Goal: Information Seeking & Learning: Learn about a topic

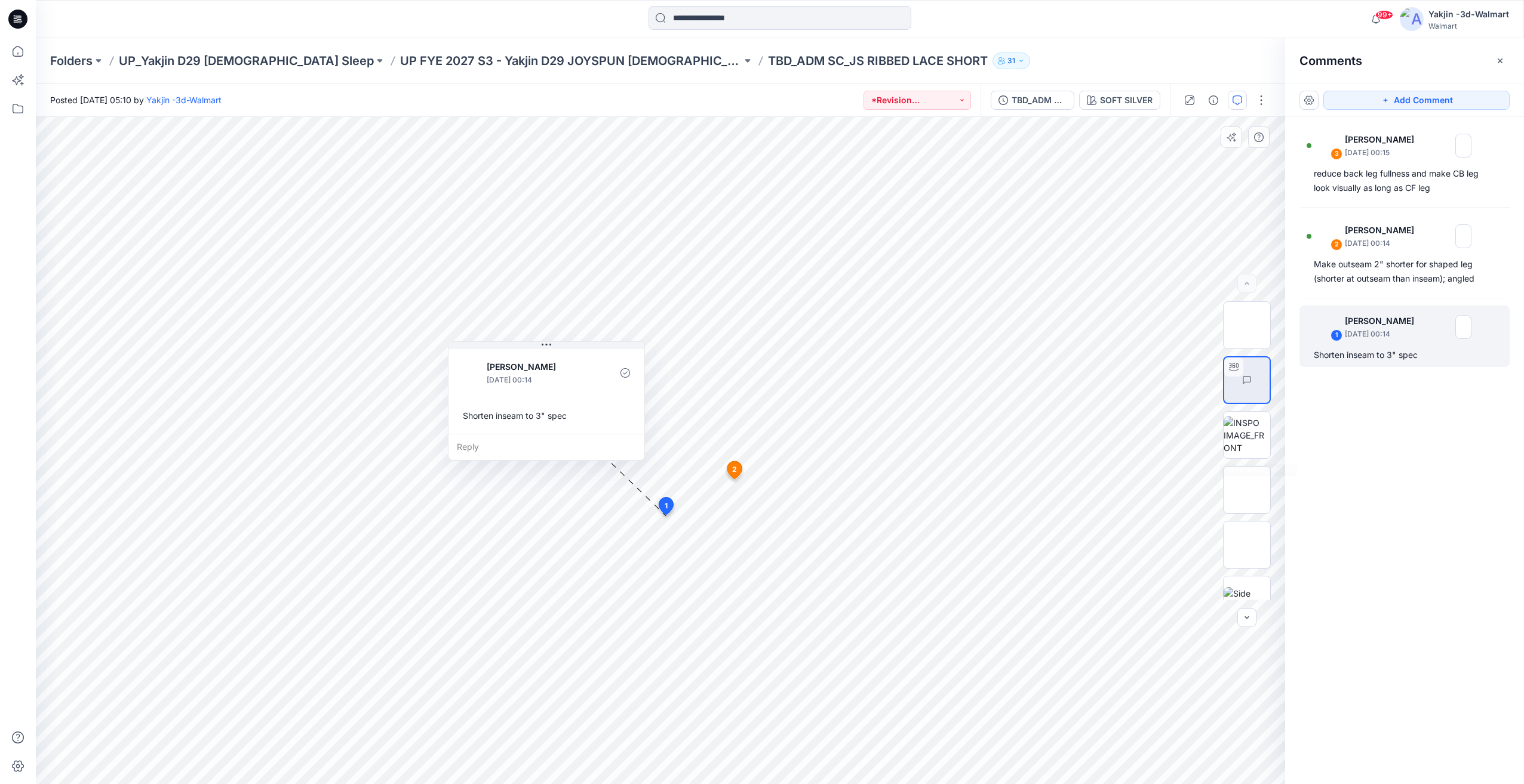
scroll to position [188, 0]
click at [1245, 557] on img at bounding box center [1247, 576] width 47 height 37
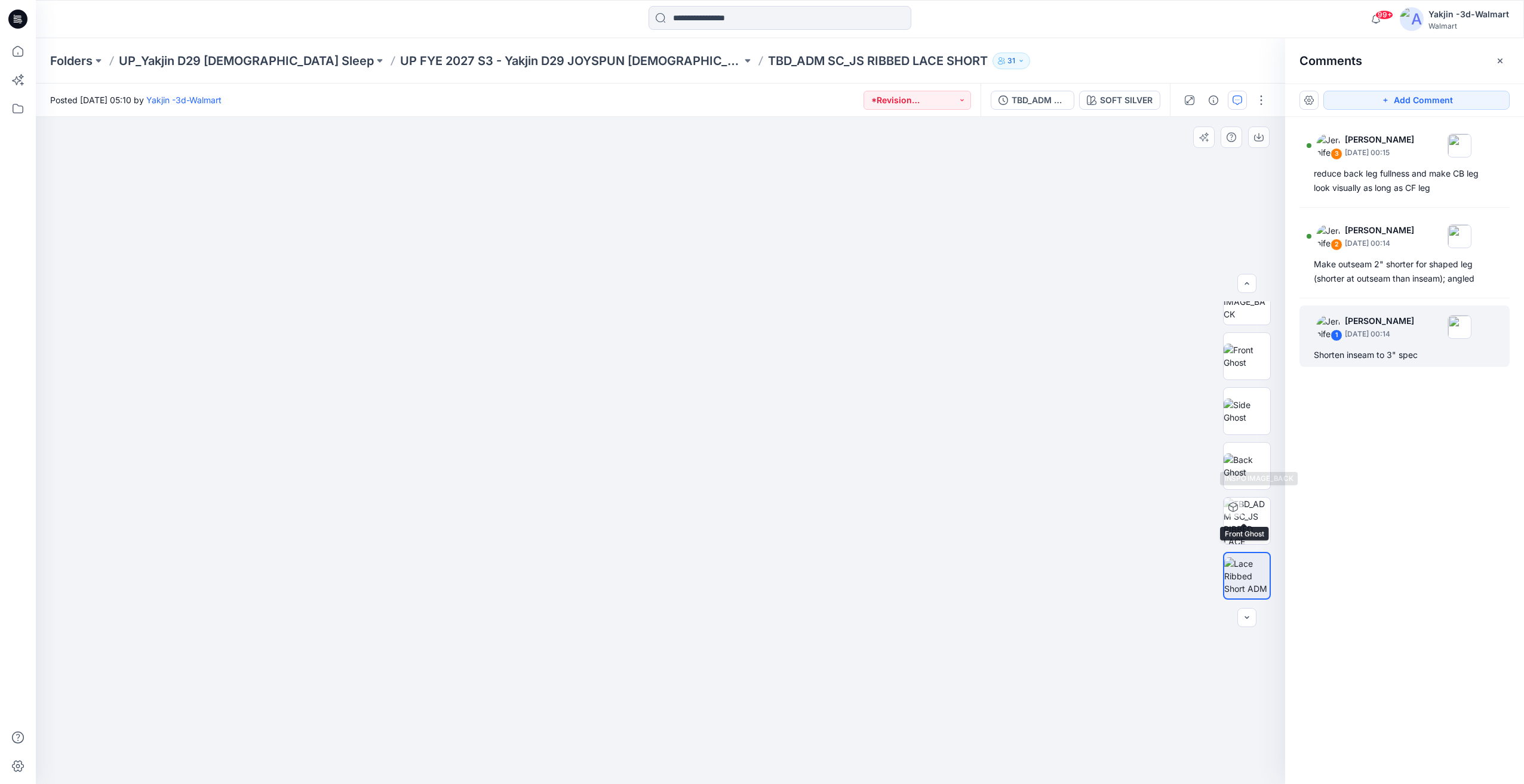
scroll to position [0, 0]
click at [1249, 399] on img at bounding box center [1248, 380] width 42 height 37
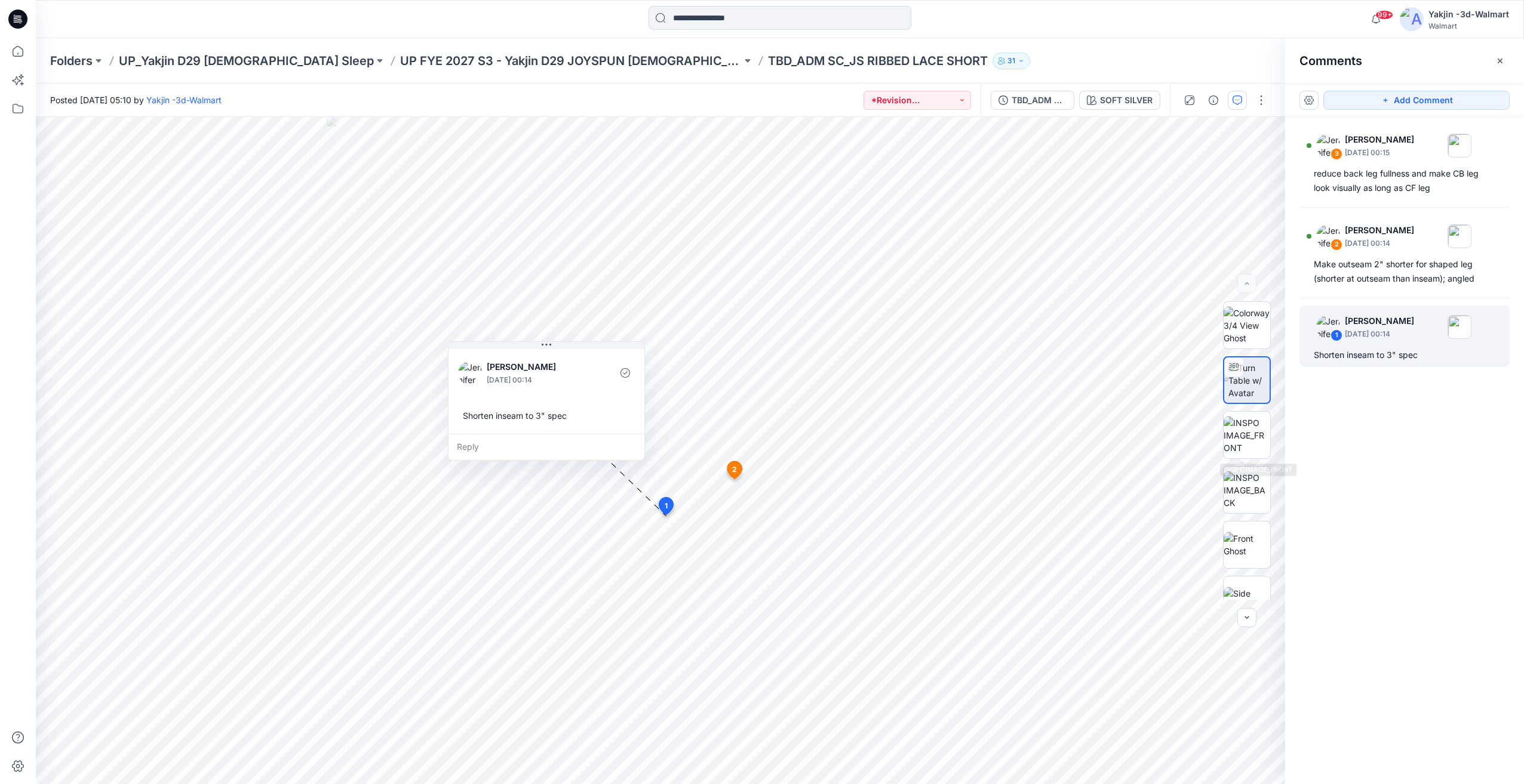
click at [1381, 297] on div "3 Jennifer Yerkes September 27, 2025 00:15 reduce back leg fullness and make CB…" at bounding box center [1404, 429] width 238 height 623
click at [1391, 280] on div "Make outseam 2" shorter for shaped leg (shorter at outseam than inseam); angled" at bounding box center [1404, 270] width 182 height 28
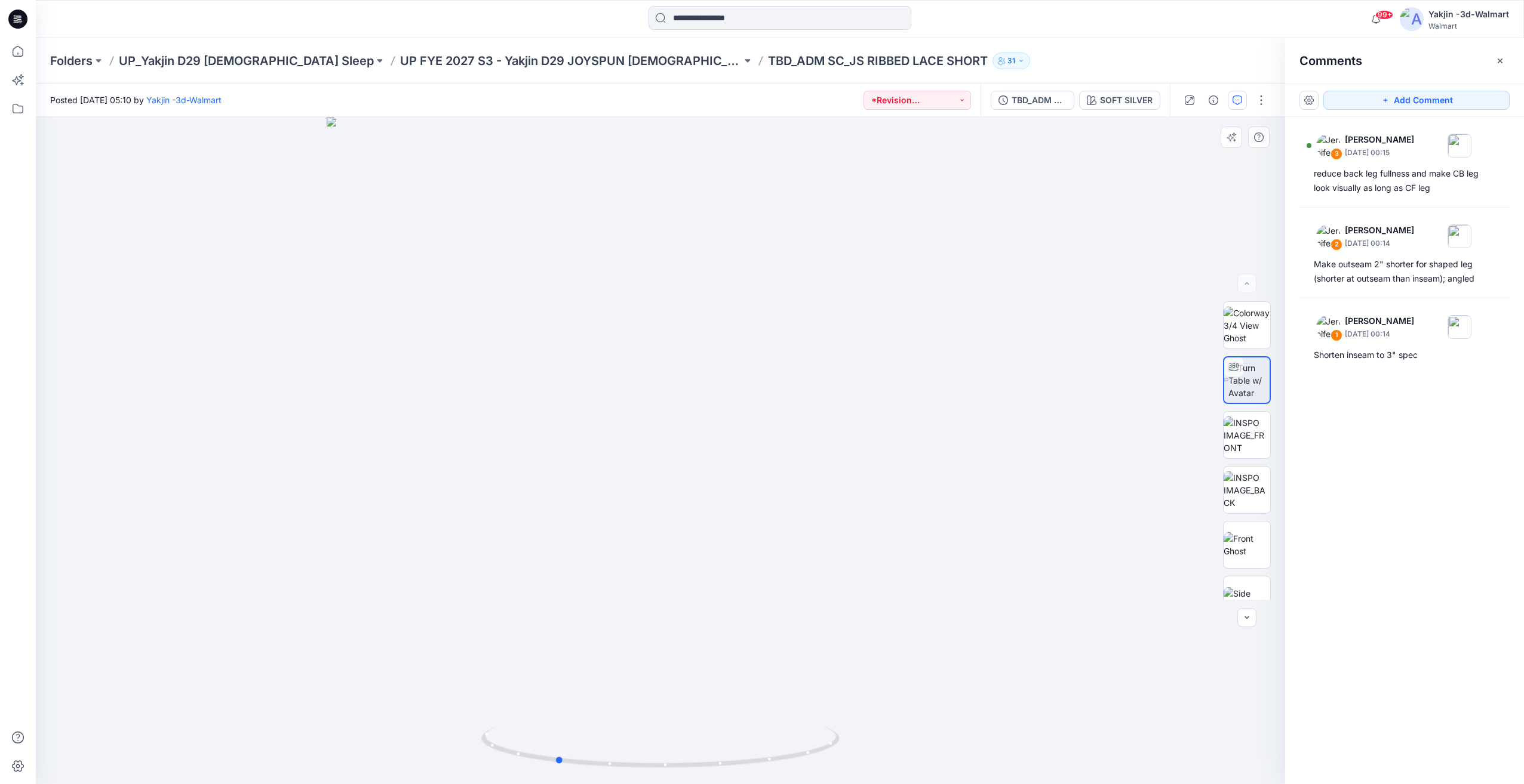
drag, startPoint x: 686, startPoint y: 546, endPoint x: 708, endPoint y: 550, distance: 22.4
click at [681, 549] on div at bounding box center [660, 450] width 1249 height 667
drag, startPoint x: 697, startPoint y: 557, endPoint x: 714, endPoint y: 556, distance: 17.0
click at [714, 556] on div at bounding box center [660, 450] width 1249 height 667
click at [1420, 163] on div "3 Jennifer Yerkes September 27, 2025 00:15 reduce back leg fullness and make CB…" at bounding box center [1404, 162] width 210 height 76
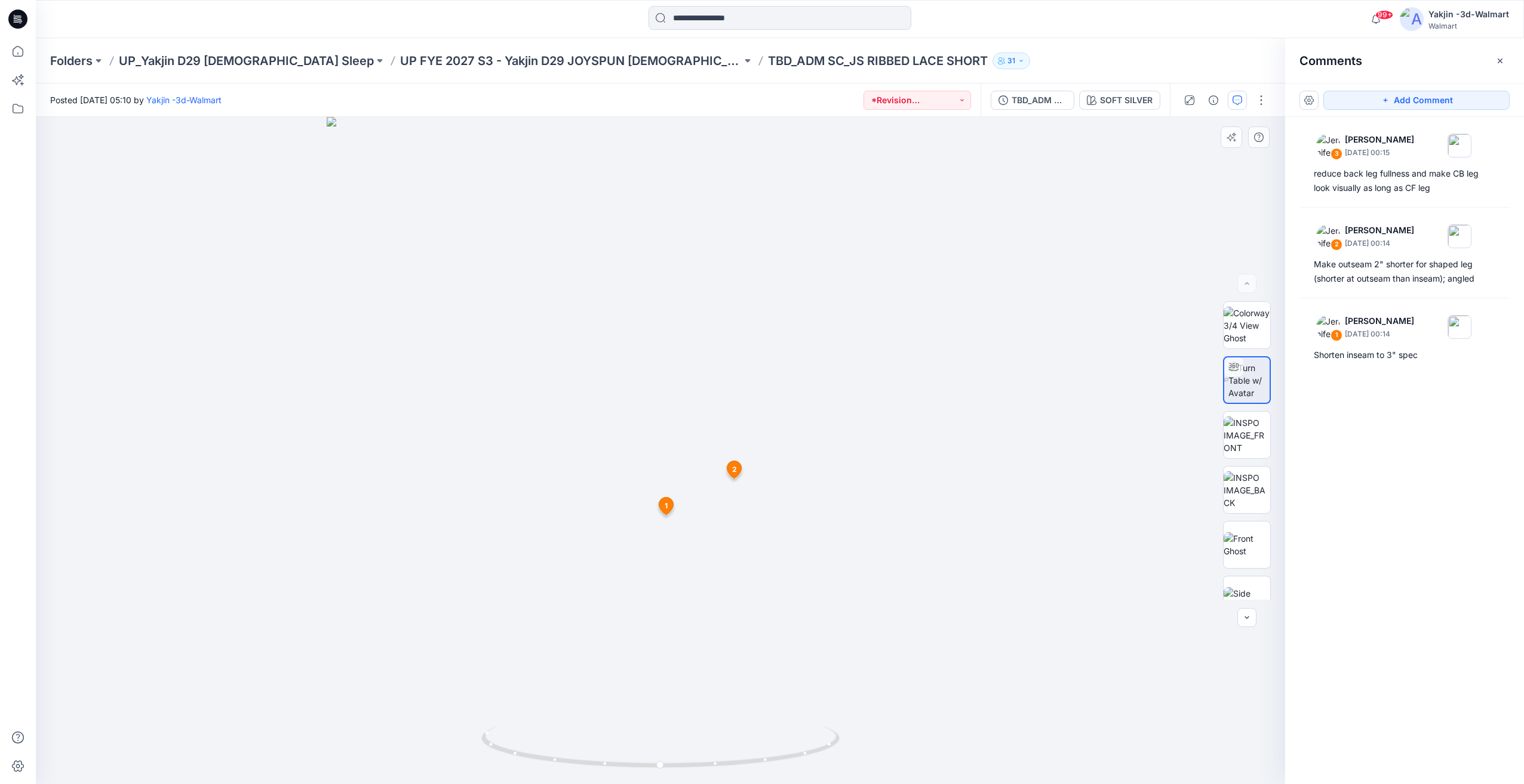
drag, startPoint x: 711, startPoint y: 582, endPoint x: 742, endPoint y: 587, distance: 31.4
click at [742, 587] on img at bounding box center [659, 450] width 667 height 667
drag, startPoint x: 693, startPoint y: 696, endPoint x: 578, endPoint y: 714, distance: 116.4
click at [578, 714] on img at bounding box center [659, 450] width 667 height 667
drag, startPoint x: 707, startPoint y: 723, endPoint x: 576, endPoint y: 731, distance: 131.2
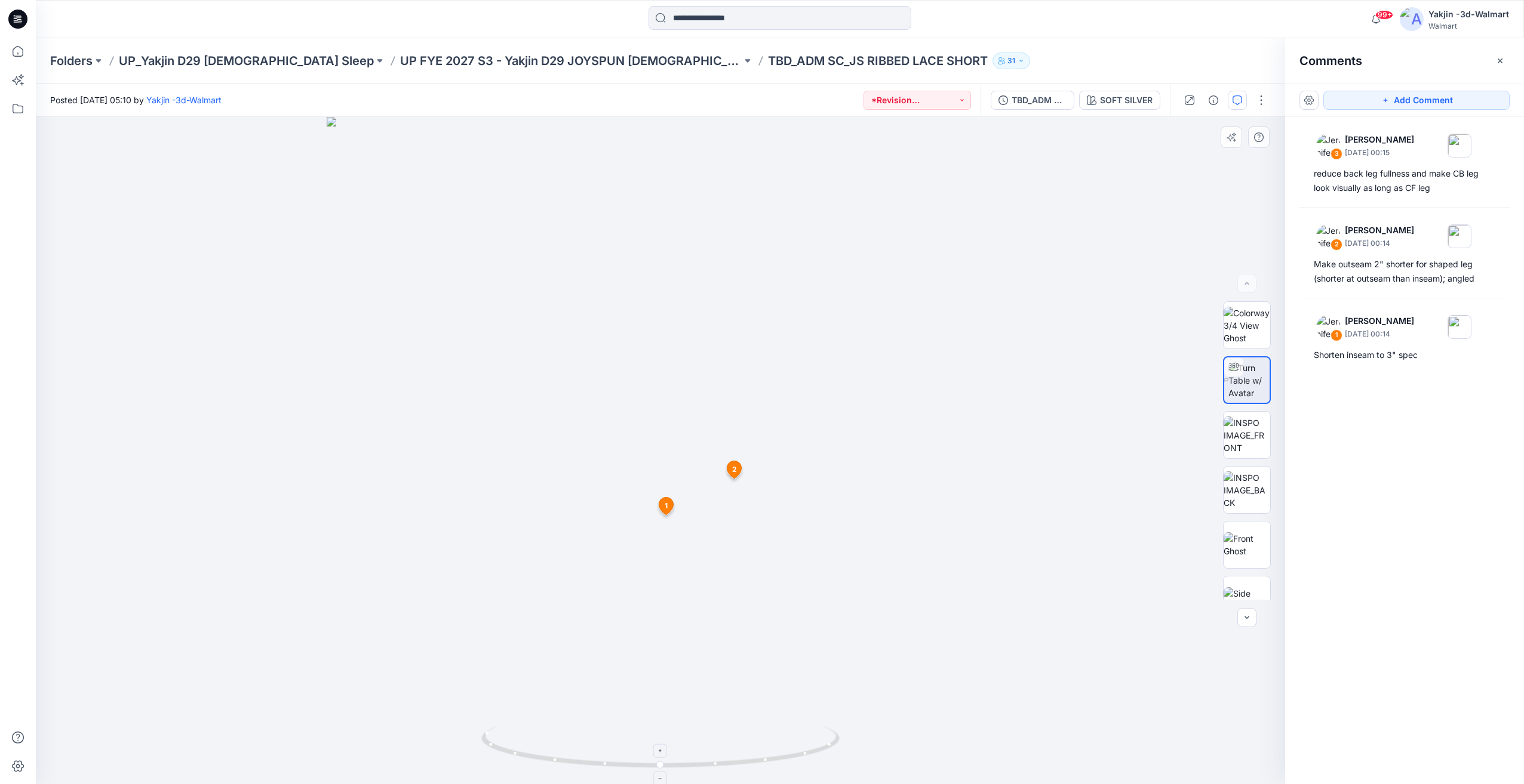
click at [576, 731] on div at bounding box center [660, 450] width 1249 height 667
drag, startPoint x: 727, startPoint y: 728, endPoint x: 625, endPoint y: 743, distance: 103.1
click at [625, 743] on icon at bounding box center [662, 749] width 361 height 45
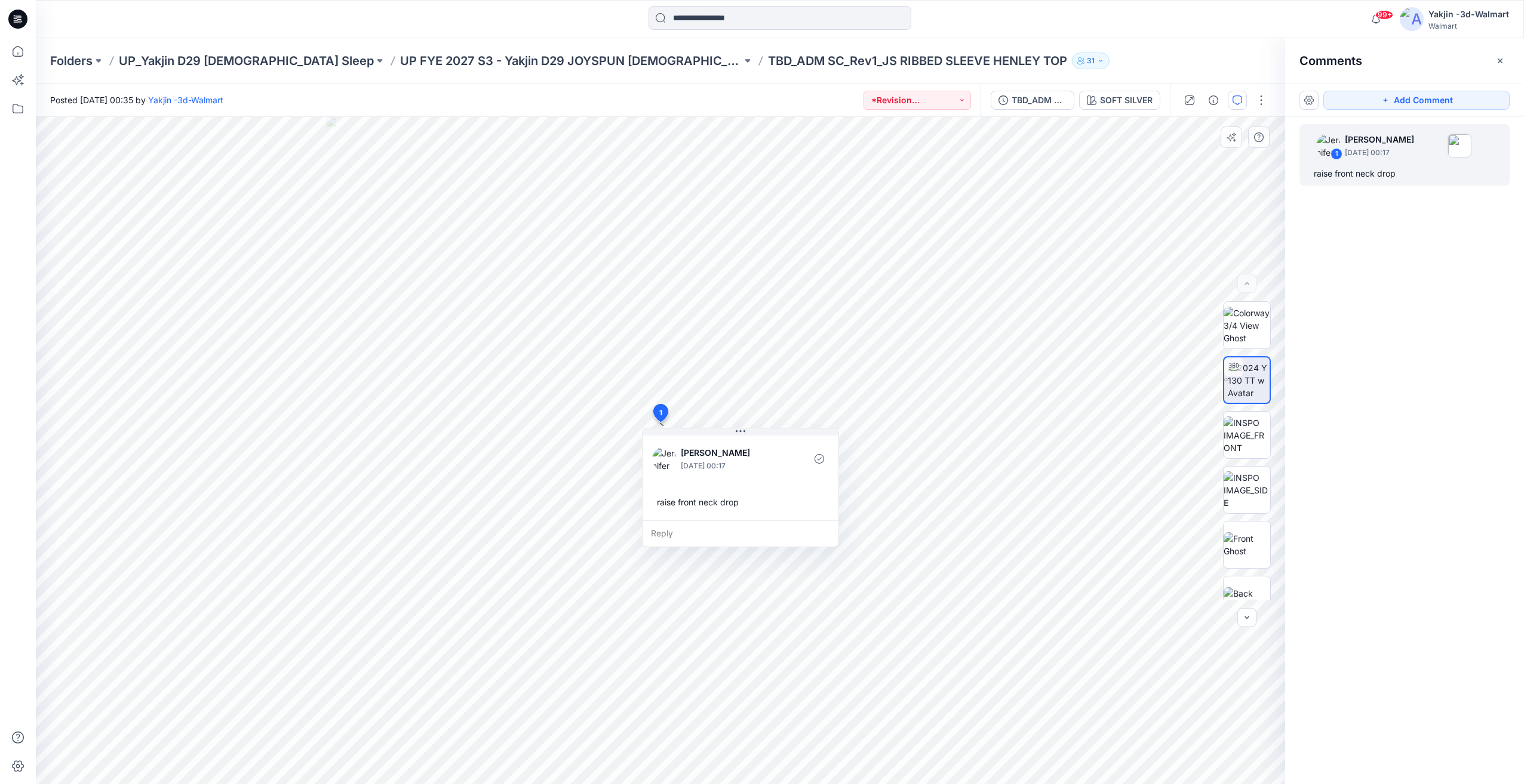
click at [780, 441] on div "Jennifer Yerkes September 27, 2025 00:17 raise front neck drop" at bounding box center [741, 476] width 195 height 87
drag, startPoint x: 776, startPoint y: 437, endPoint x: 856, endPoint y: 438, distance: 80.0
click at [838, 438] on div "Jennifer Yerkes September 27, 2025 00:17 raise front neck drop" at bounding box center [741, 476] width 195 height 87
click at [1384, 171] on div "raise front neck drop" at bounding box center [1404, 173] width 182 height 15
click at [1025, 111] on div "TBD_ADM SC_Rev1_JS RIBBED SLEEVE HENLEY TOP SOFT SILVER" at bounding box center [1075, 101] width 190 height 33
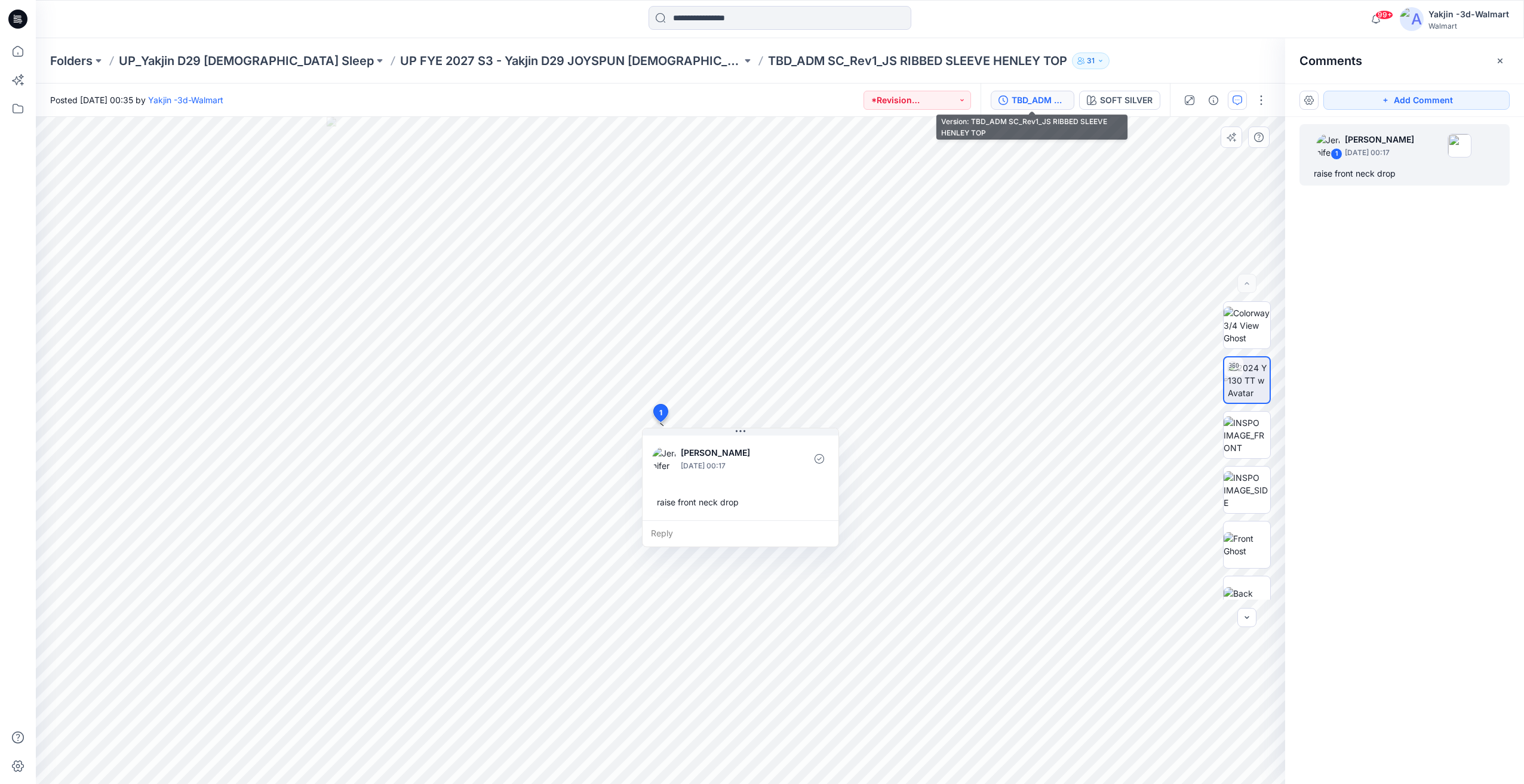
click at [1043, 105] on div "TBD_ADM SC_Rev1_JS RIBBED SLEEVE HENLEY TOP" at bounding box center [1038, 100] width 55 height 13
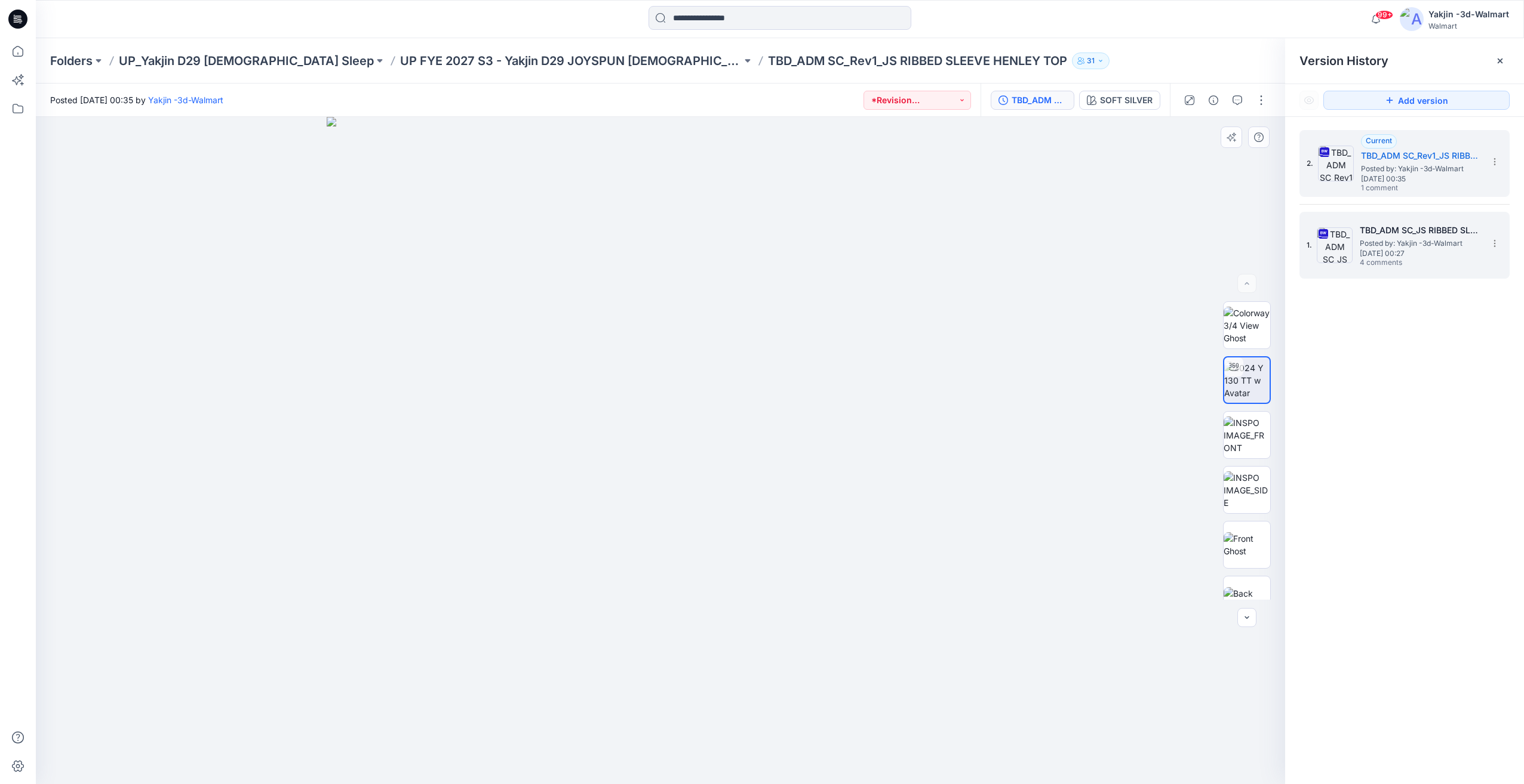
click at [1401, 232] on h5 "TBD_ADM SC_JS RIBBED SLEEVE HENLEY TOP" at bounding box center [1418, 230] width 119 height 15
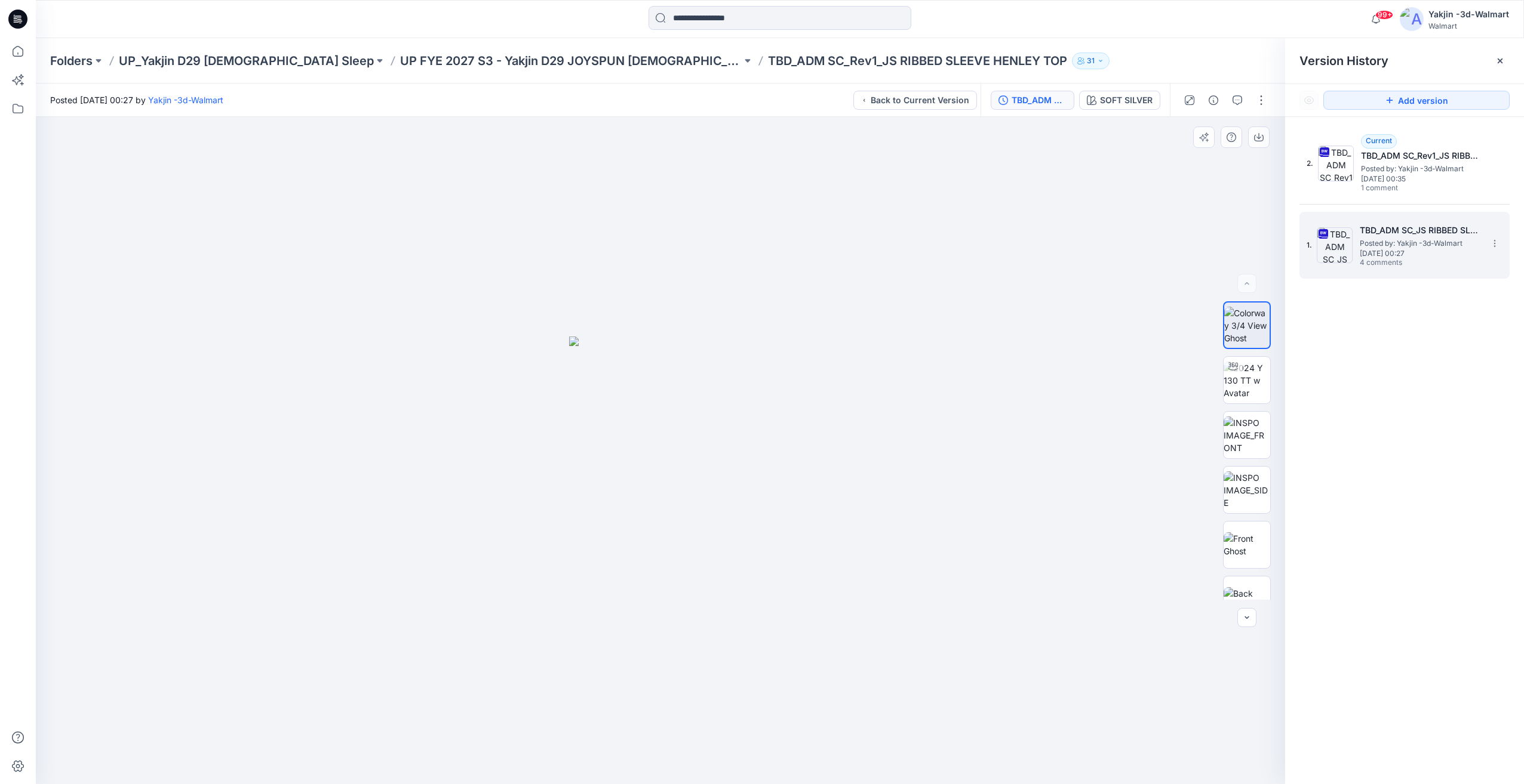
click at [1390, 264] on span "4 comments" at bounding box center [1401, 264] width 84 height 10
click at [1420, 186] on span "1 comment" at bounding box center [1403, 188] width 84 height 10
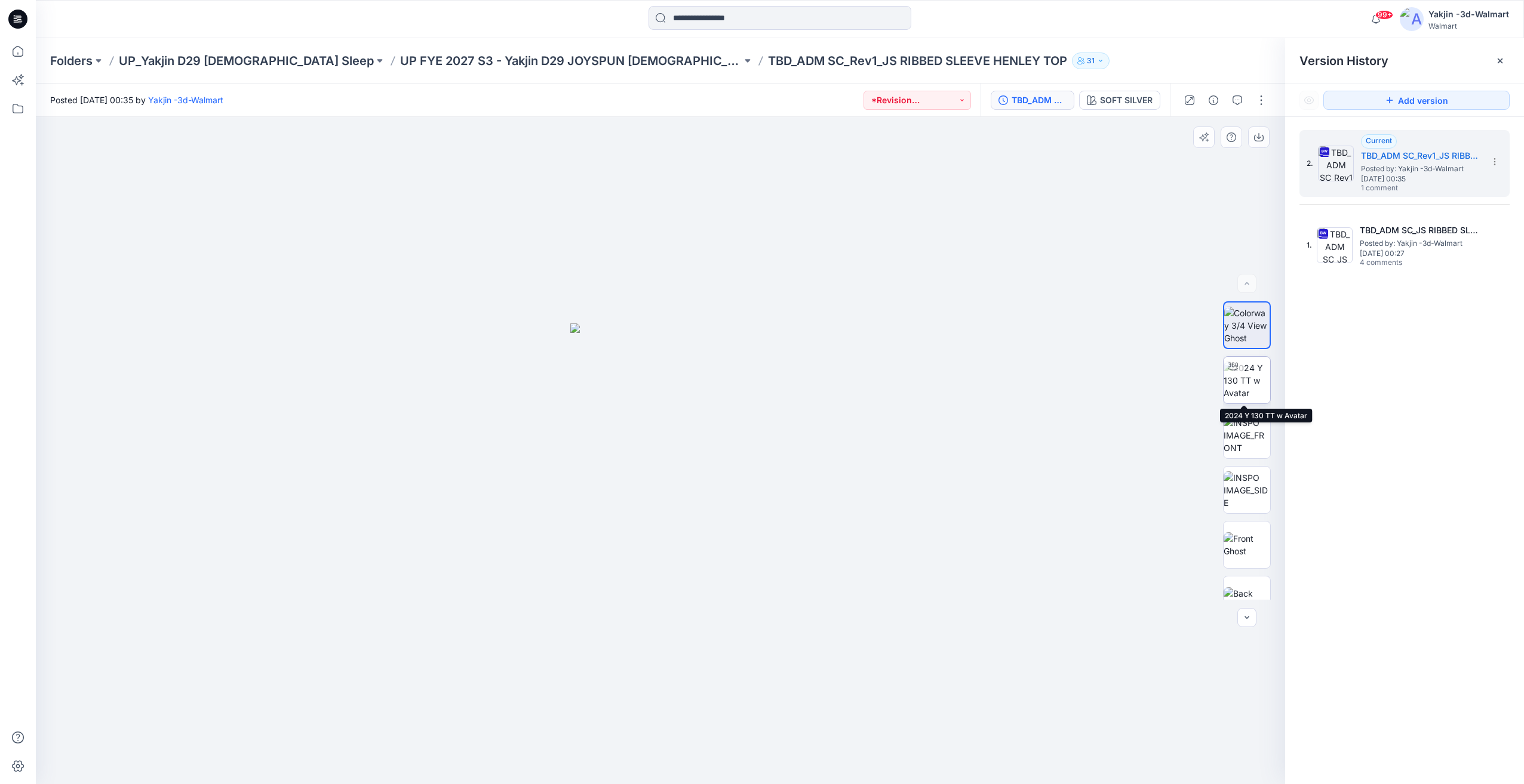
click at [1245, 386] on img at bounding box center [1247, 380] width 47 height 37
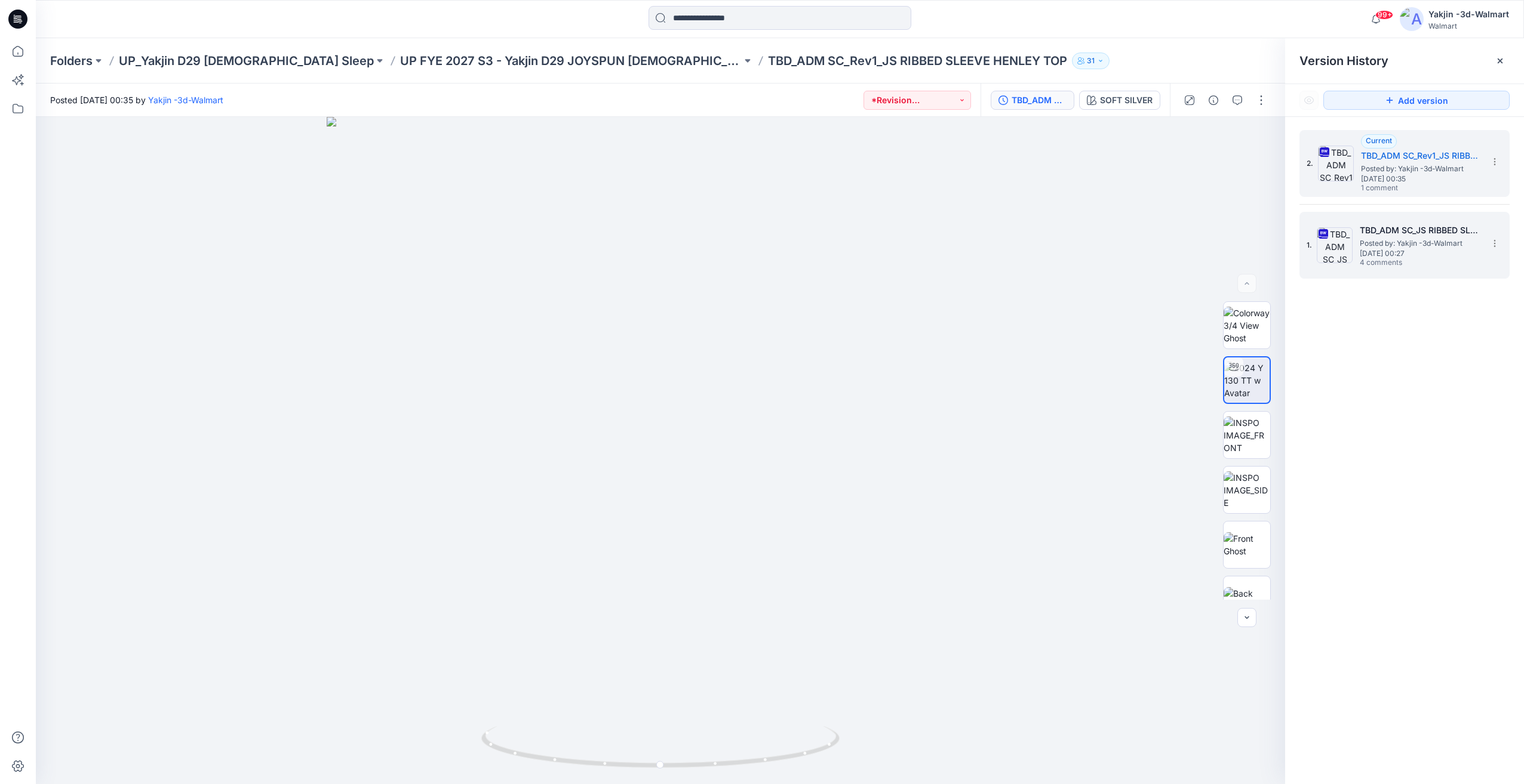
click at [1419, 267] on span "4 comments" at bounding box center [1401, 264] width 84 height 10
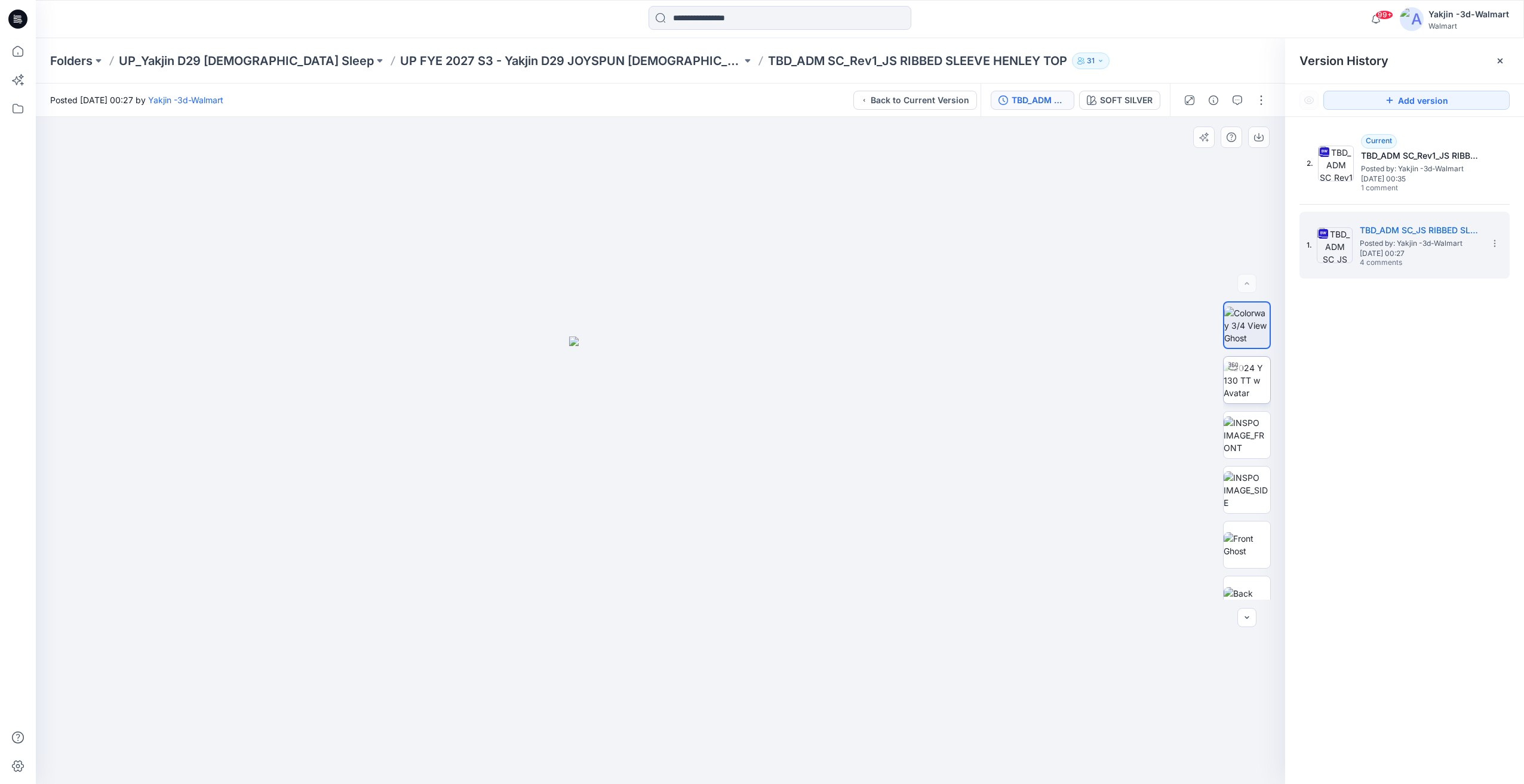
click at [1235, 399] on img at bounding box center [1247, 380] width 47 height 37
drag, startPoint x: 1249, startPoint y: 579, endPoint x: 1264, endPoint y: 546, distance: 36.2
click at [1249, 579] on img at bounding box center [1247, 576] width 47 height 47
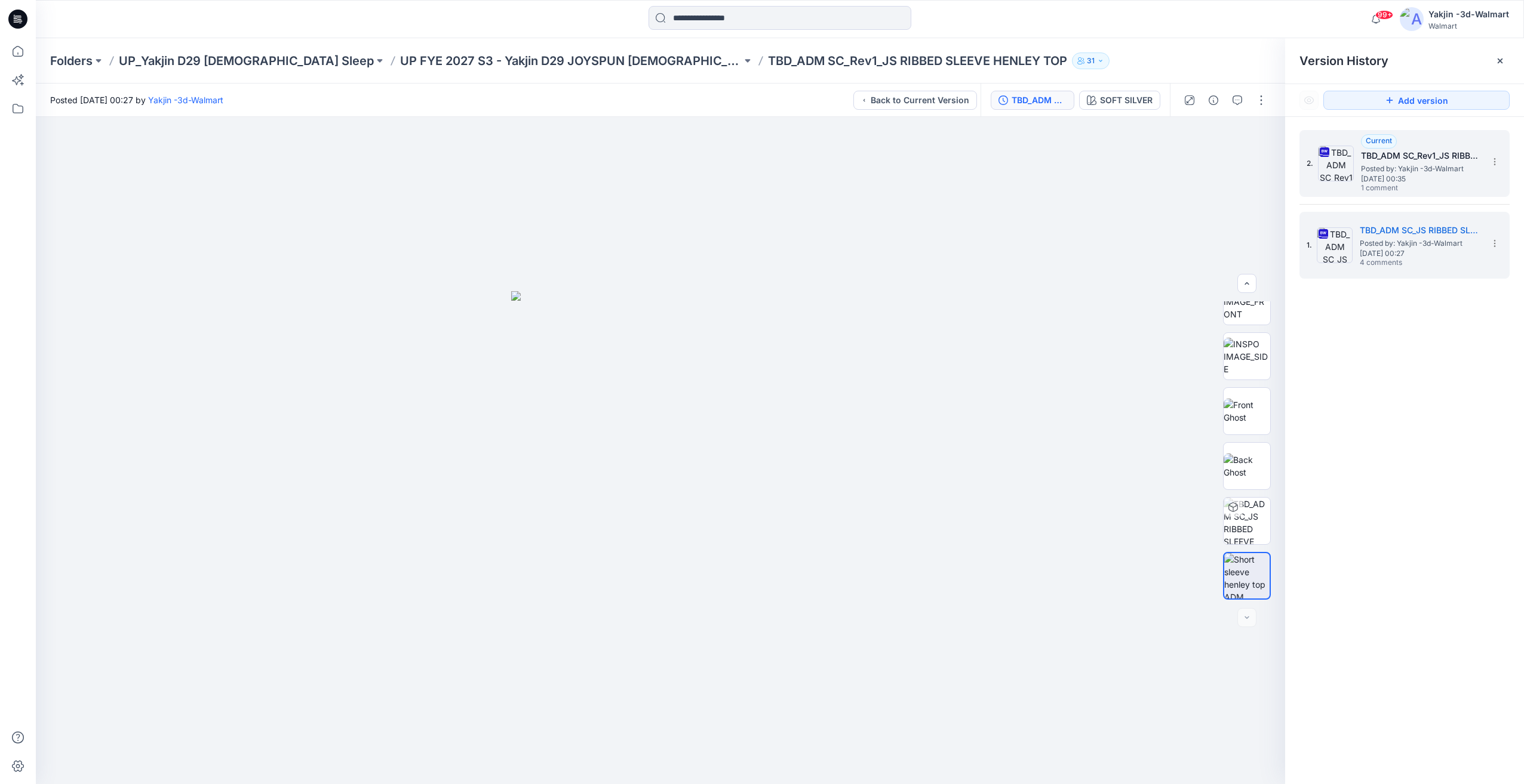
click at [1391, 179] on span "Tuesday, September 23, 2025 00:35" at bounding box center [1420, 179] width 119 height 9
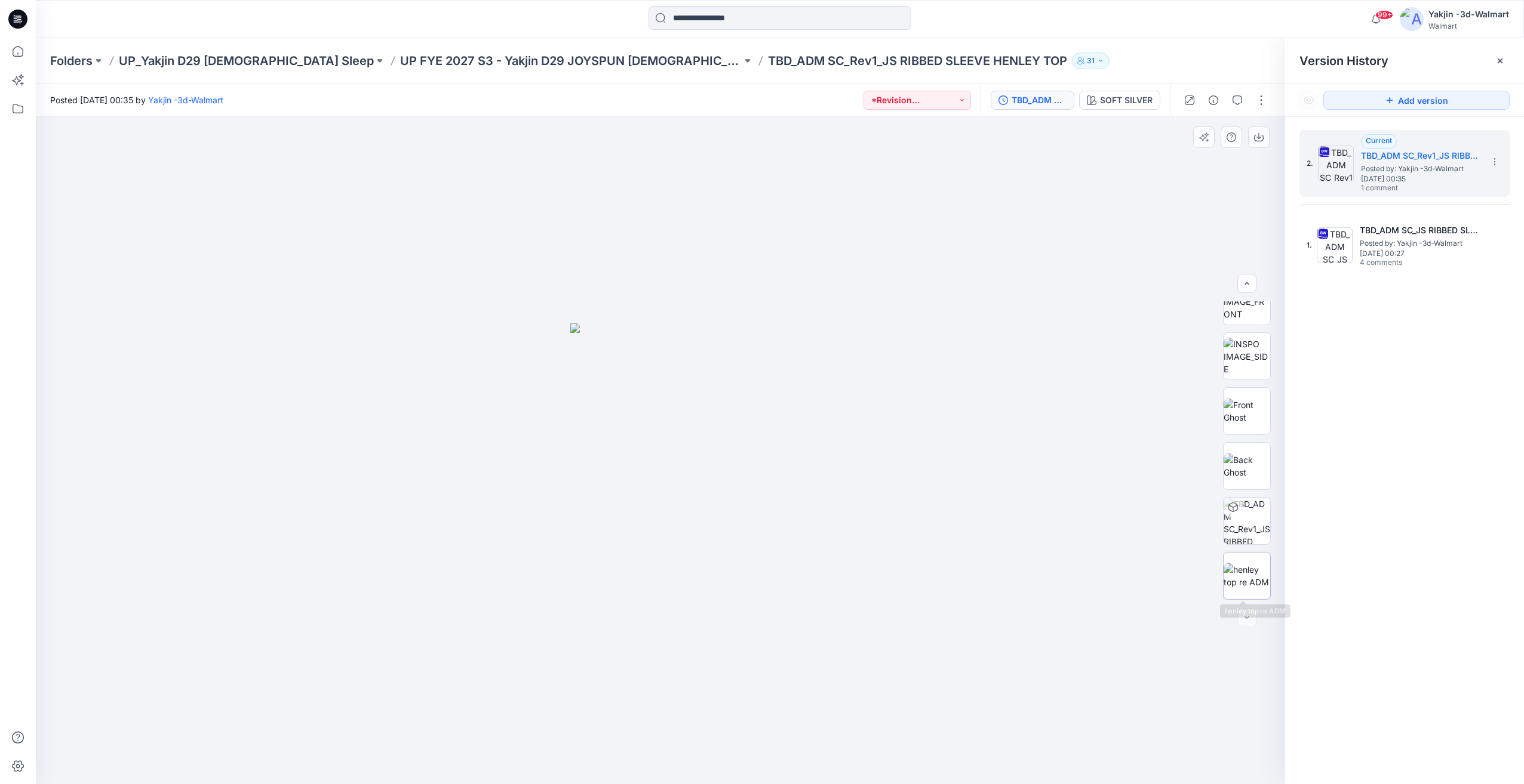
click at [1232, 568] on img at bounding box center [1247, 576] width 47 height 25
click at [1239, 396] on img at bounding box center [1247, 380] width 47 height 37
click at [1245, 447] on img at bounding box center [1247, 435] width 47 height 37
click at [1245, 399] on img at bounding box center [1247, 380] width 47 height 37
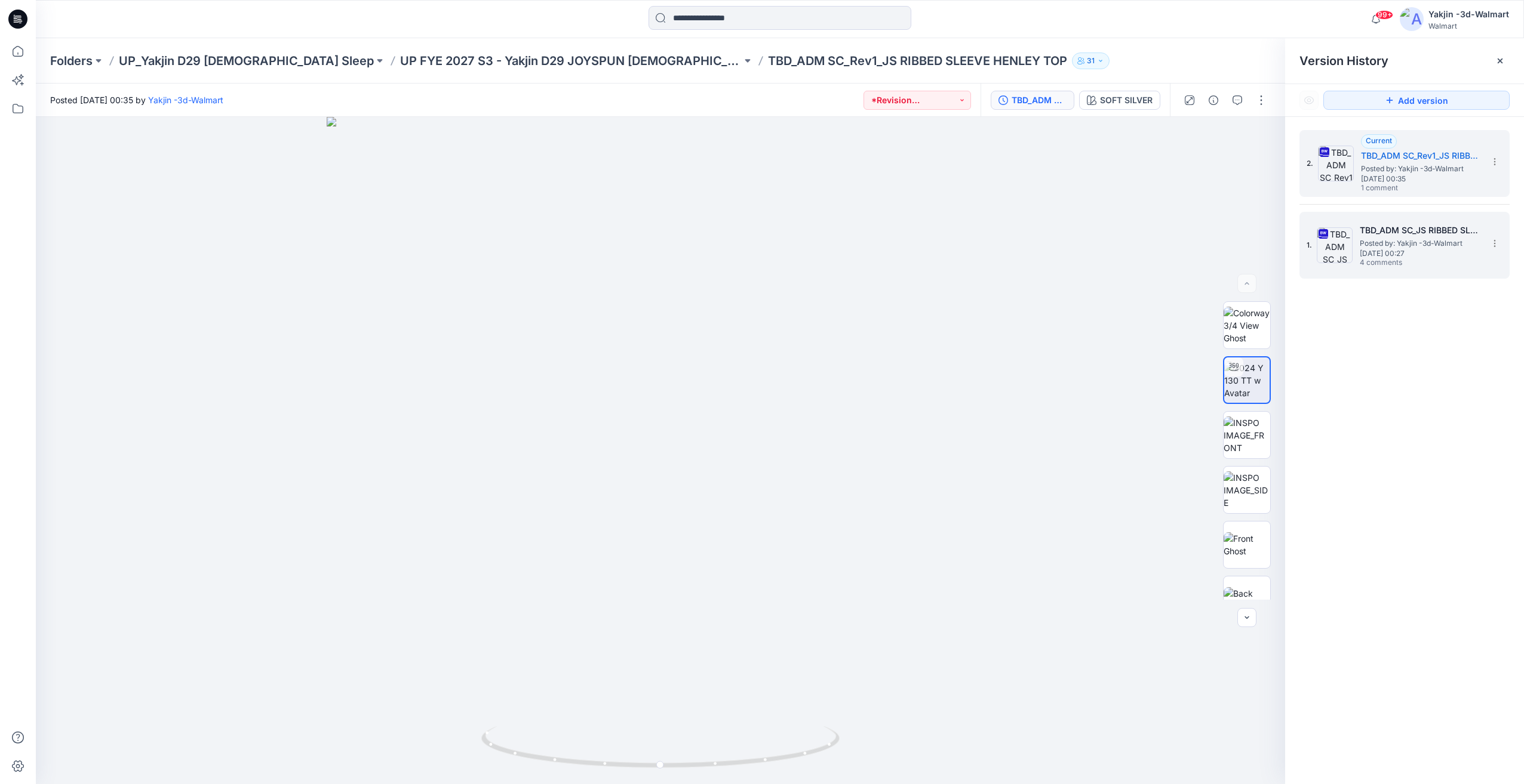
click at [1387, 257] on span "Friday, September 05, 2025 00:27" at bounding box center [1418, 253] width 119 height 9
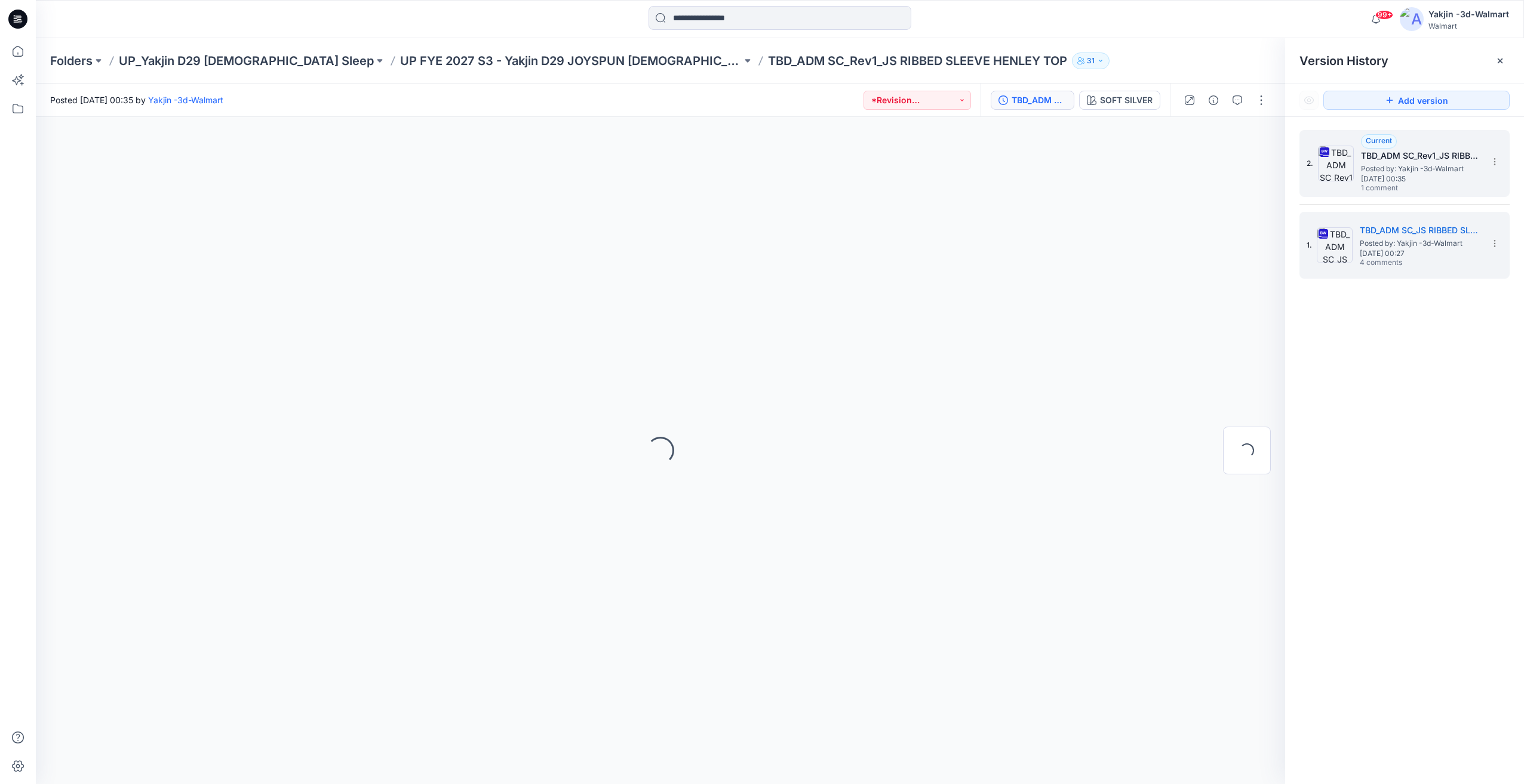
click at [1385, 194] on div "2. Current TBD_ADM SC_Rev1_JS RIBBED SLEEVE HENLEY TOP Posted by: Yakjin -3d-Wa…" at bounding box center [1404, 163] width 210 height 66
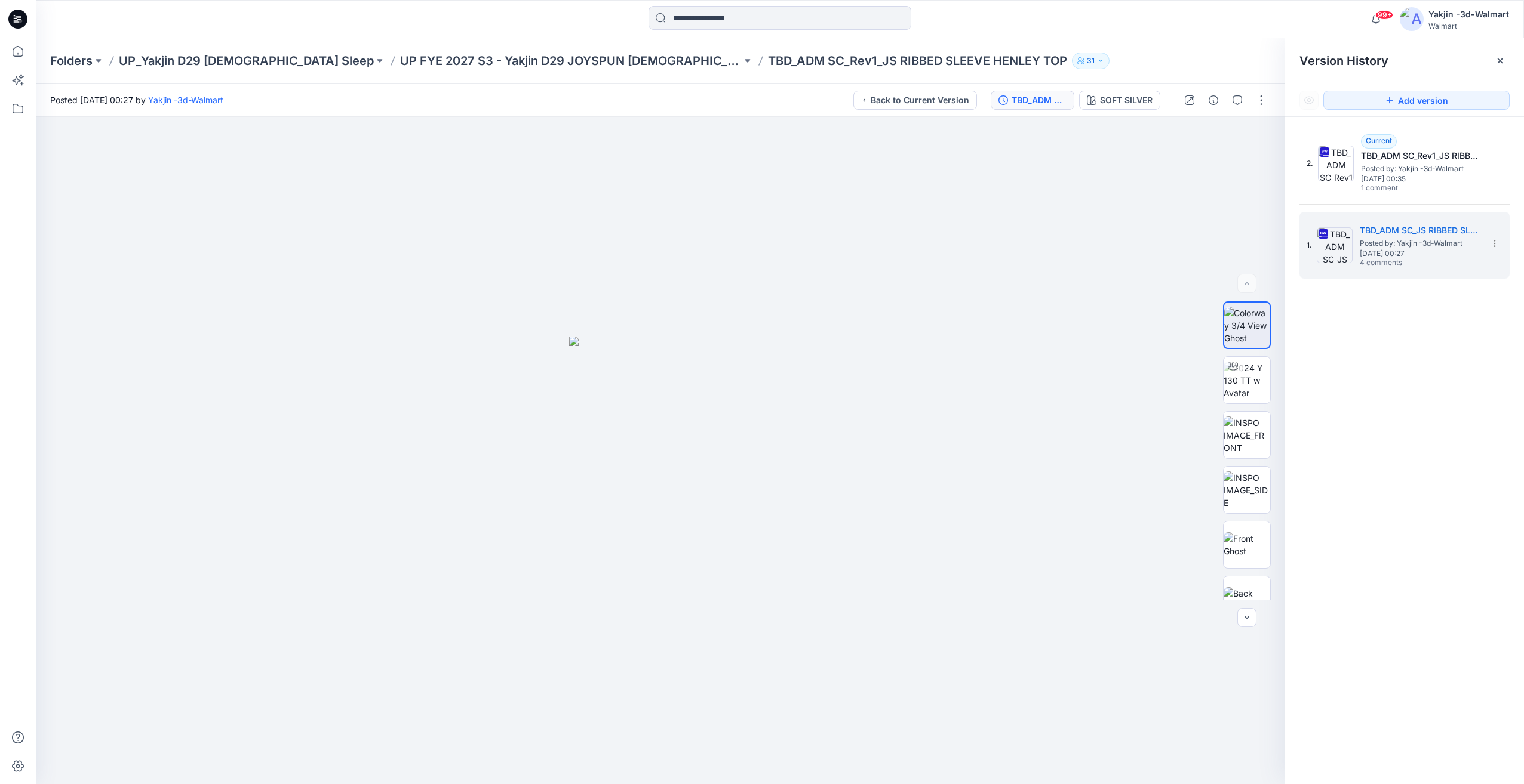
click at [1442, 201] on div "2. Current TBD_ADM SC_Rev1_JS RIBBED SLEEVE HENLEY TOP Posted by: Yakjin -3d-Wa…" at bounding box center [1404, 204] width 210 height 148
click at [1429, 186] on span "1 comment" at bounding box center [1403, 188] width 84 height 10
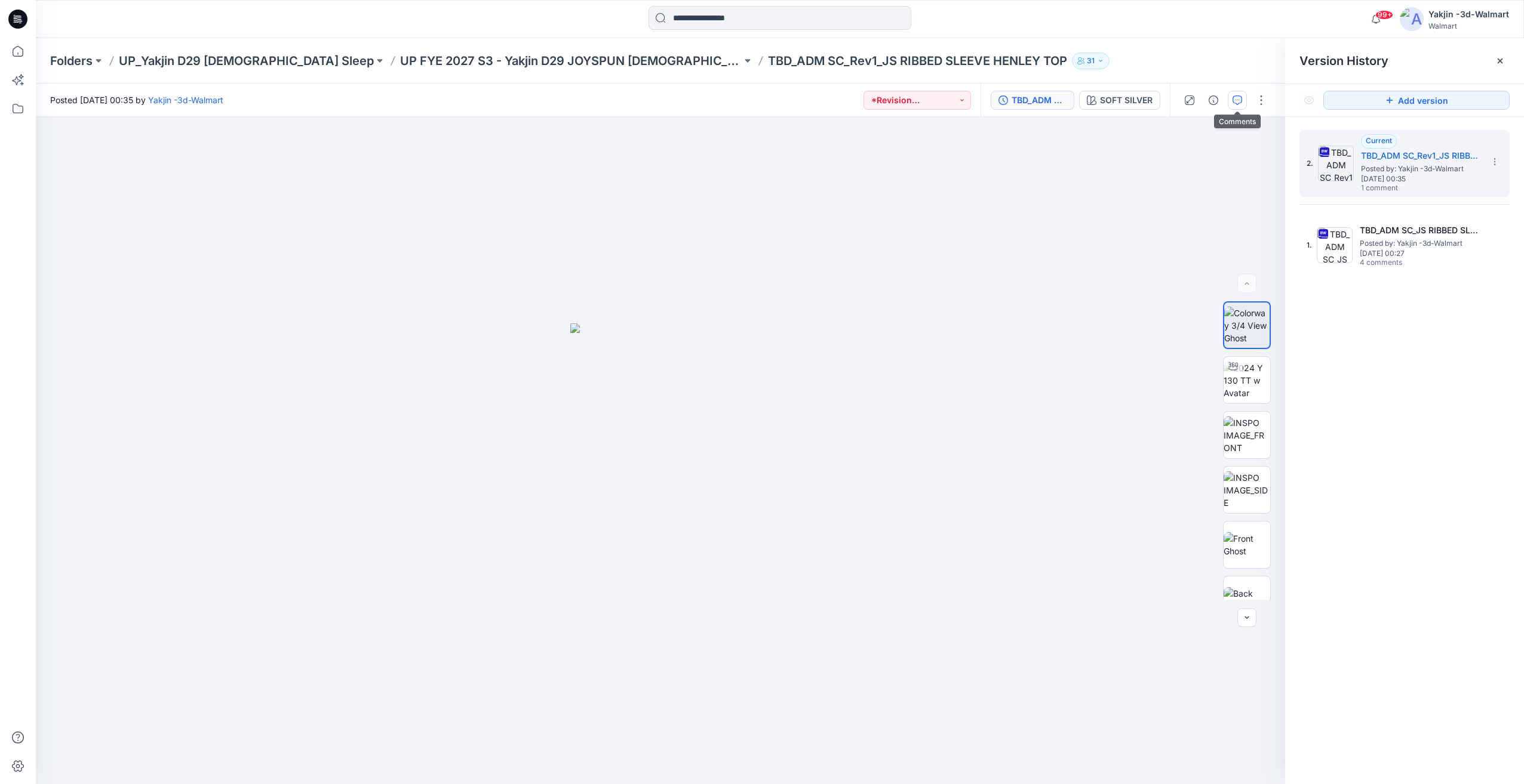
click at [1240, 98] on icon "button" at bounding box center [1237, 101] width 10 height 10
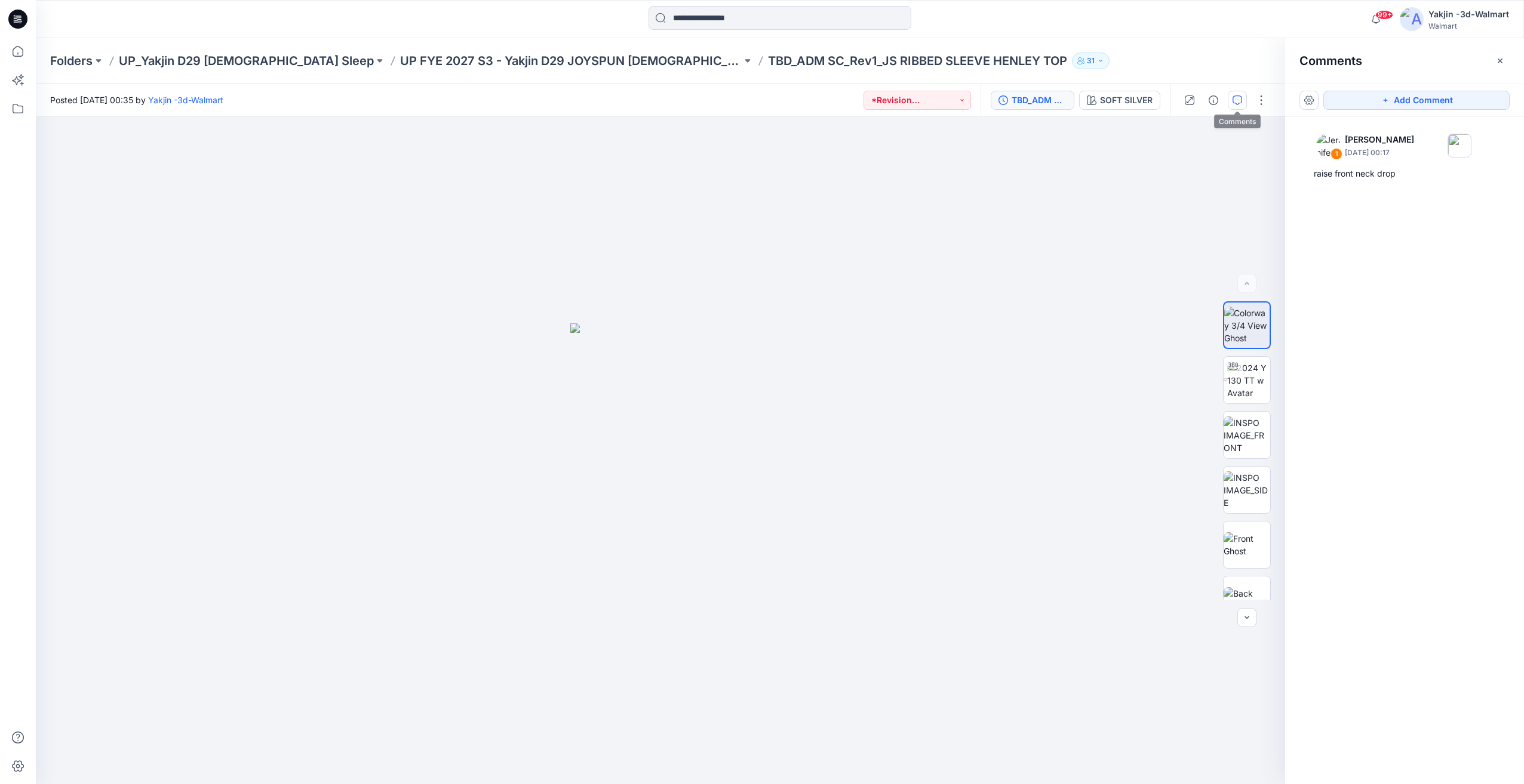
click at [1239, 99] on icon "button" at bounding box center [1237, 101] width 10 height 10
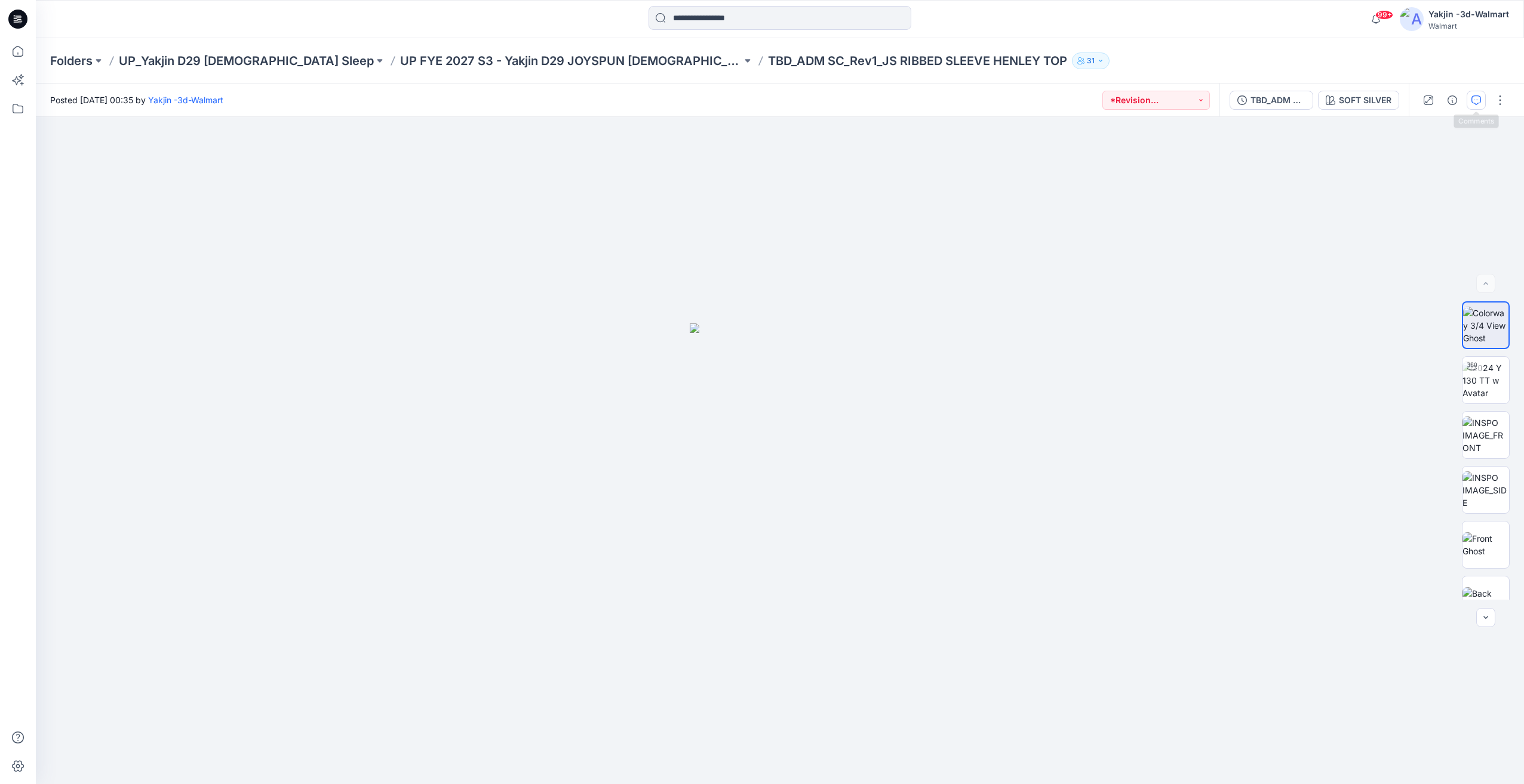
click at [1470, 103] on button "button" at bounding box center [1476, 101] width 20 height 20
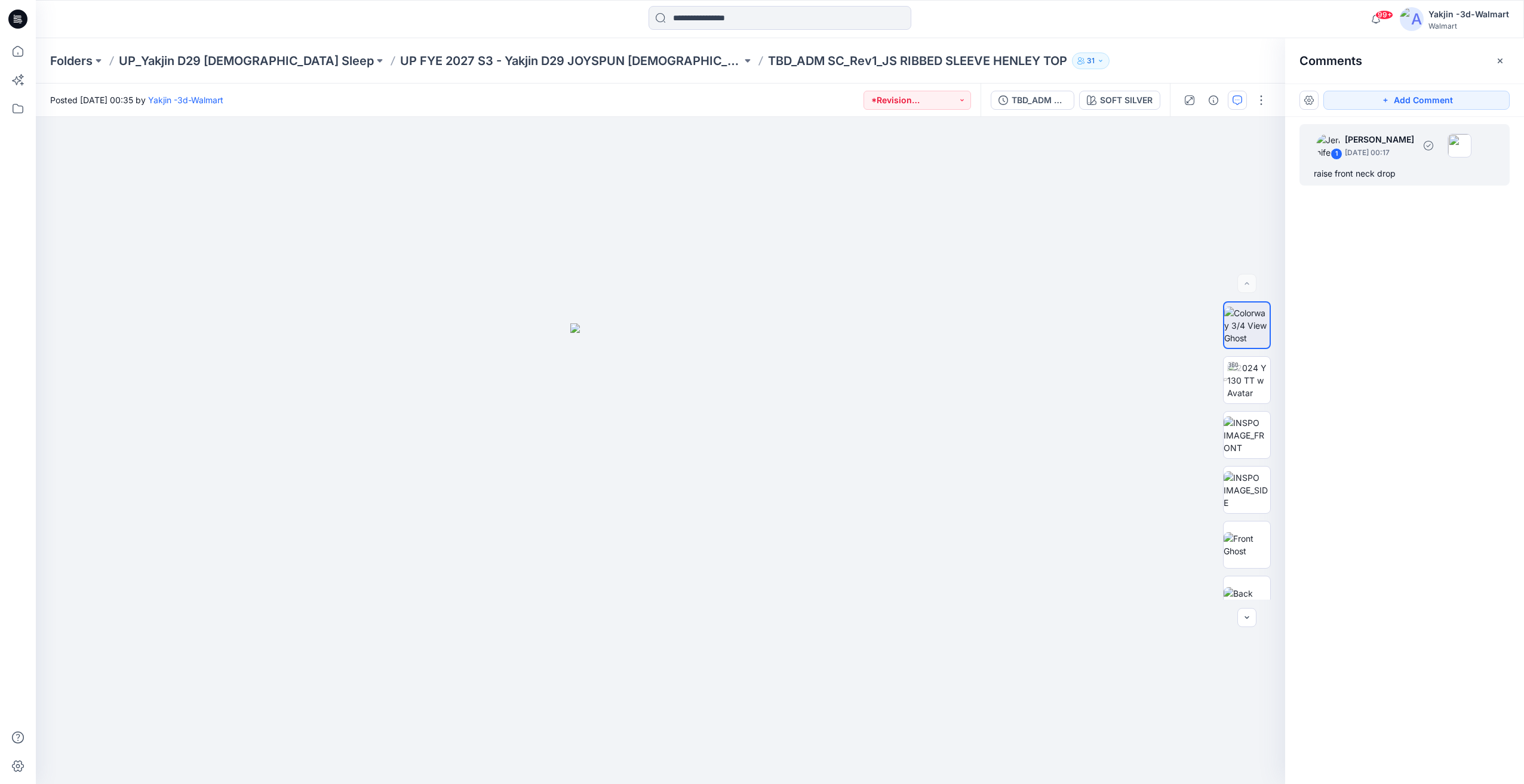
click at [1404, 167] on div "raise front neck drop" at bounding box center [1404, 173] width 182 height 15
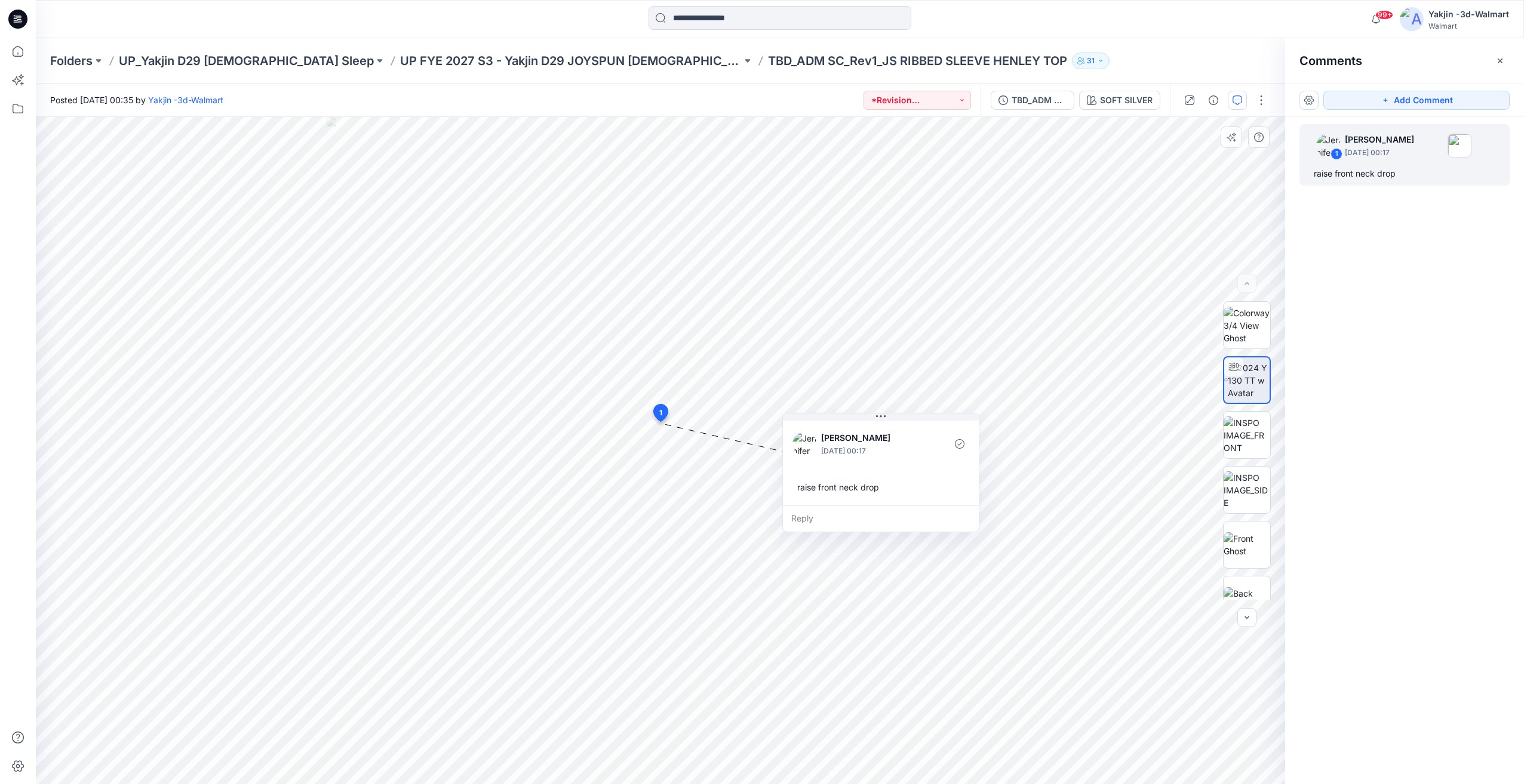
drag, startPoint x: 699, startPoint y: 432, endPoint x: 811, endPoint y: 425, distance: 112.2
click at [840, 417] on button at bounding box center [880, 416] width 195 height 7
click at [1035, 98] on div "TBD_ADM SC_Rev1_JS RIBBED SLEEVE HENLEY TOP" at bounding box center [1038, 100] width 55 height 13
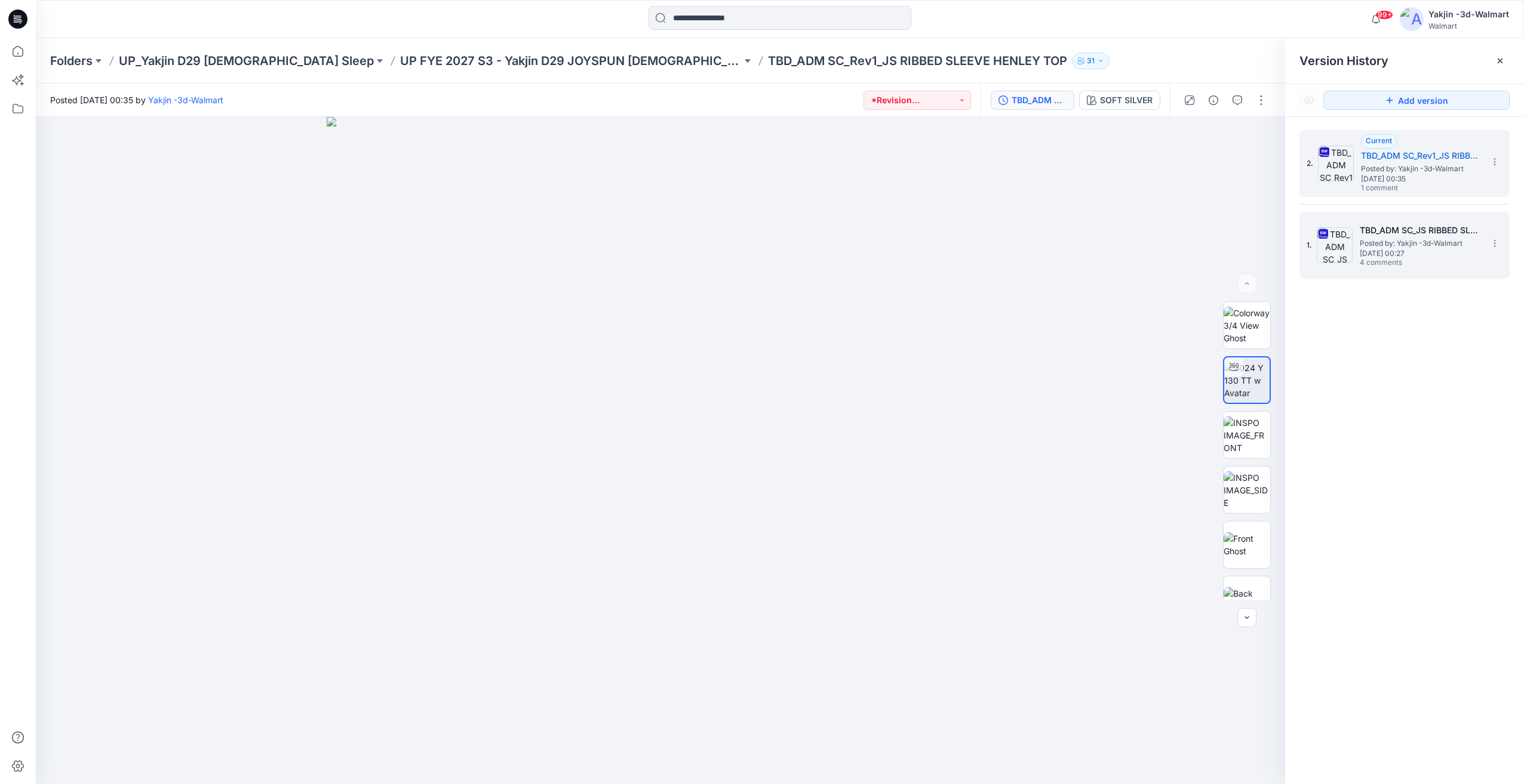
click at [1398, 245] on span "Posted by: Yakjin -3d-Walmart" at bounding box center [1418, 243] width 119 height 12
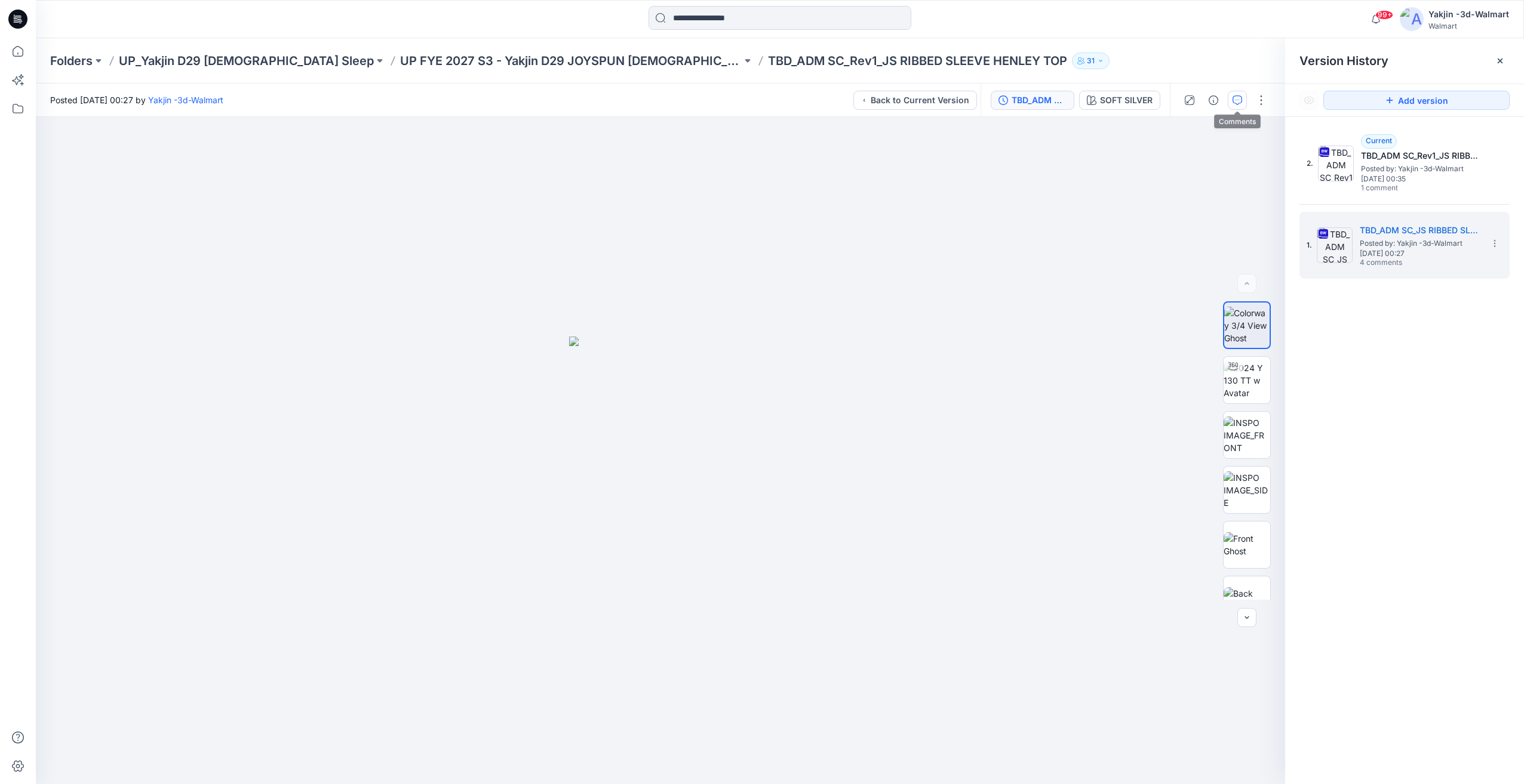
click at [1244, 105] on button "button" at bounding box center [1237, 101] width 20 height 20
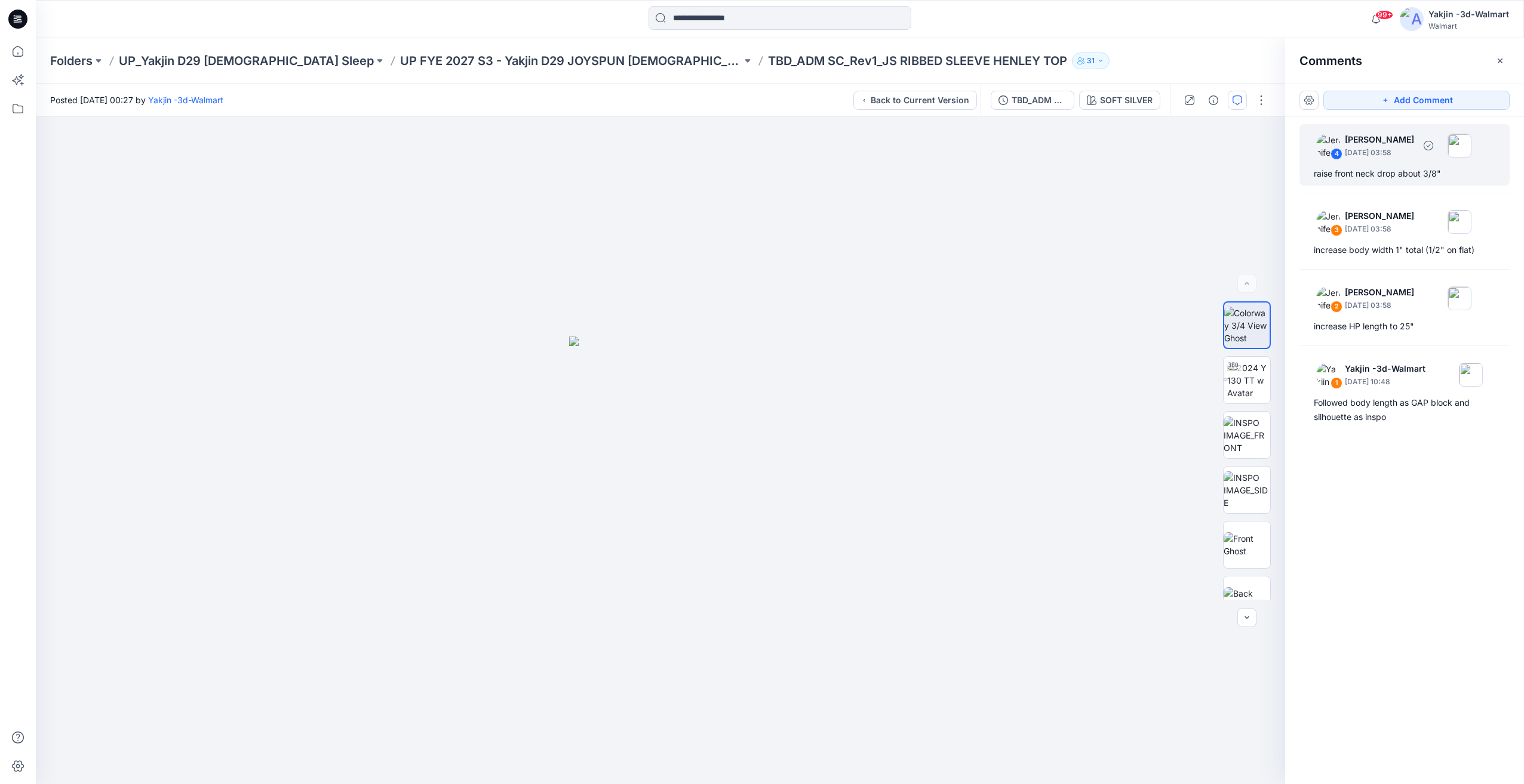
click at [1358, 179] on div "raise front neck drop about 3/8"" at bounding box center [1404, 173] width 182 height 15
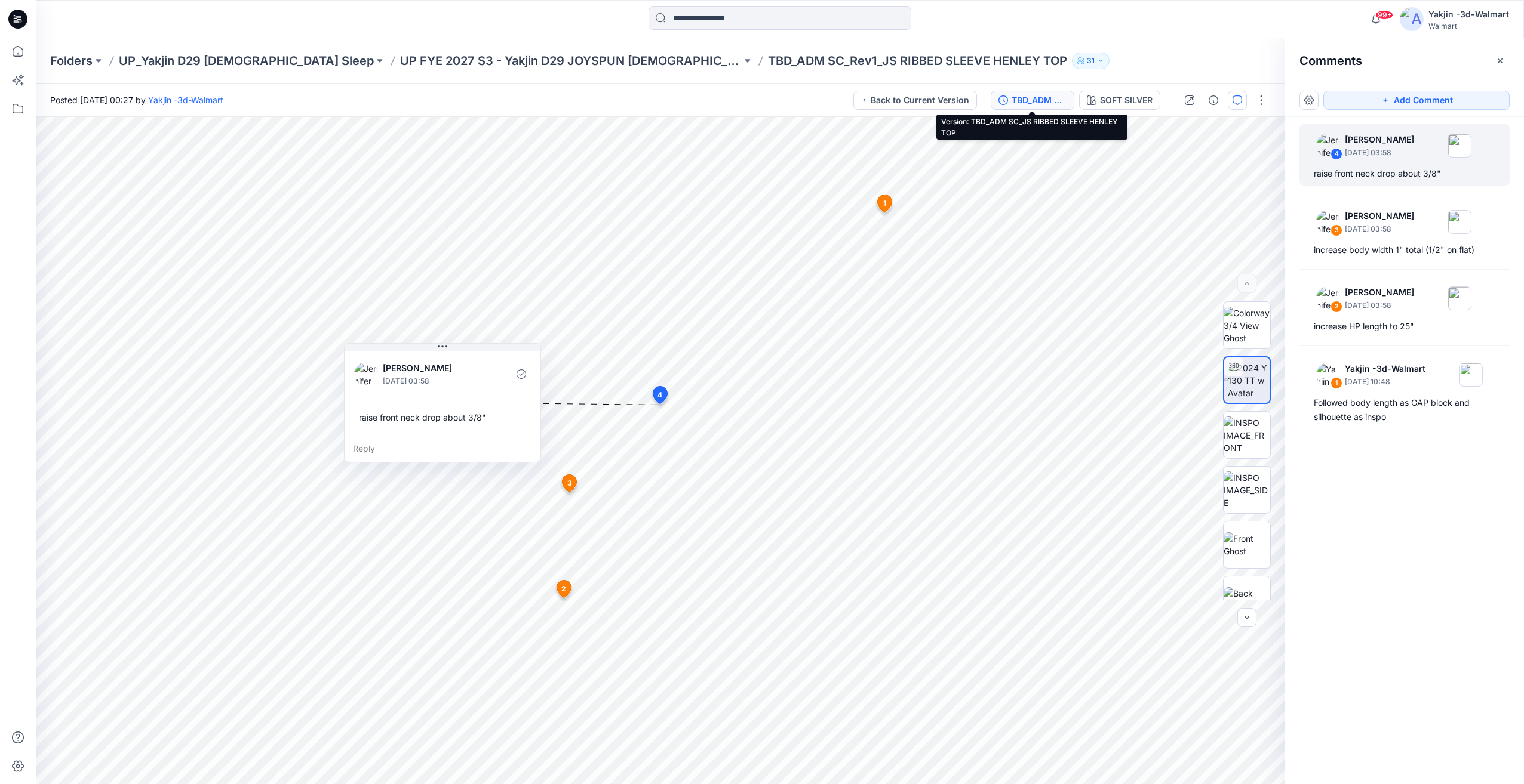
click at [1049, 101] on div "TBD_ADM SC_JS RIBBED SLEEVE HENLEY TOP" at bounding box center [1038, 100] width 55 height 13
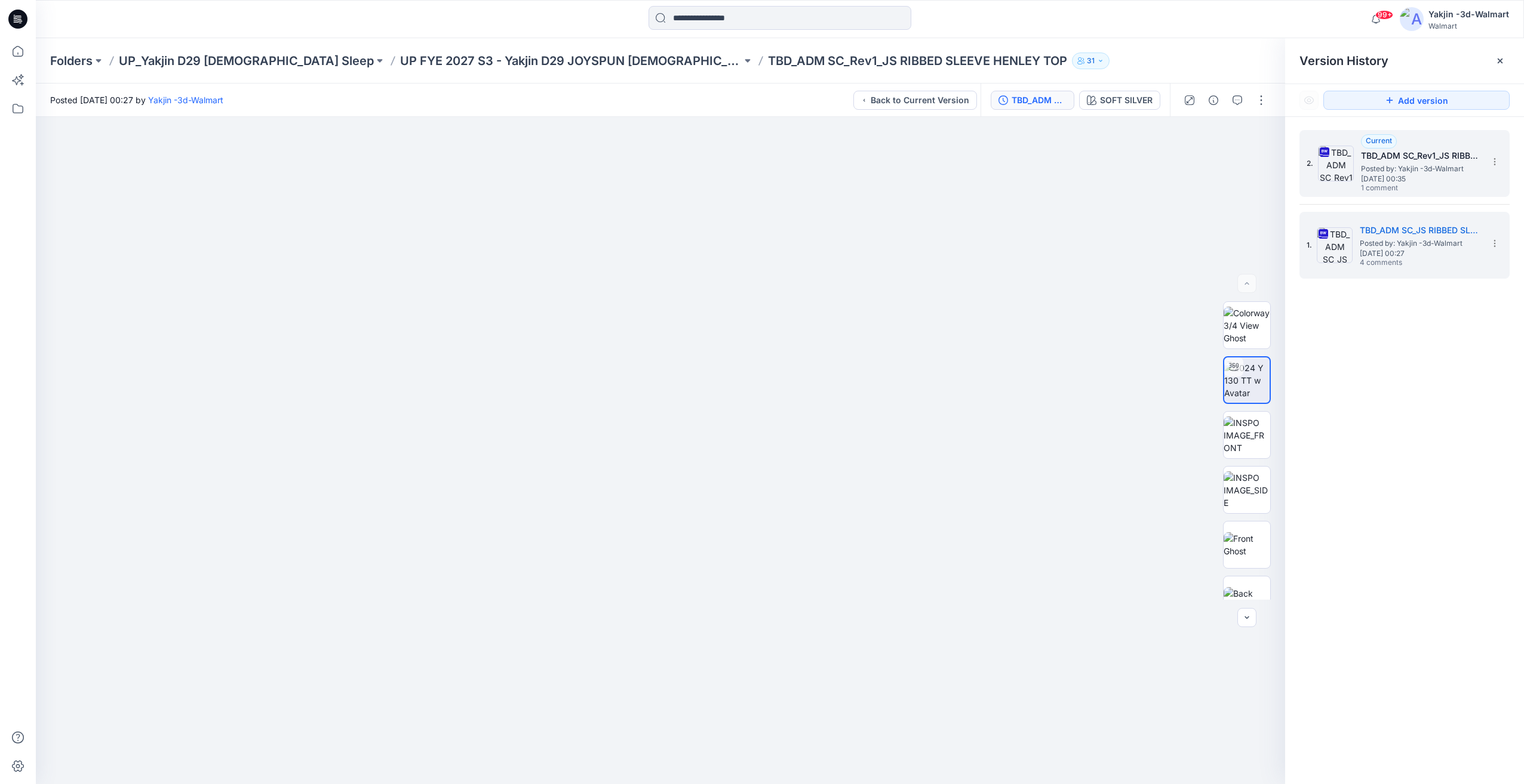
click at [1376, 171] on span "Posted by: Yakjin -3d-Walmart" at bounding box center [1420, 169] width 119 height 12
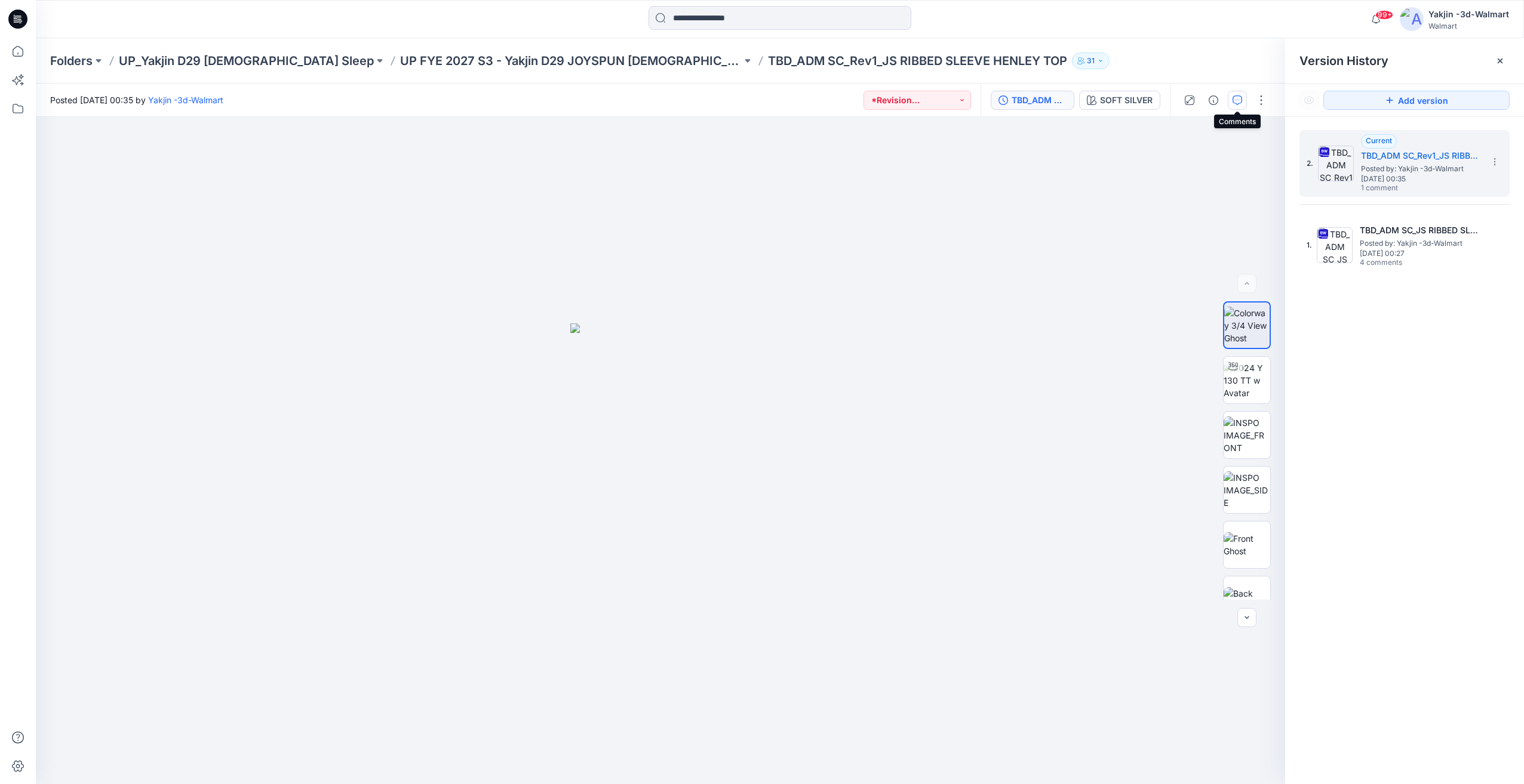
click at [1234, 106] on button "button" at bounding box center [1237, 101] width 20 height 20
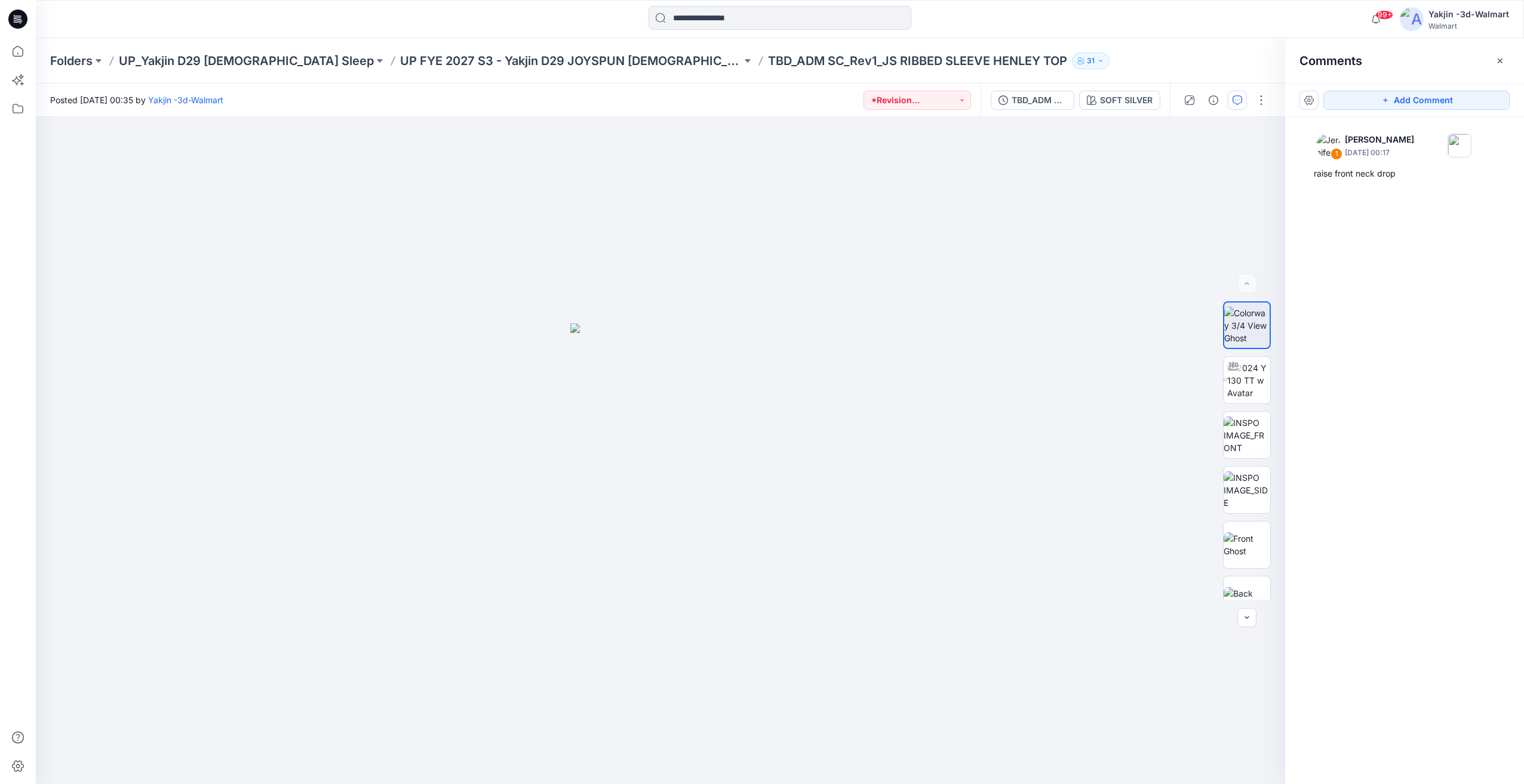
click at [1397, 193] on div "1 Jennifer Yerkes September 27, 2025 00:17 raise front neck drop" at bounding box center [1404, 429] width 238 height 623
click at [1395, 176] on div "raise front neck drop" at bounding box center [1404, 173] width 182 height 15
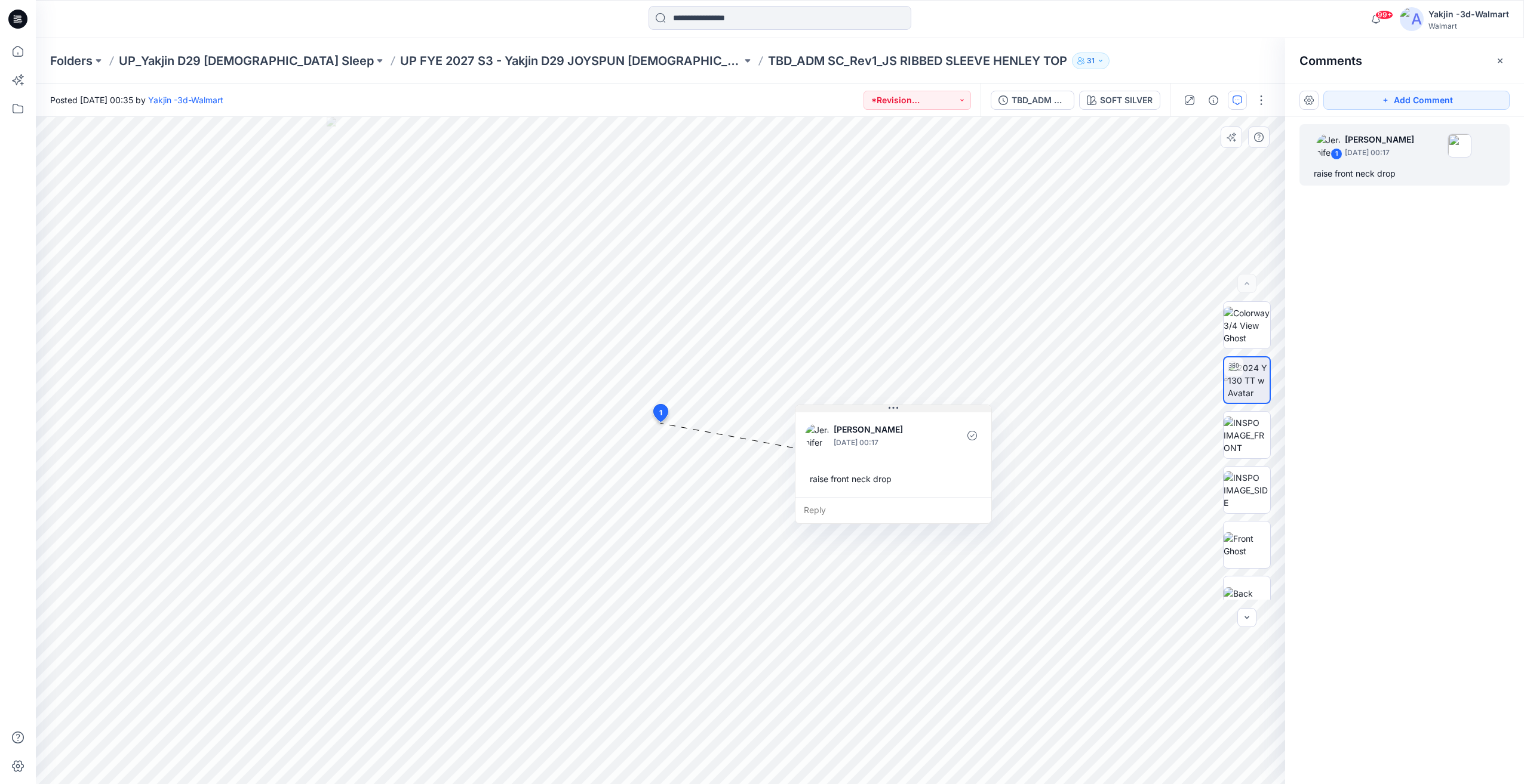
drag, startPoint x: 744, startPoint y: 434, endPoint x: 897, endPoint y: 412, distance: 154.6
click at [897, 412] on icon at bounding box center [893, 408] width 10 height 10
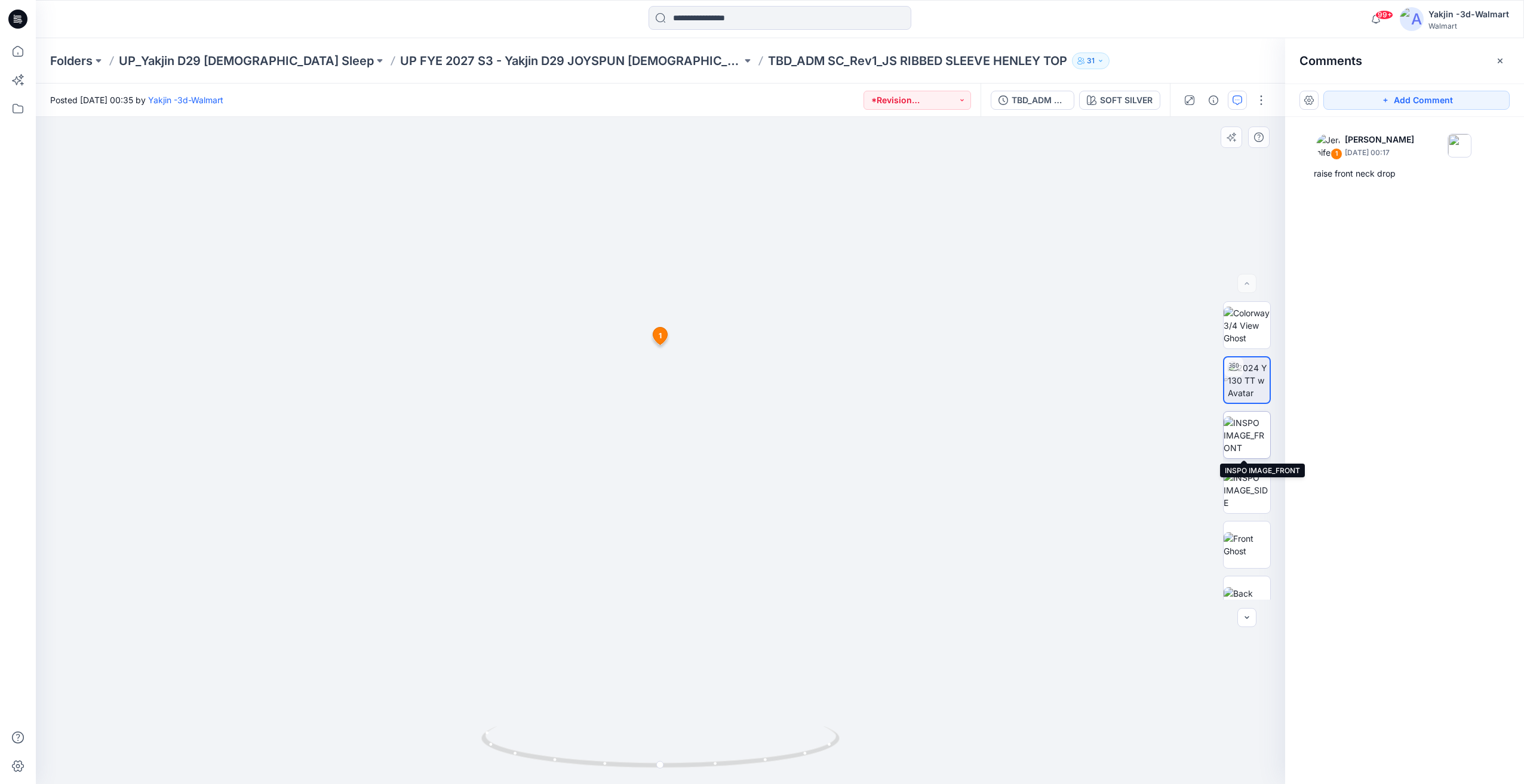
click at [1250, 440] on img at bounding box center [1247, 435] width 47 height 37
click at [1251, 378] on img at bounding box center [1249, 380] width 43 height 37
click at [1365, 181] on div "1 Jennifer Yerkes September 27, 2025 00:17 raise front neck drop" at bounding box center [1404, 154] width 210 height 62
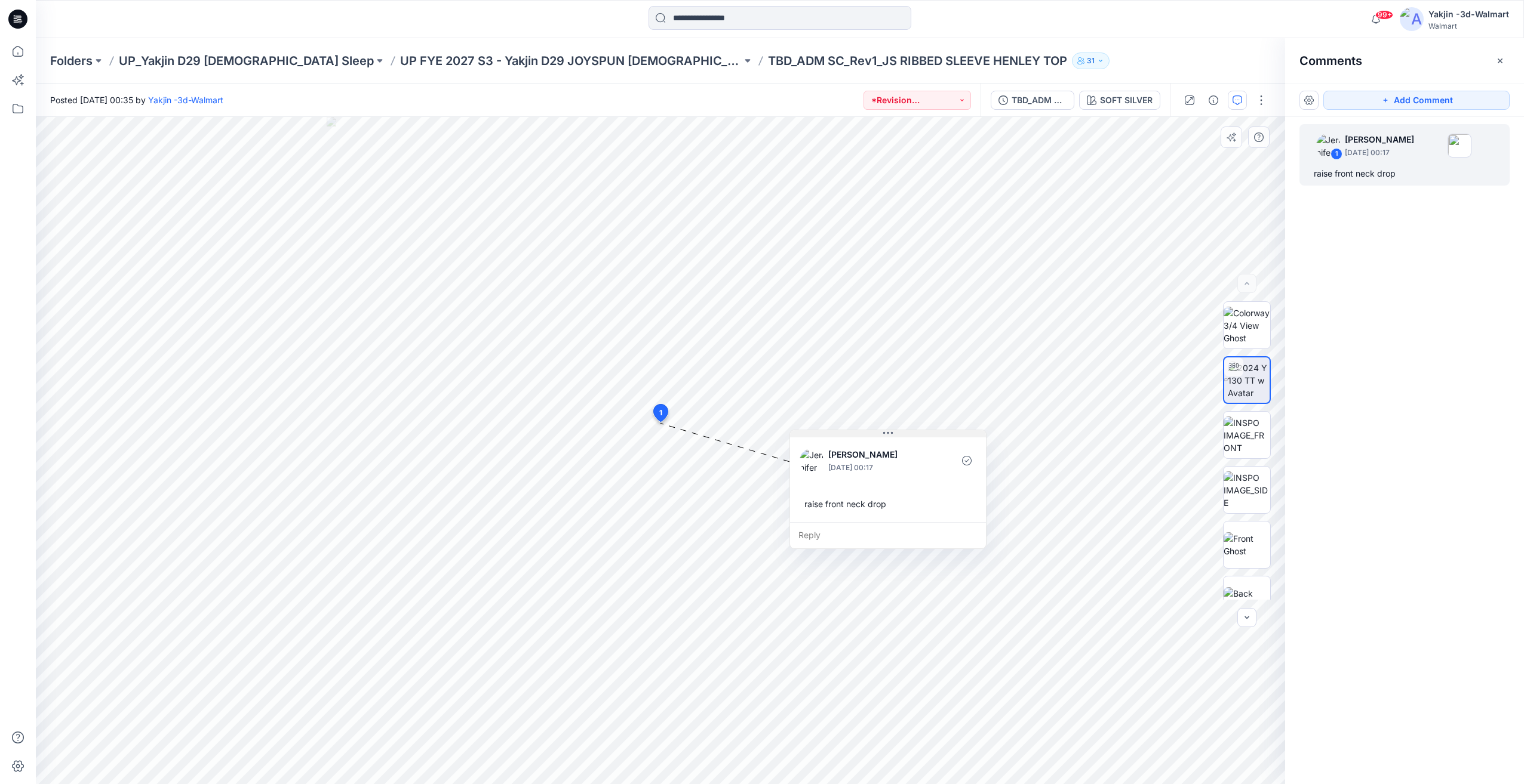
drag, startPoint x: 767, startPoint y: 433, endPoint x: 928, endPoint y: 490, distance: 170.8
click at [928, 437] on button at bounding box center [887, 433] width 195 height 7
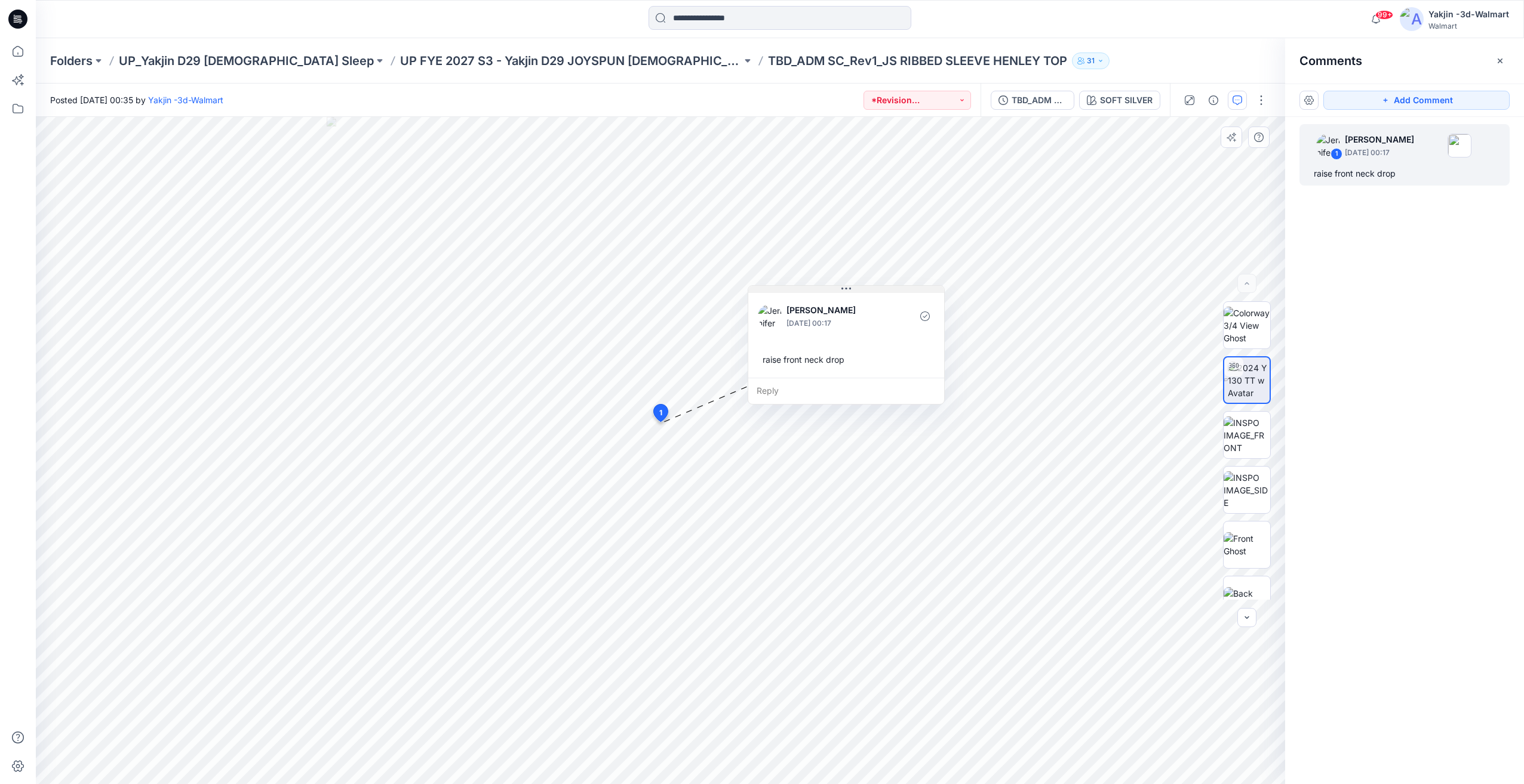
drag, startPoint x: 844, startPoint y: 490, endPoint x: 788, endPoint y: 291, distance: 206.7
click at [788, 291] on button at bounding box center [846, 289] width 195 height 7
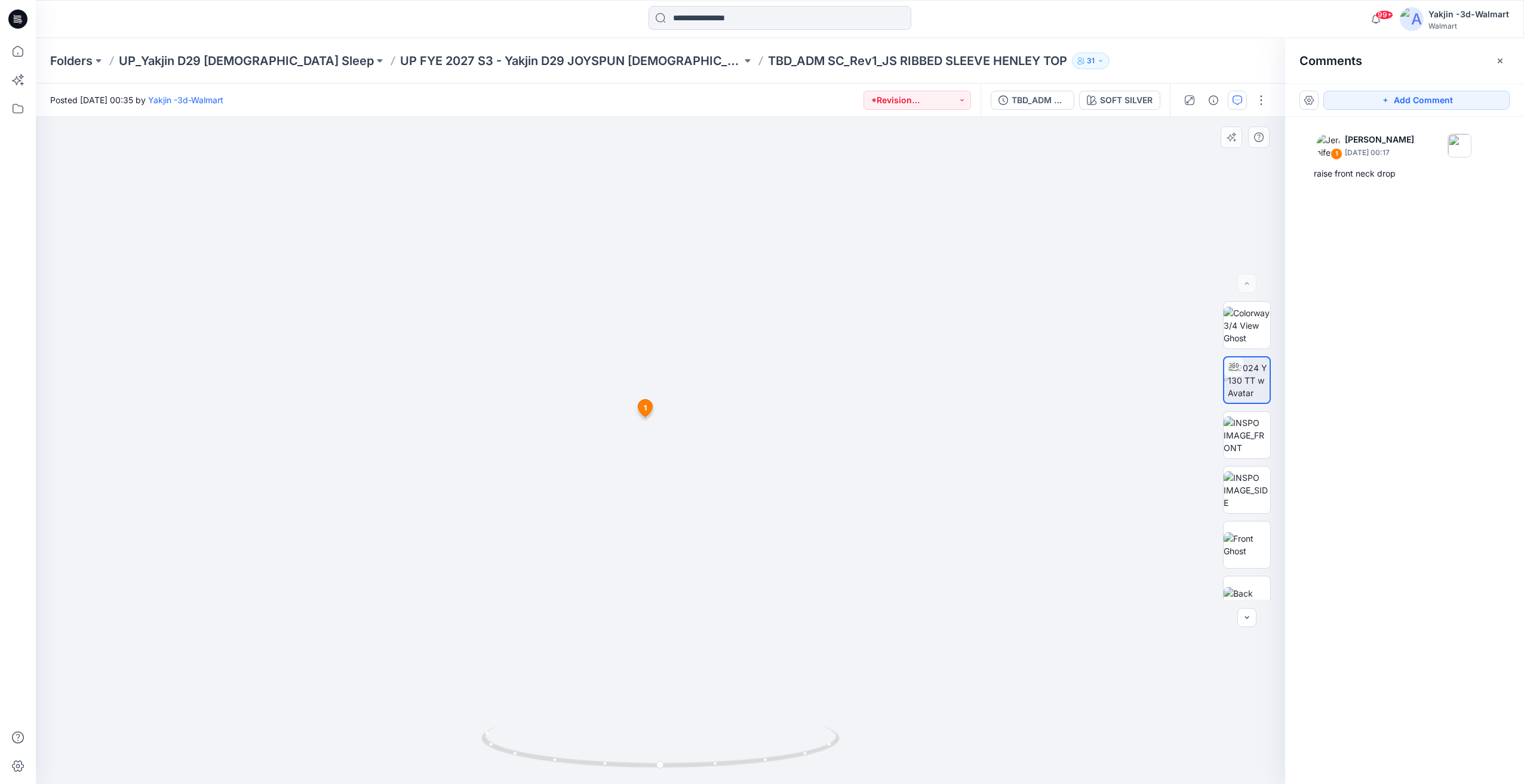
drag, startPoint x: 791, startPoint y: 364, endPoint x: 776, endPoint y: 396, distance: 35.3
click at [776, 396] on img at bounding box center [645, 249] width 1539 height 1069
click at [1348, 168] on div "raise front neck drop" at bounding box center [1404, 173] width 182 height 15
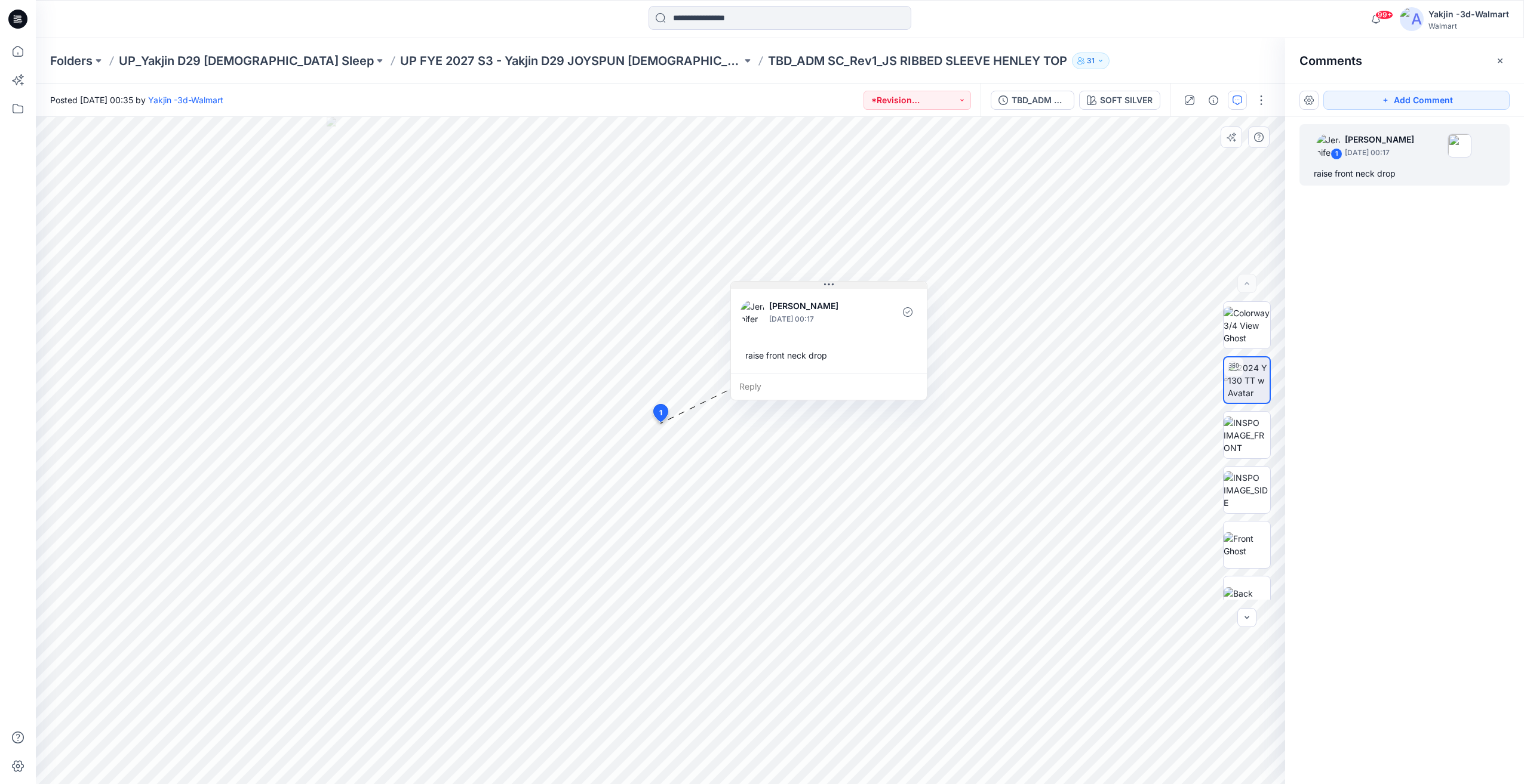
drag, startPoint x: 779, startPoint y: 434, endPoint x: 867, endPoint y: 288, distance: 170.5
click at [867, 288] on button at bounding box center [828, 284] width 195 height 7
drag, startPoint x: 735, startPoint y: 433, endPoint x: 836, endPoint y: 273, distance: 189.2
click at [836, 273] on button at bounding box center [842, 270] width 195 height 7
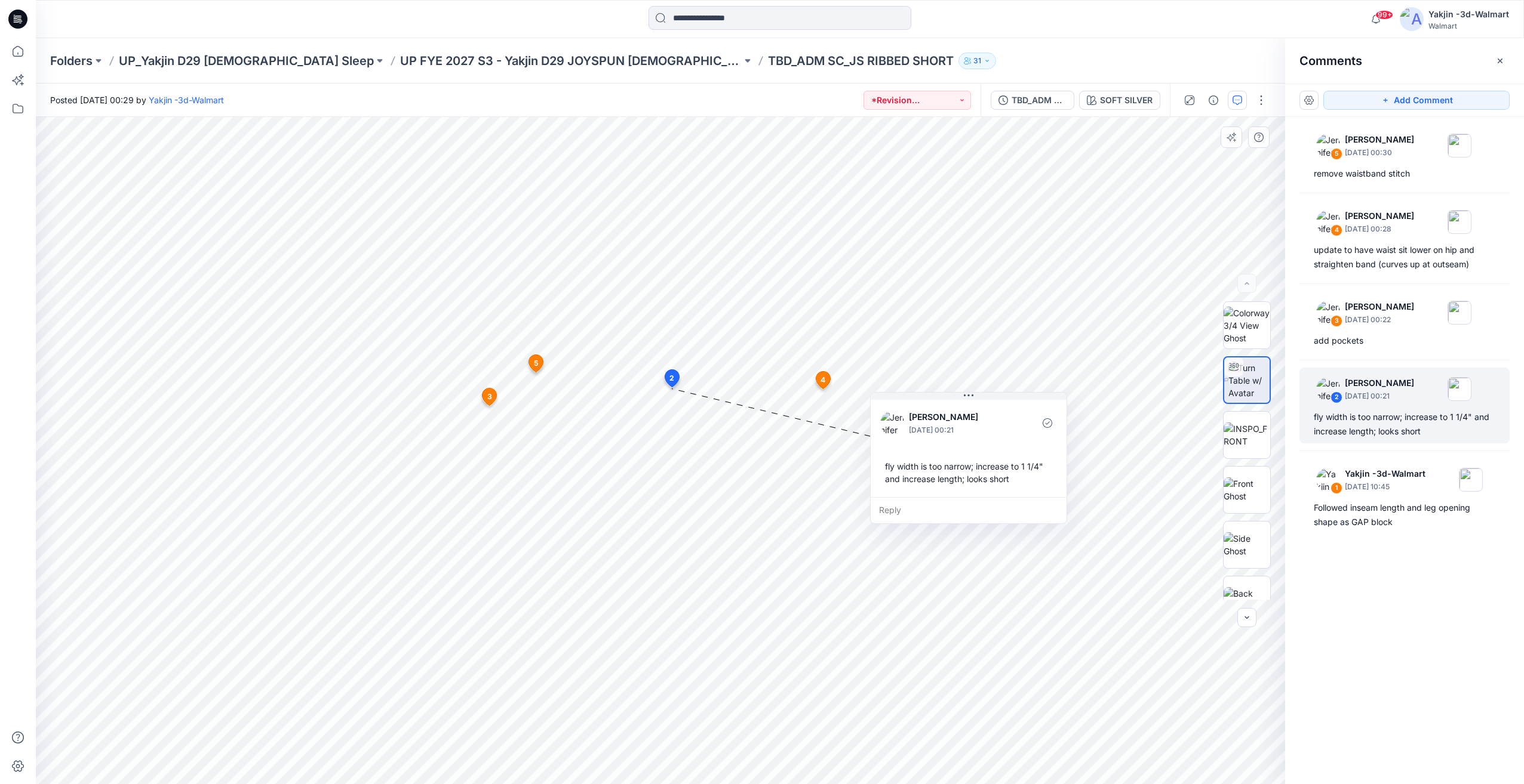
drag, startPoint x: 791, startPoint y: 406, endPoint x: 1008, endPoint y: 405, distance: 217.0
click at [1008, 405] on div "[PERSON_NAME] [DATE] 00:21 fly width is too narrow; increase to 1 1/4" and incr…" at bounding box center [968, 447] width 195 height 100
click at [1249, 578] on img at bounding box center [1247, 576] width 47 height 25
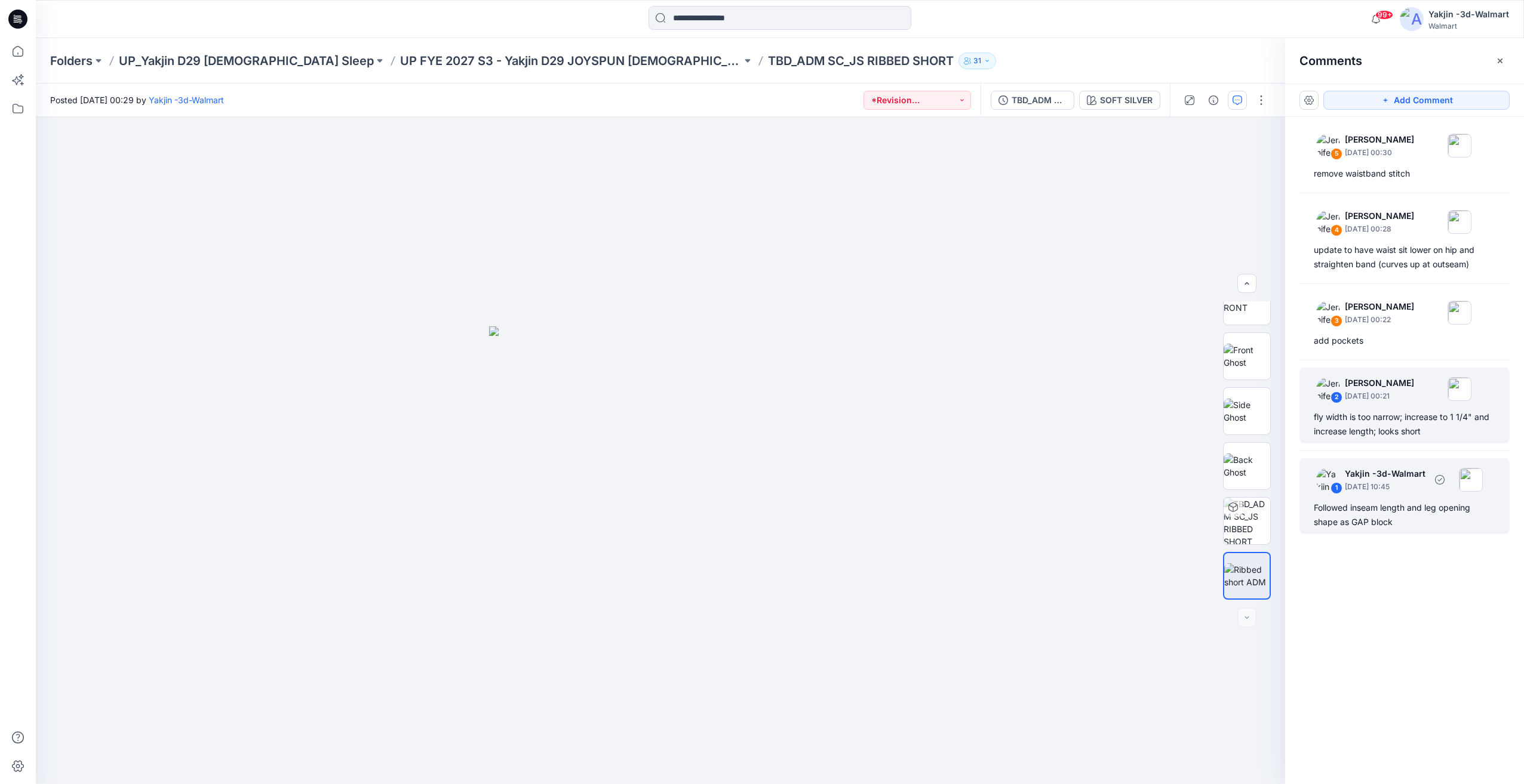
click at [1416, 489] on p "[DATE] 10:45" at bounding box center [1384, 487] width 80 height 12
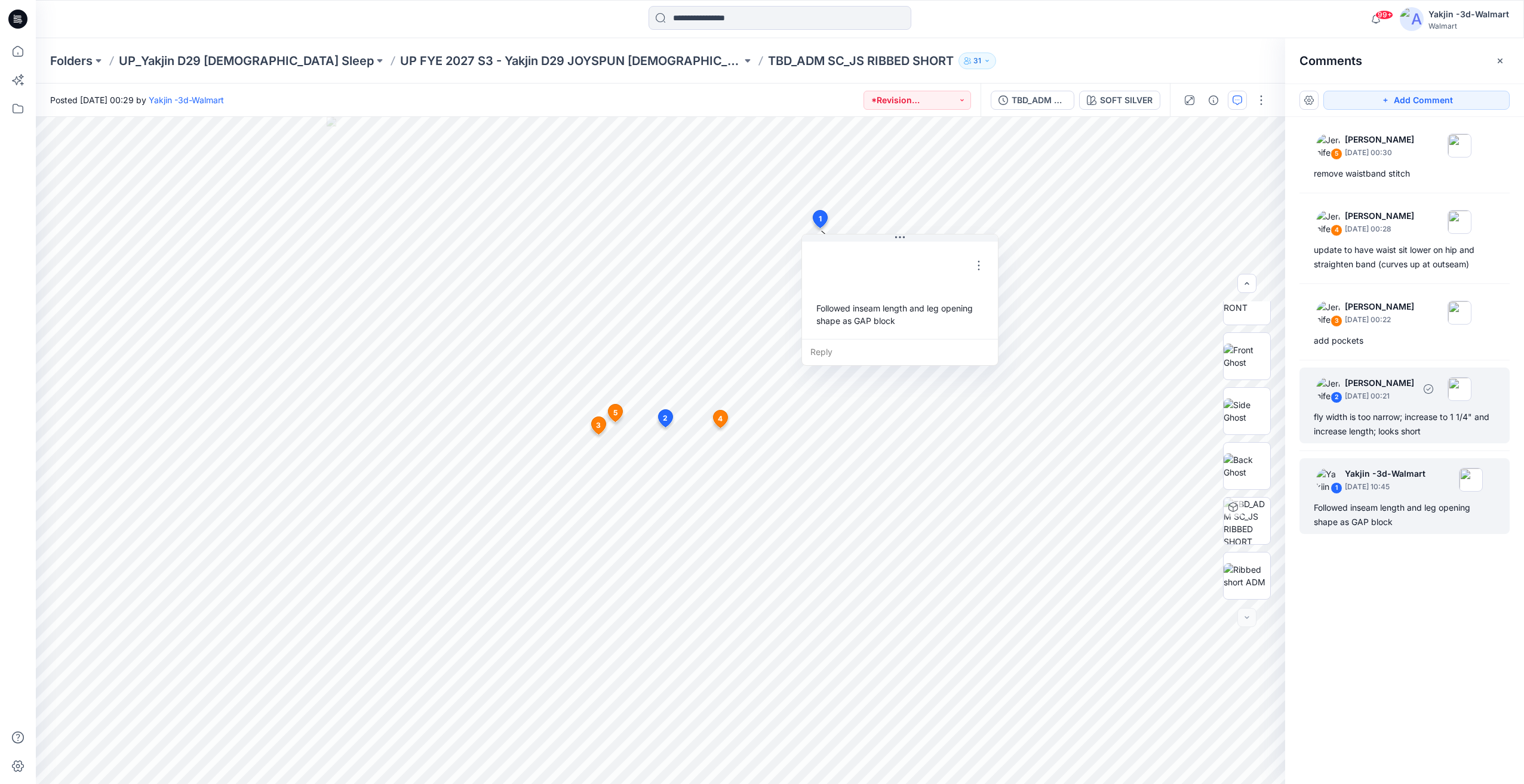
click at [1398, 398] on p "[DATE] 00:21" at bounding box center [1378, 396] width 69 height 12
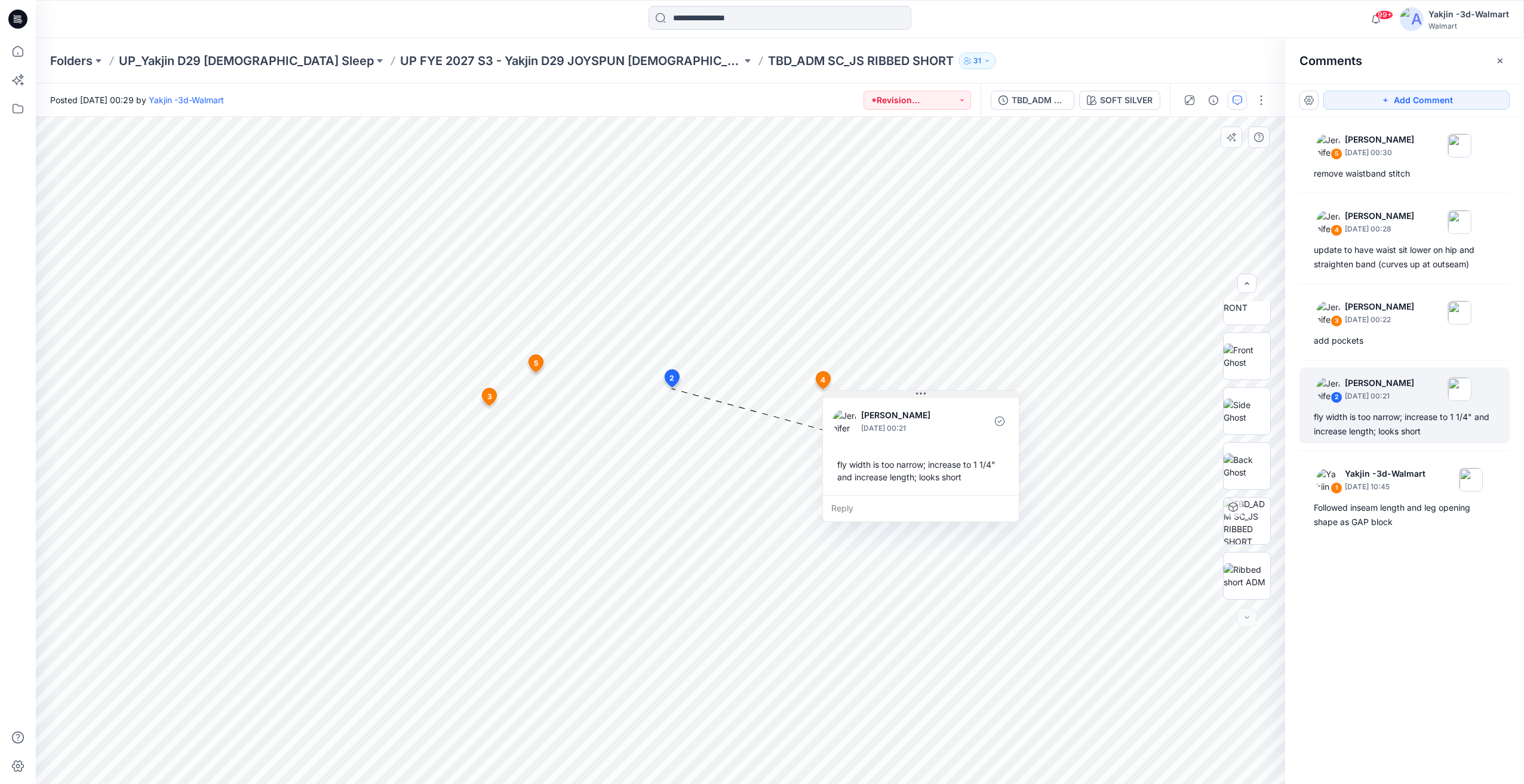
drag, startPoint x: 775, startPoint y: 398, endPoint x: 942, endPoint y: 395, distance: 167.0
click at [942, 395] on button at bounding box center [920, 393] width 195 height 7
click at [1395, 332] on div "3 Jennifer Yerkes September 27, 2025 00:22 add pockets" at bounding box center [1404, 321] width 210 height 62
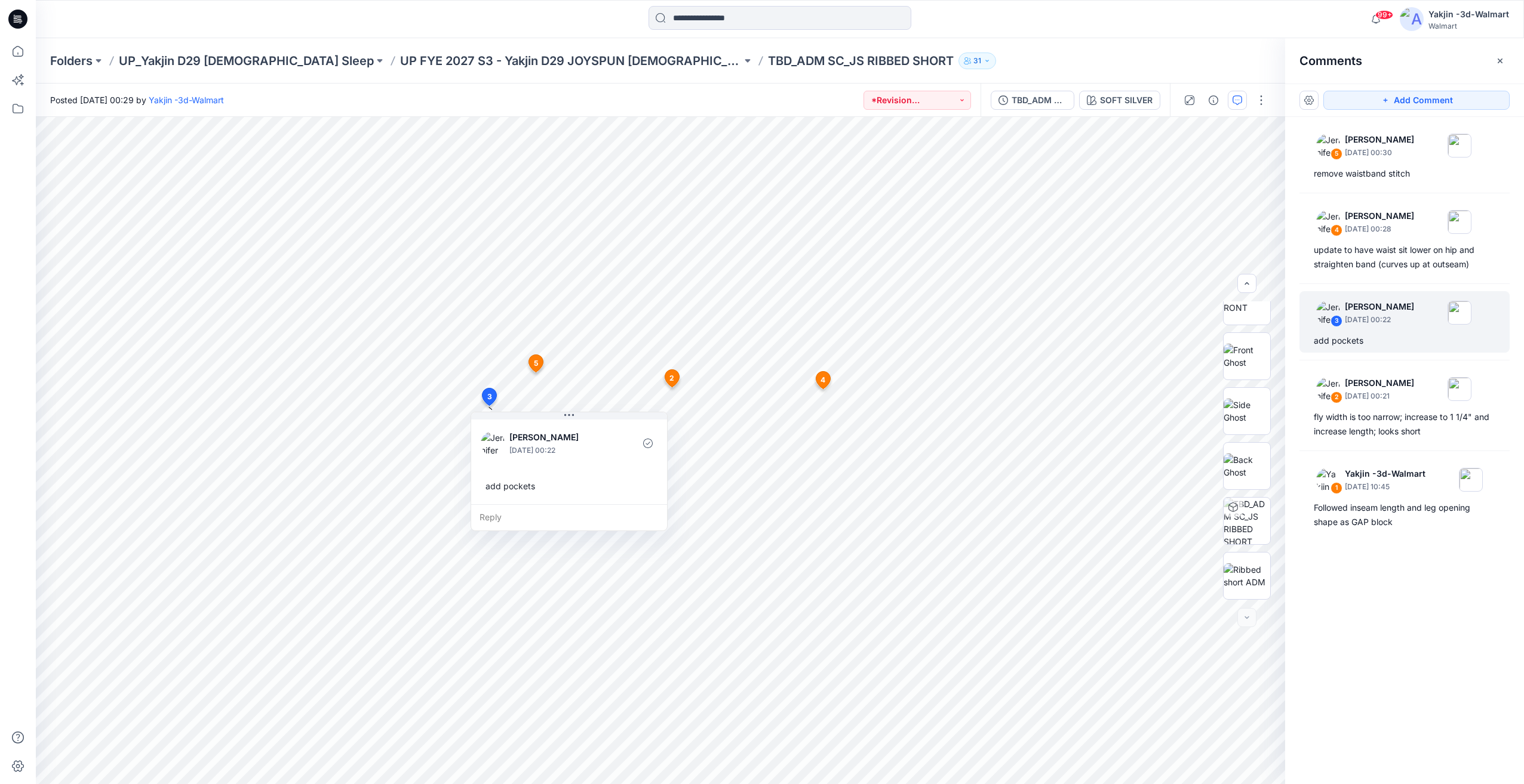
click at [1393, 288] on div "5 Jennifer Yerkes September 27, 2025 00:30 remove waistband stitch 4 Jennifer Y…" at bounding box center [1404, 429] width 238 height 623
click at [1396, 269] on div "update to have waist sit lower on hip and straighten band (curves up at outseam)" at bounding box center [1404, 257] width 182 height 28
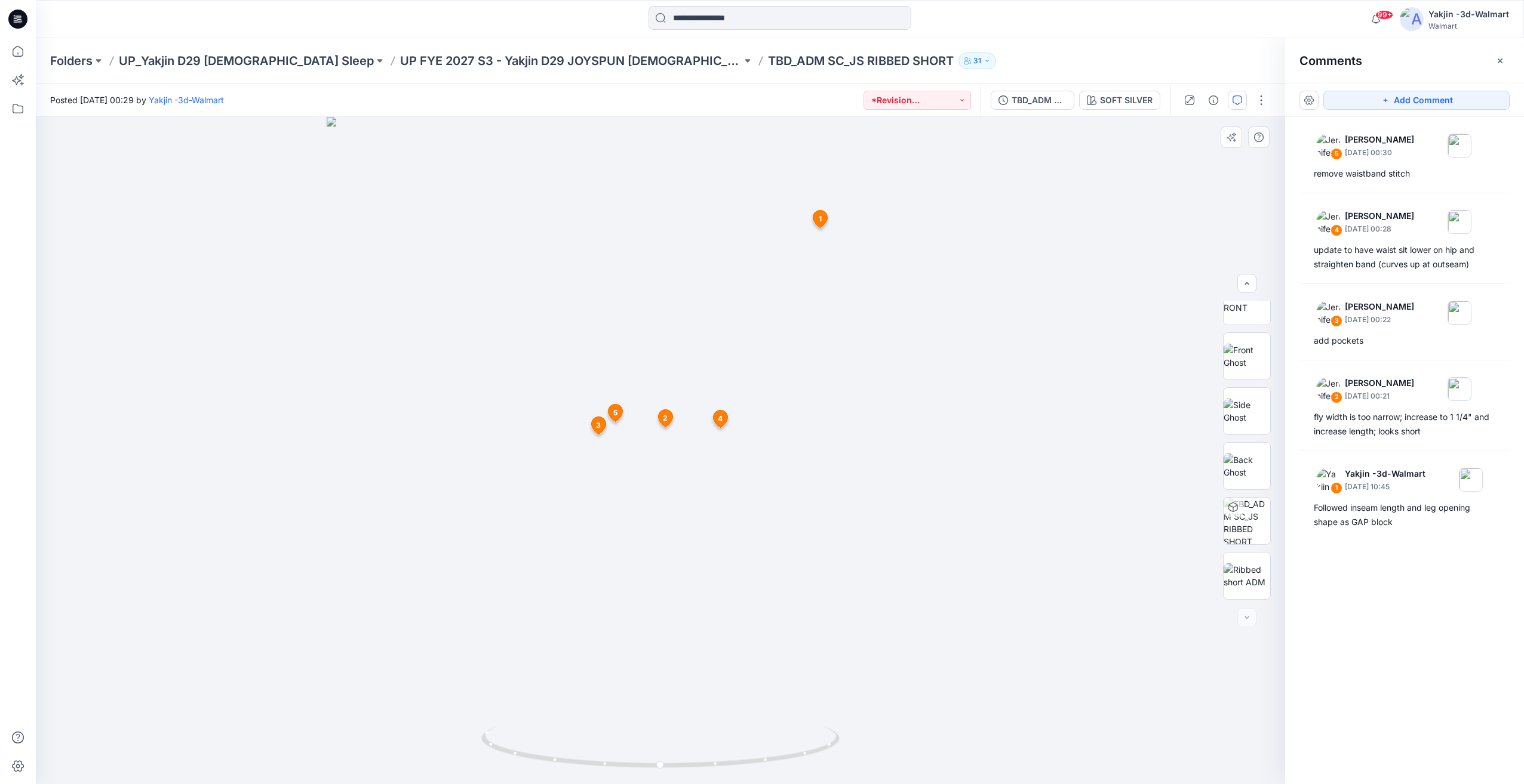
drag, startPoint x: 787, startPoint y: 580, endPoint x: 645, endPoint y: 578, distance: 142.0
click at [645, 576] on img at bounding box center [659, 450] width 667 height 667
drag, startPoint x: 800, startPoint y: 718, endPoint x: 639, endPoint y: 723, distance: 161.1
click at [639, 723] on img at bounding box center [659, 450] width 667 height 667
drag, startPoint x: 829, startPoint y: 691, endPoint x: 759, endPoint y: 702, distance: 70.9
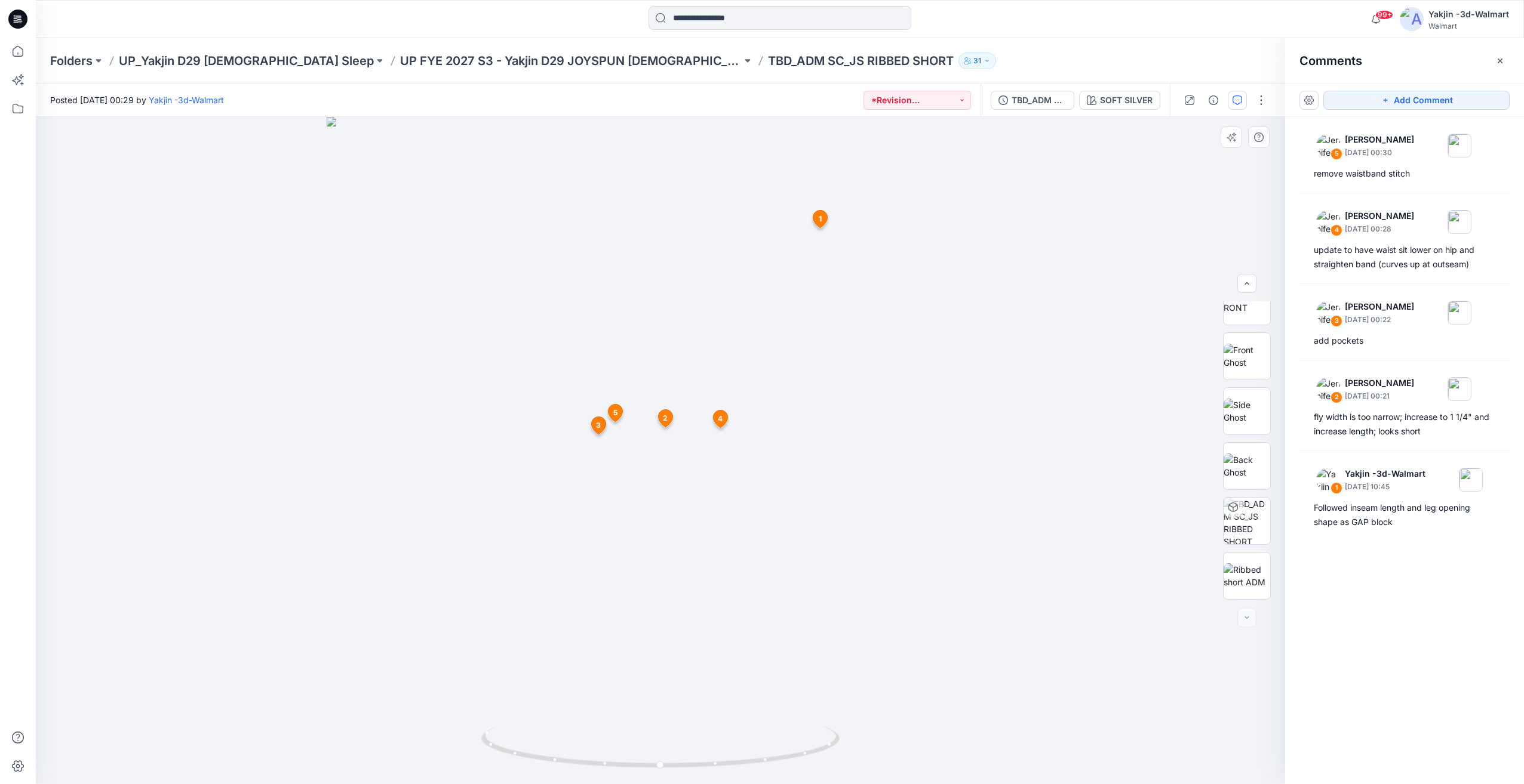
click at [759, 702] on img at bounding box center [659, 450] width 667 height 667
drag, startPoint x: 763, startPoint y: 721, endPoint x: 668, endPoint y: 729, distance: 95.3
click at [668, 729] on div at bounding box center [660, 450] width 1249 height 667
drag, startPoint x: 681, startPoint y: 740, endPoint x: 618, endPoint y: 752, distance: 64.1
click at [618, 752] on icon at bounding box center [662, 749] width 361 height 45
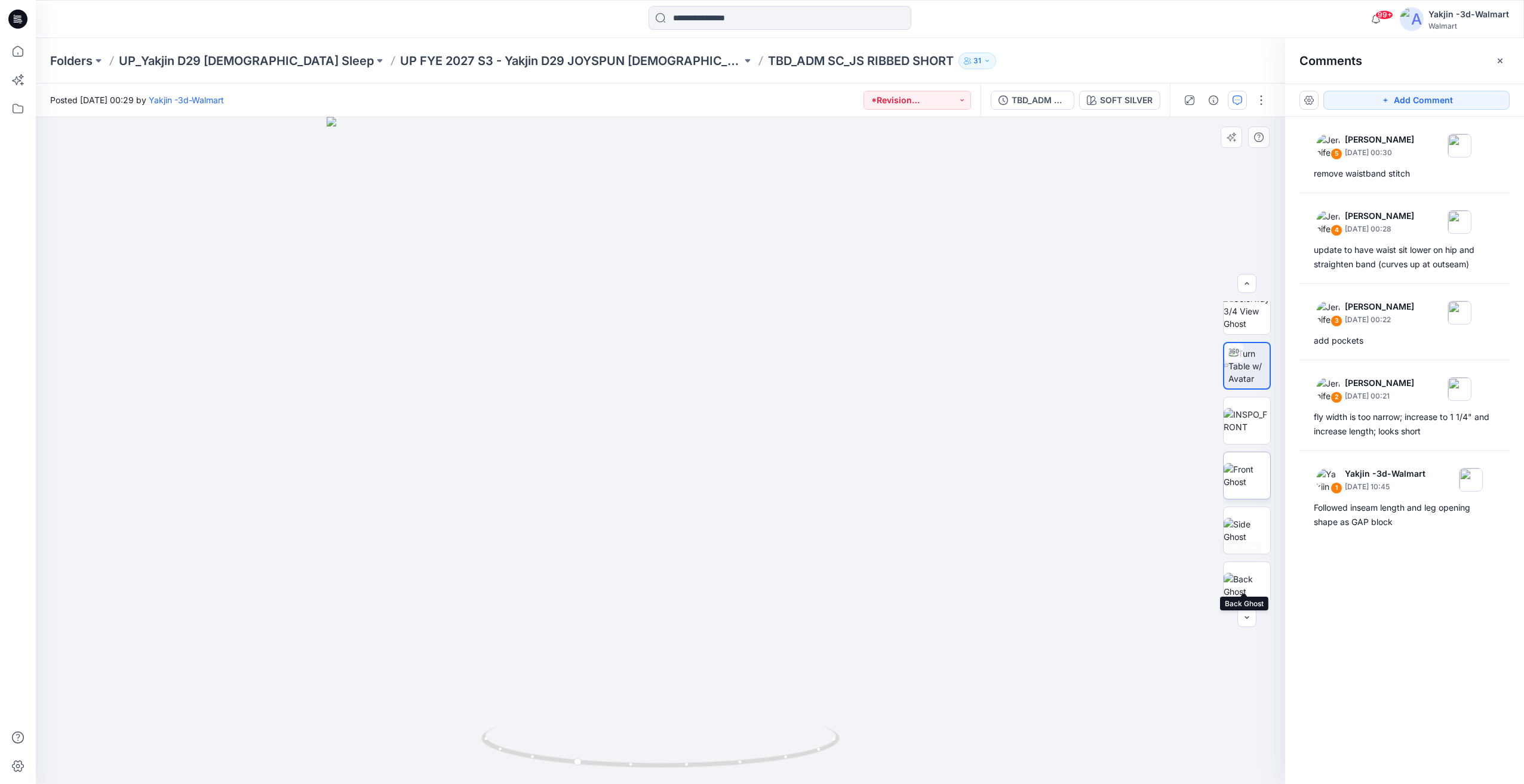
scroll to position [0, 0]
click at [1250, 445] on img at bounding box center [1247, 435] width 47 height 25
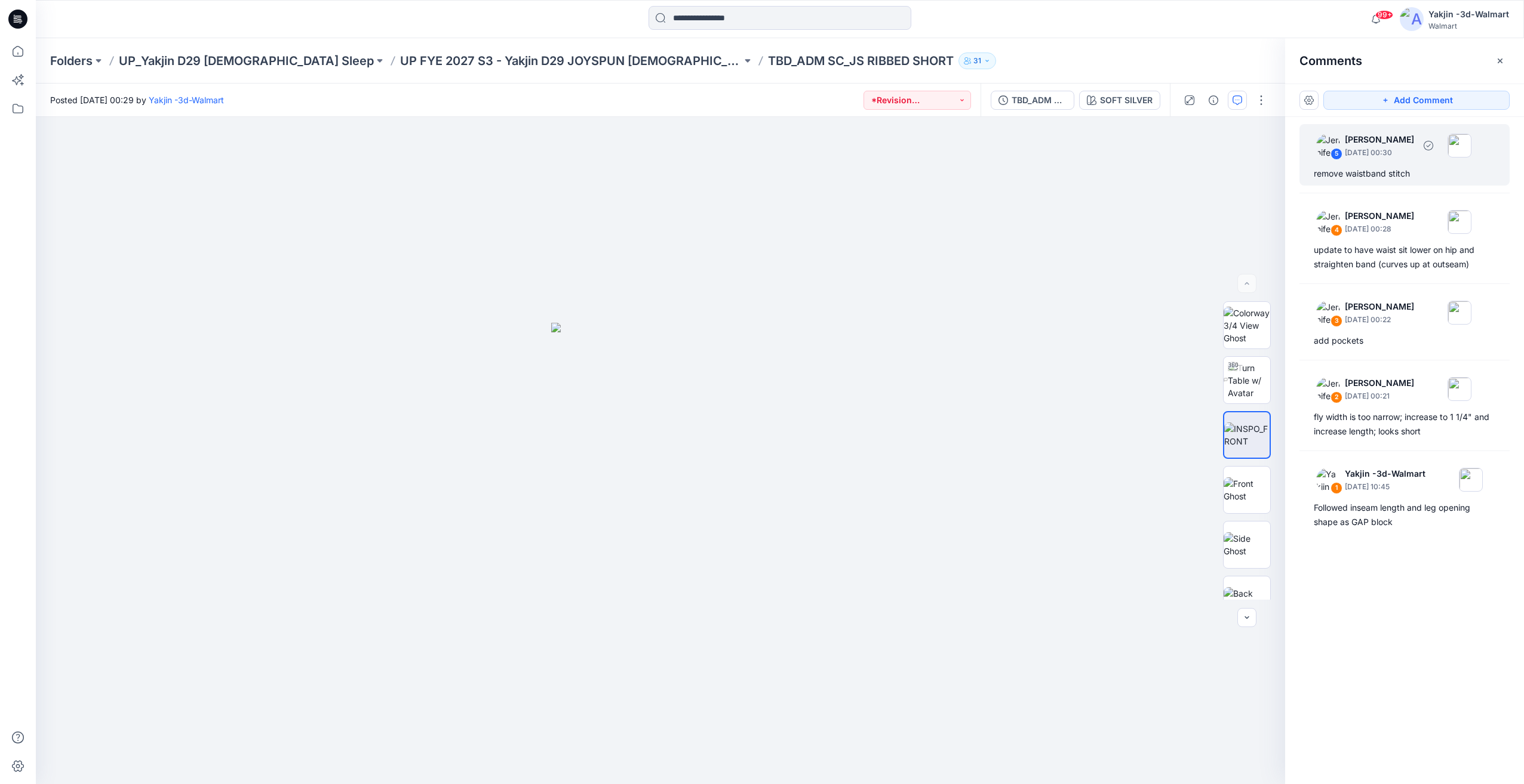
click at [1397, 179] on div "remove waistband stitch" at bounding box center [1404, 173] width 182 height 15
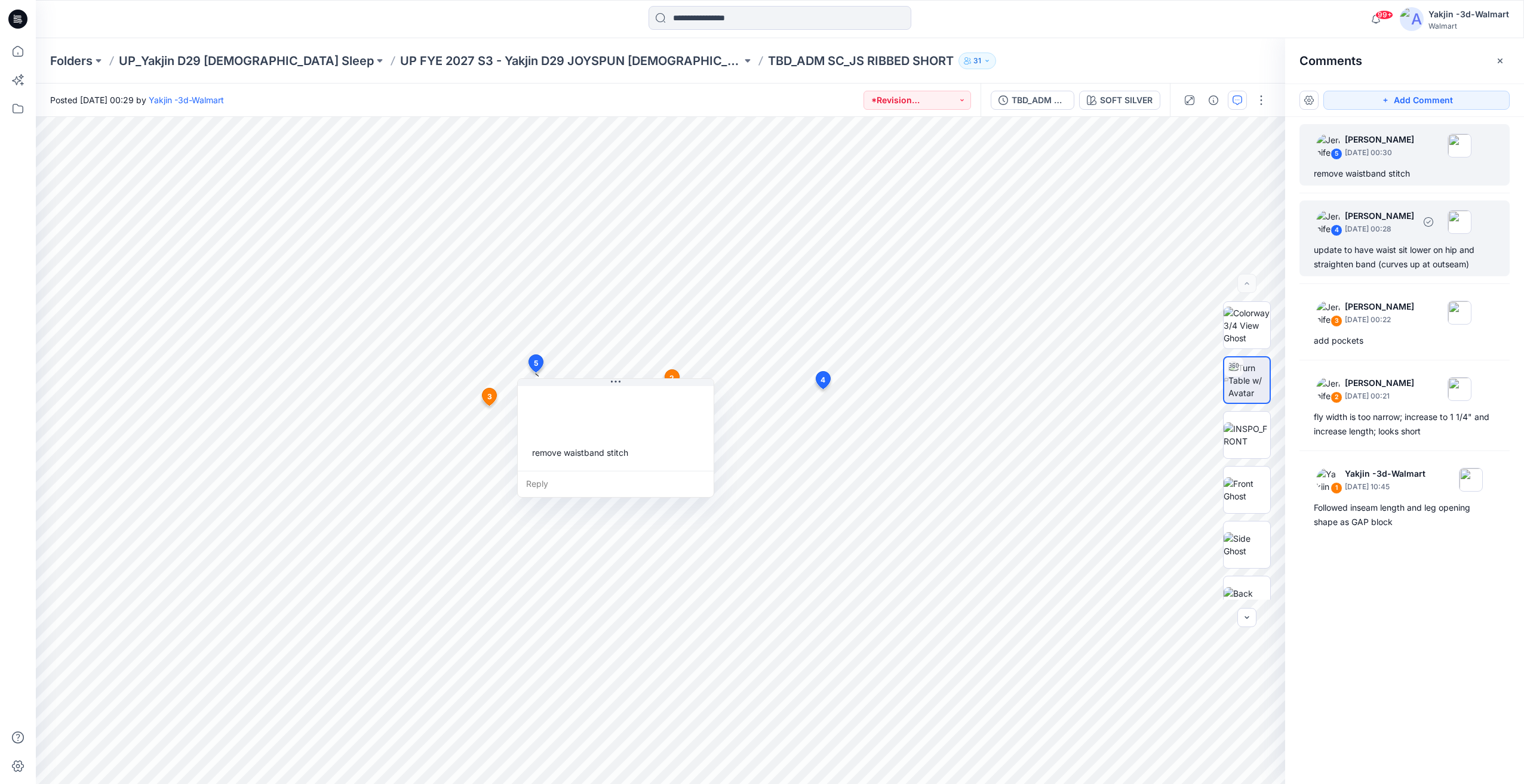
click at [1403, 268] on div "update to have waist sit lower on hip and straighten band (curves up at outseam)" at bounding box center [1404, 257] width 182 height 28
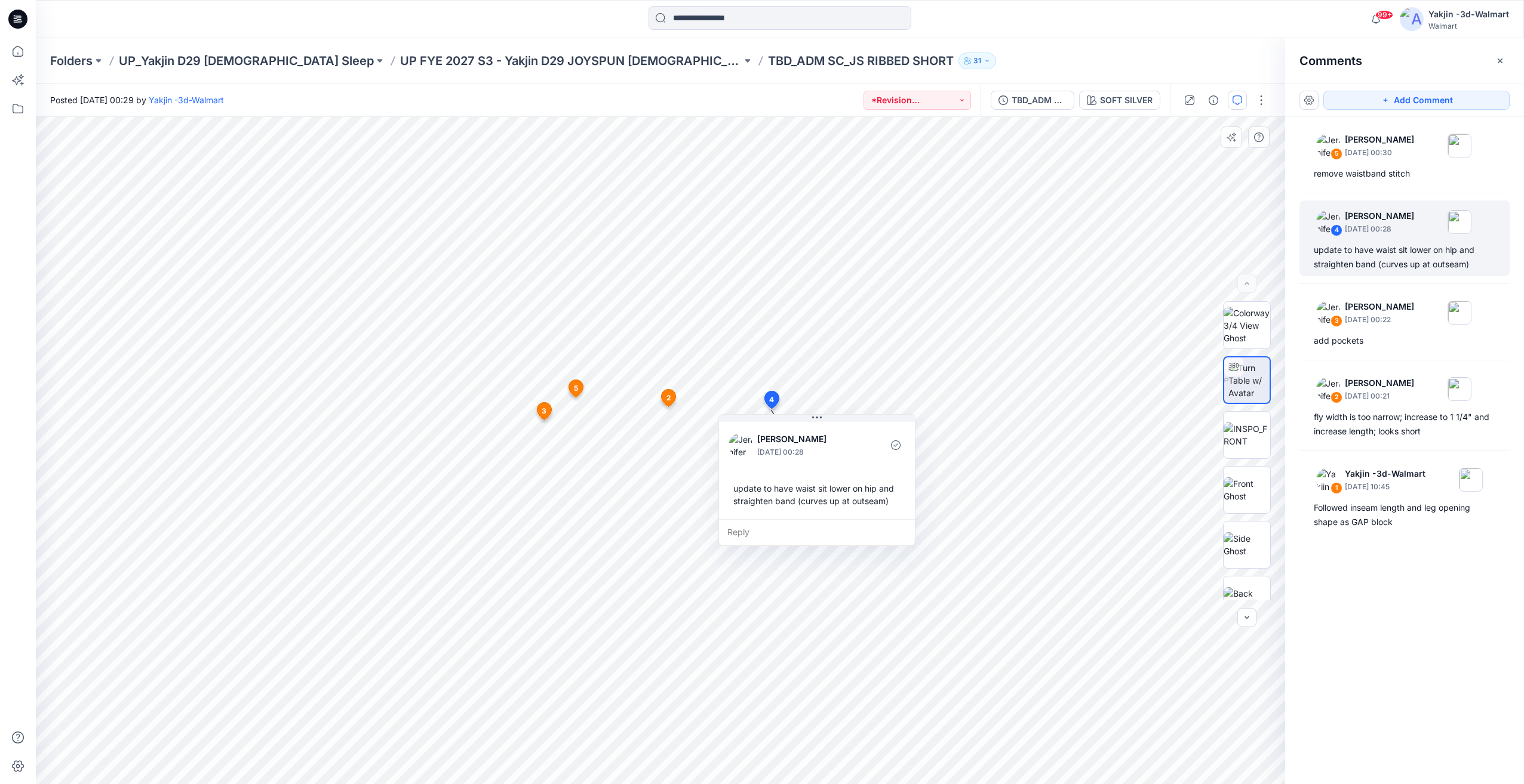
drag, startPoint x: 811, startPoint y: 420, endPoint x: 837, endPoint y: 422, distance: 26.1
click at [837, 422] on div "Jennifer Yerkes September 27, 2025 00:28 update to have waist sit lower on hip …" at bounding box center [817, 470] width 195 height 100
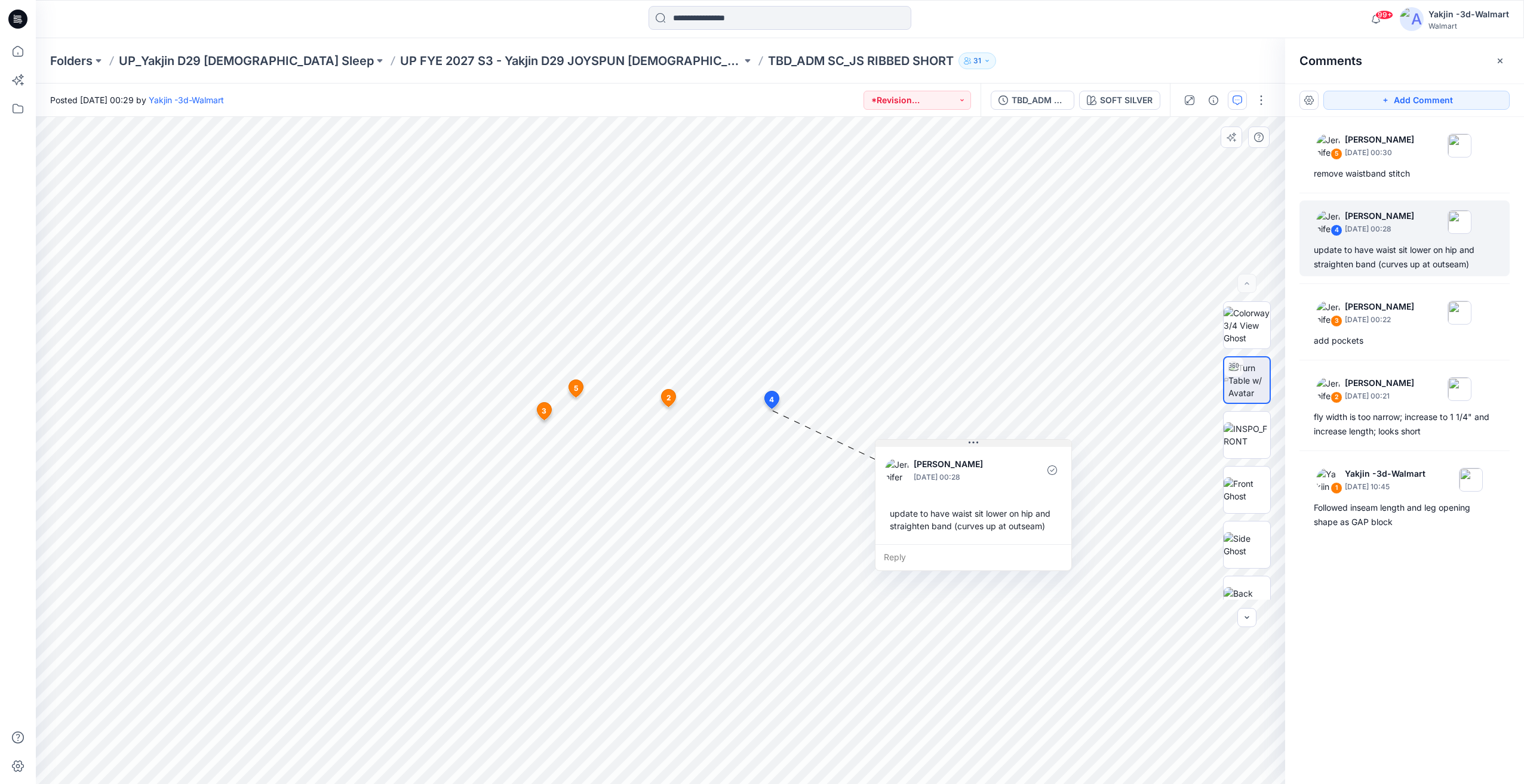
drag, startPoint x: 845, startPoint y: 421, endPoint x: 1001, endPoint y: 446, distance: 158.0
click at [1001, 446] on button at bounding box center [973, 442] width 195 height 7
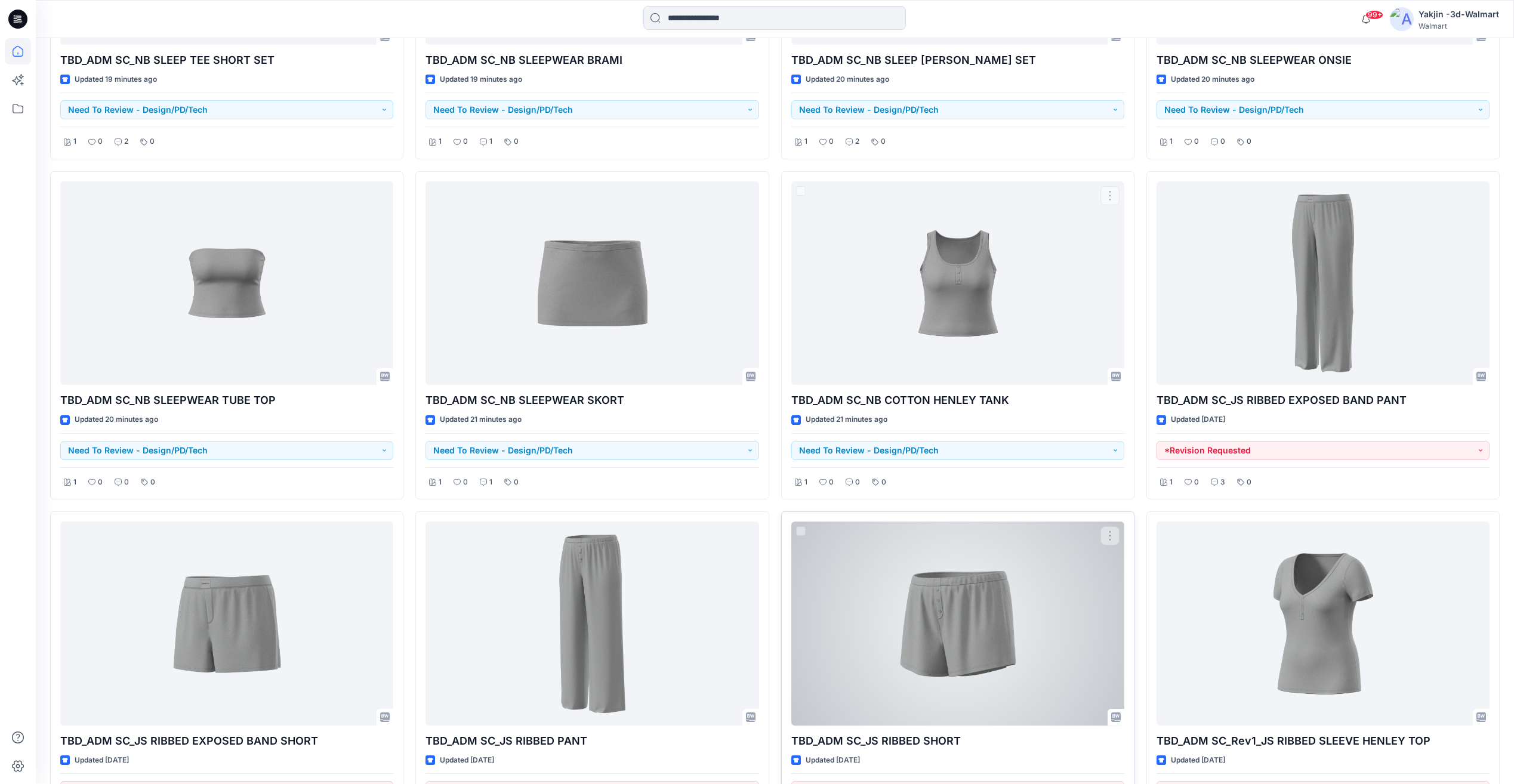
scroll to position [727, 0]
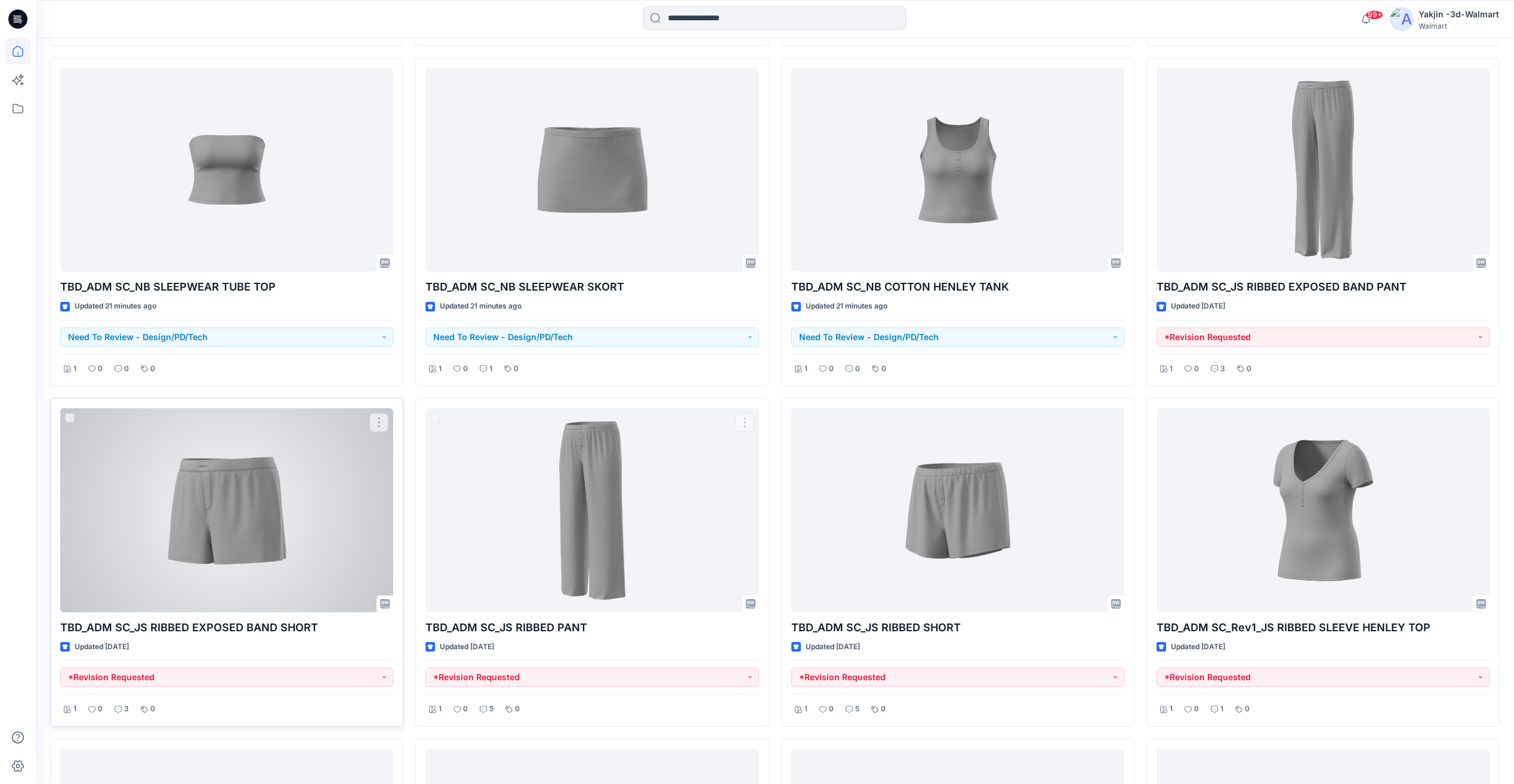
click at [238, 554] on div at bounding box center [227, 510] width 333 height 203
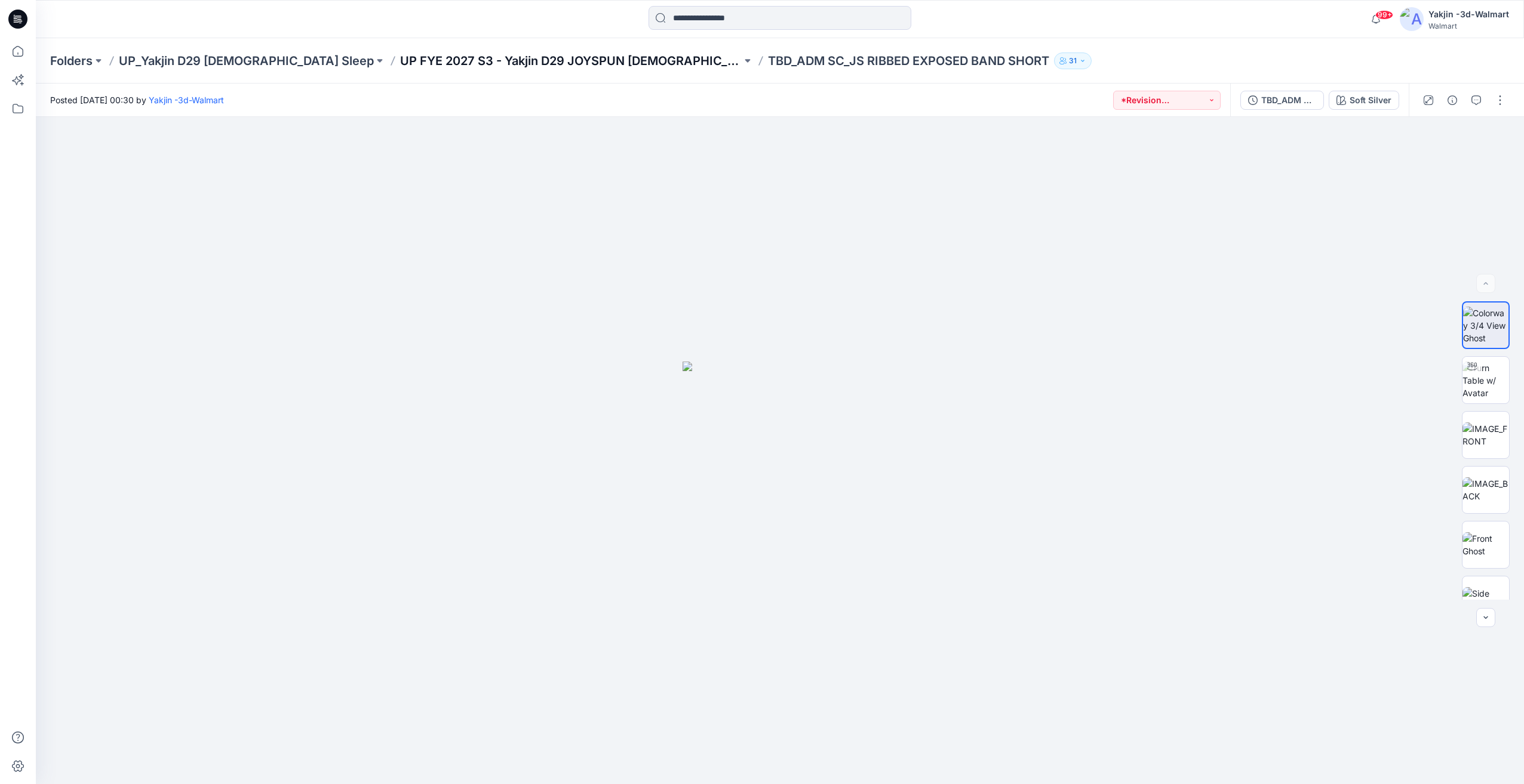
click at [589, 63] on p "UP FYE 2027 S3 - Yakjin D29 JOYSPUN [DEMOGRAPHIC_DATA] Sleepwear" at bounding box center [571, 61] width 342 height 17
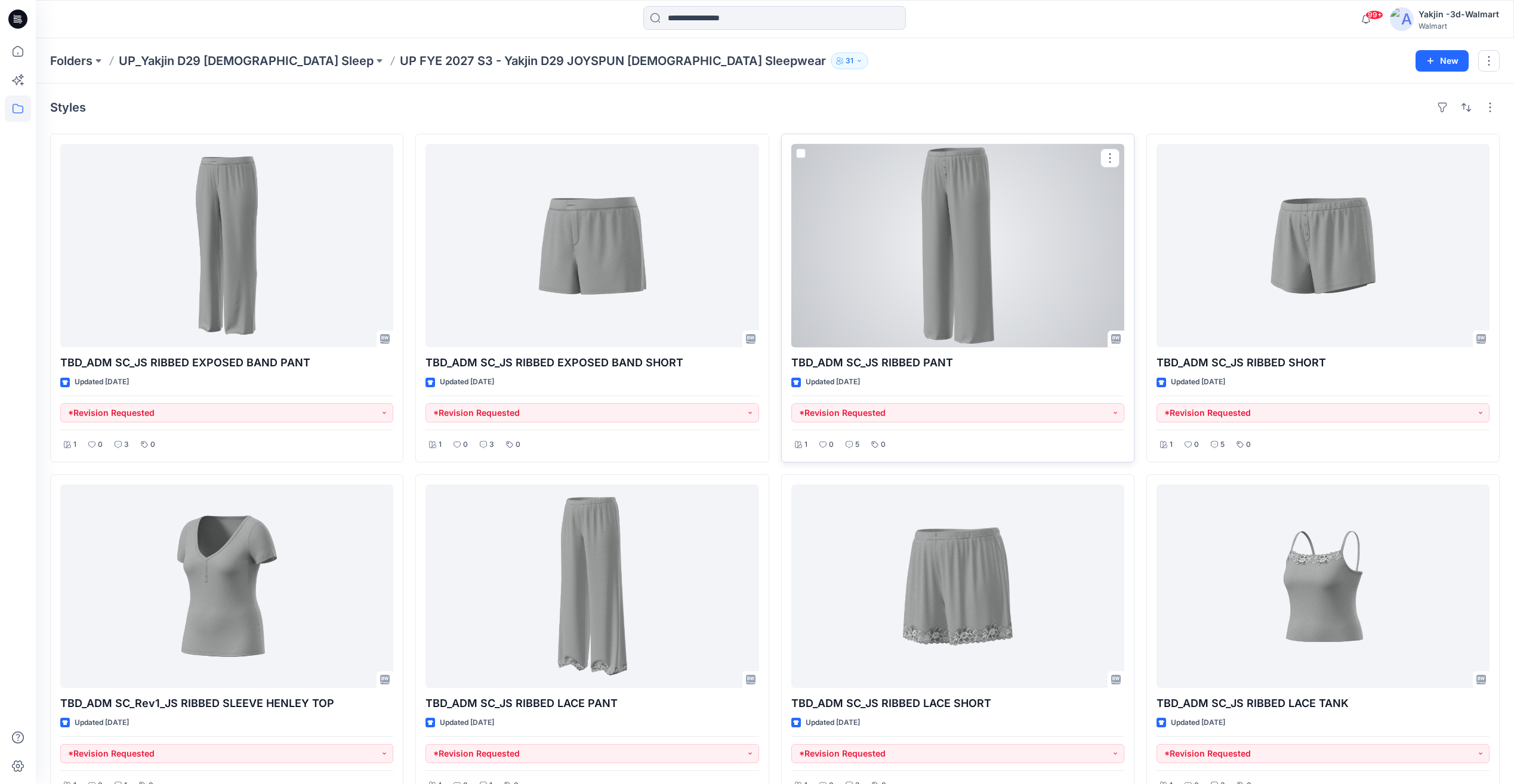
scroll to position [33, 0]
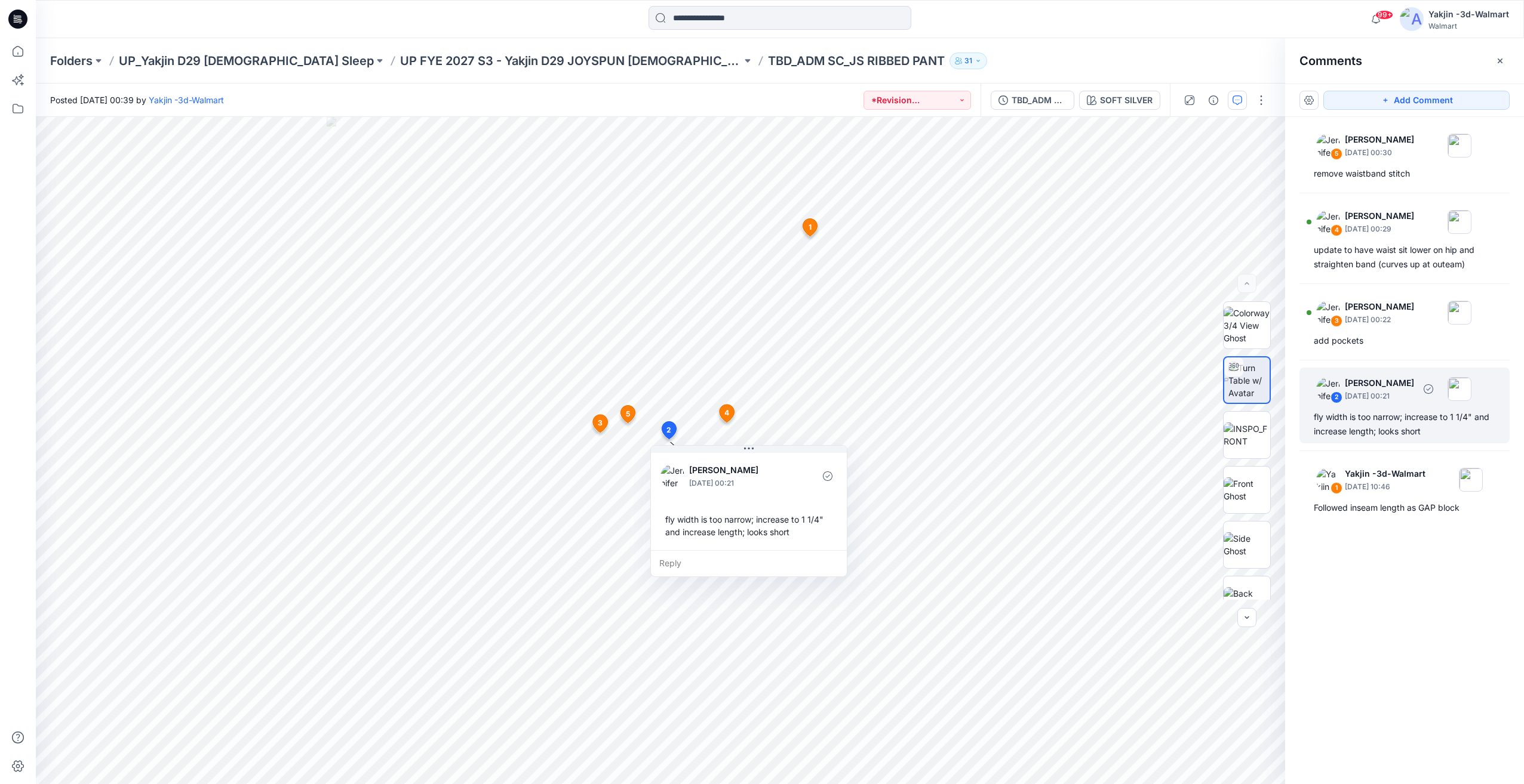
drag, startPoint x: 1378, startPoint y: 429, endPoint x: 1376, endPoint y: 410, distance: 19.1
click at [1377, 429] on div "fly width is too narrow; increase to 1 1/4" and increase length; looks short" at bounding box center [1404, 424] width 182 height 28
click at [1366, 351] on div "3 [PERSON_NAME] [DATE] 00:22 add pockets" at bounding box center [1404, 321] width 210 height 62
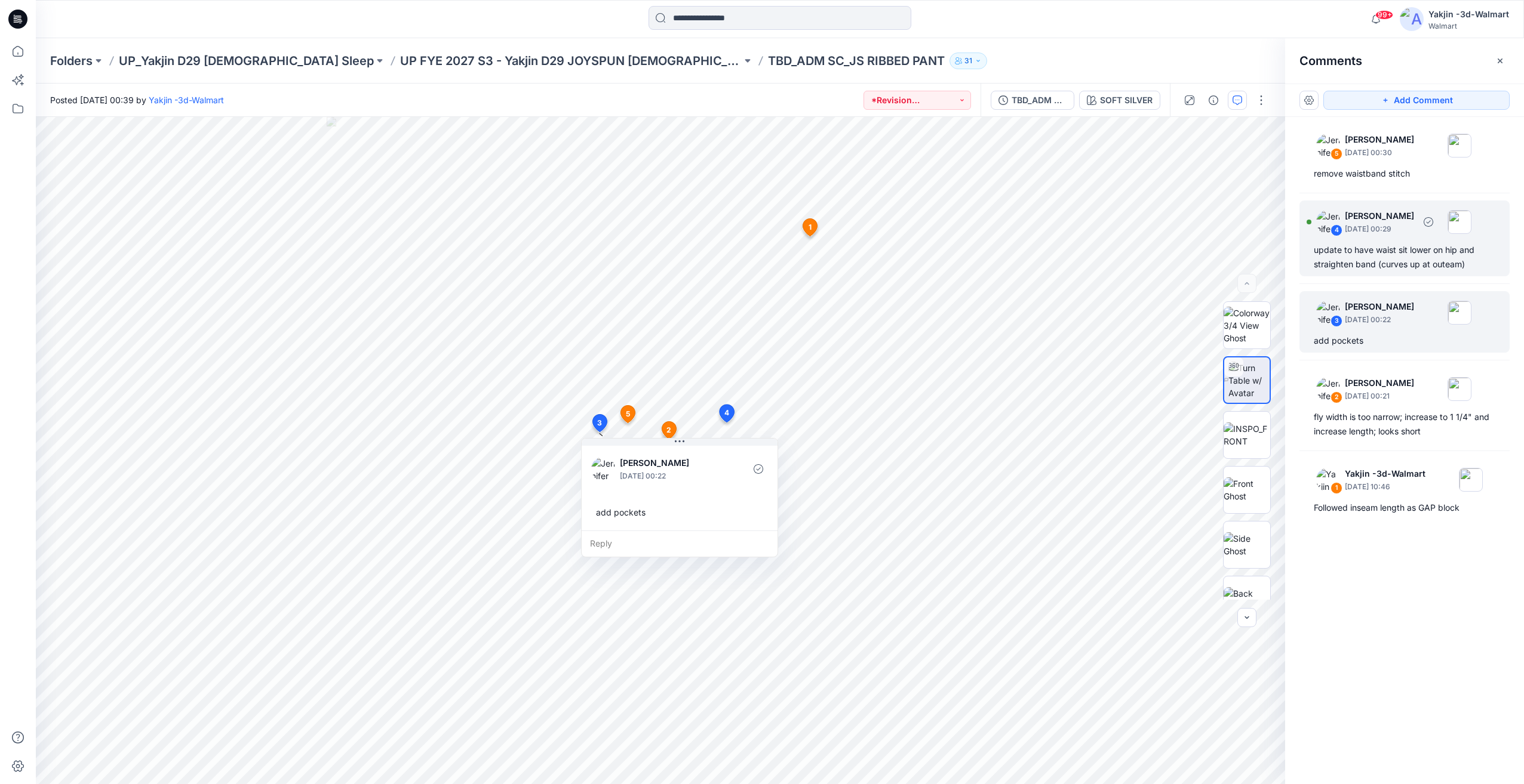
click at [1380, 262] on div "update to have waist sit lower on hip and straighten band (curves up at outeam)" at bounding box center [1404, 257] width 182 height 28
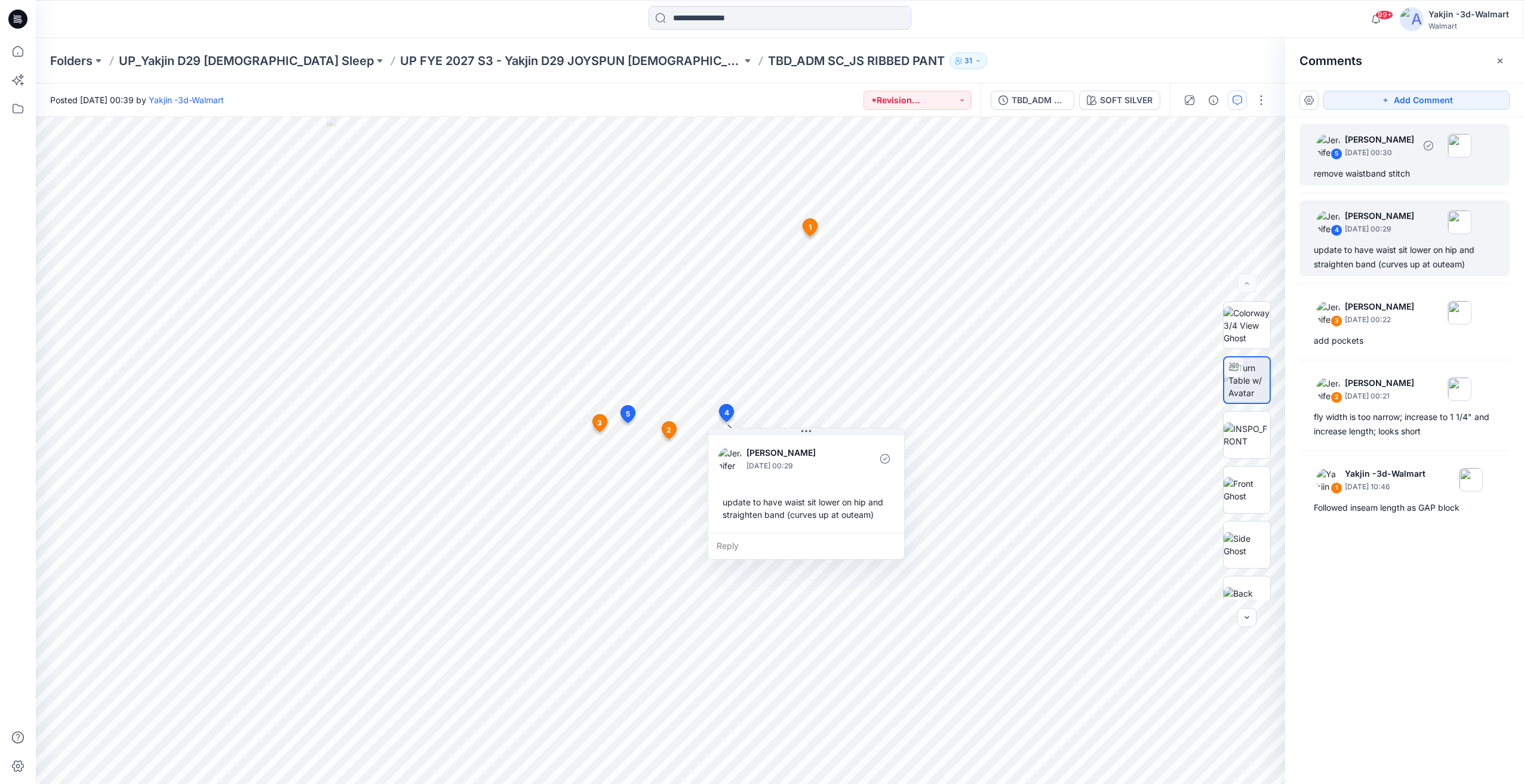
click at [1369, 182] on div "5 [PERSON_NAME] [DATE] 00:30 remove waistband stitch" at bounding box center [1404, 154] width 210 height 62
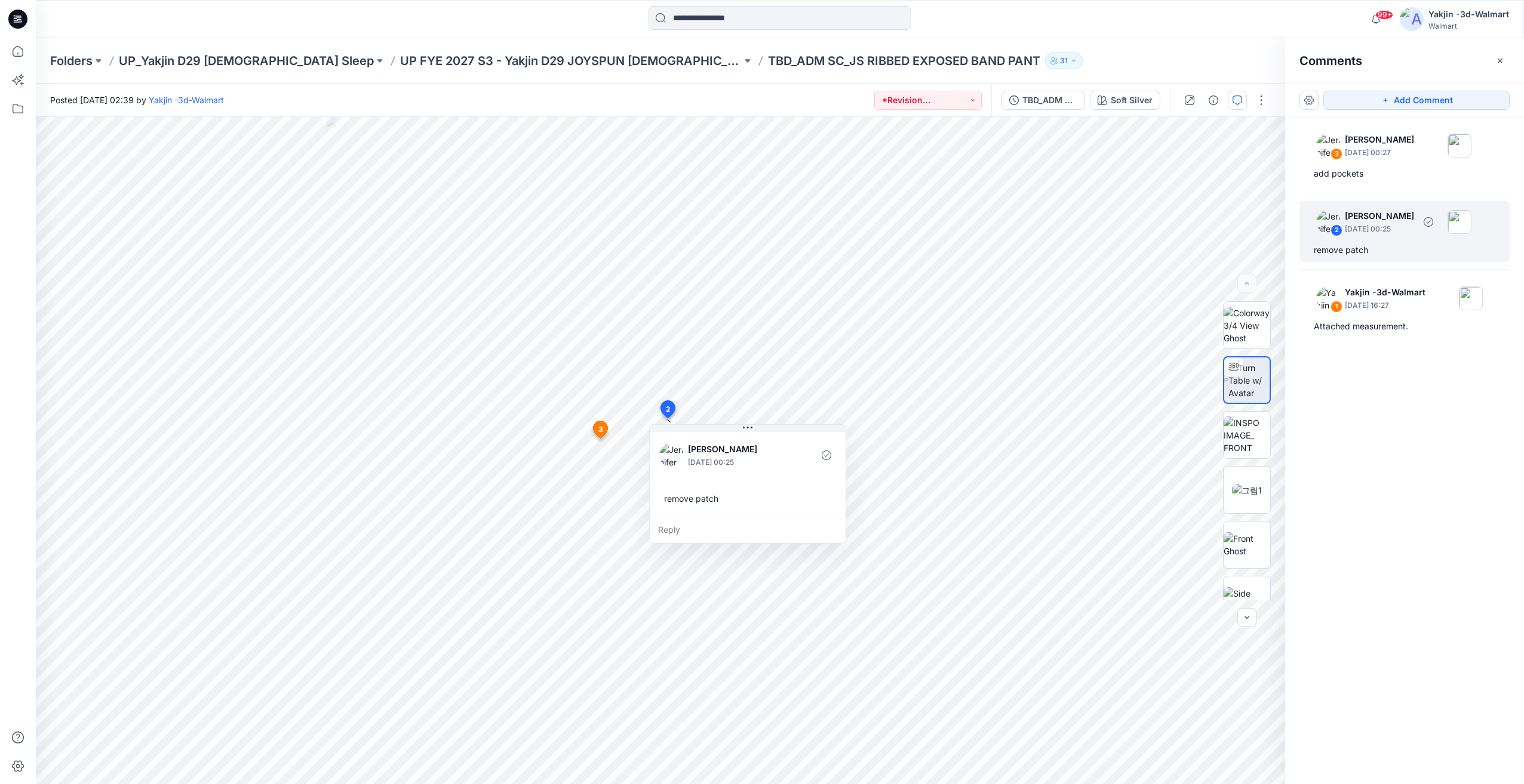
click at [1370, 227] on p "September 27, 2025 00:25" at bounding box center [1378, 229] width 69 height 12
click at [1378, 167] on div "add pockets" at bounding box center [1404, 173] width 182 height 15
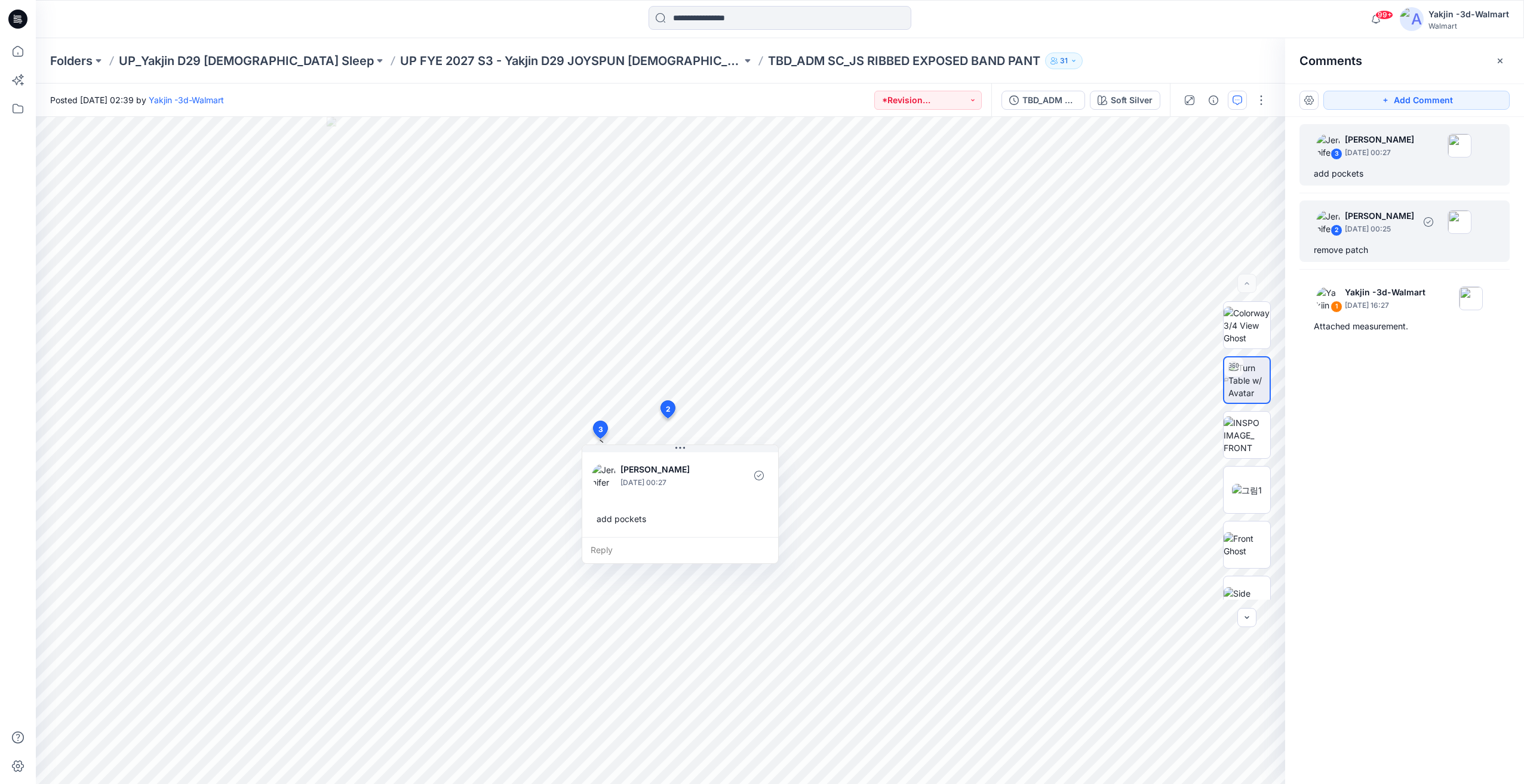
click at [1395, 241] on div "2 Jennifer Yerkes September 27, 2025 00:25 remove patch" at bounding box center [1404, 230] width 210 height 62
click at [1387, 169] on div "add pockets" at bounding box center [1404, 173] width 182 height 15
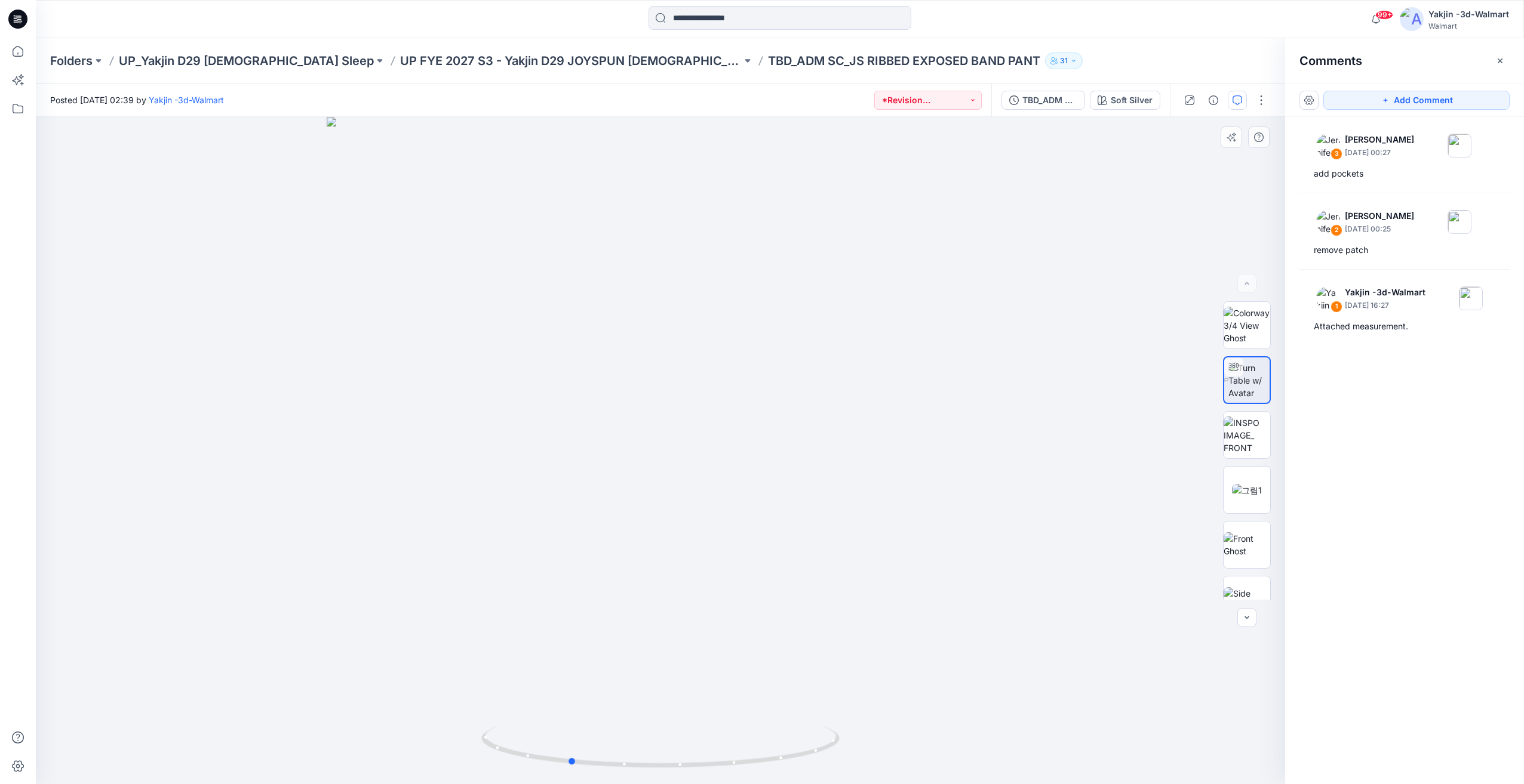
drag, startPoint x: 789, startPoint y: 708, endPoint x: 711, endPoint y: 714, distance: 78.2
click at [711, 714] on div at bounding box center [660, 450] width 1249 height 667
click at [1399, 240] on div "2 Jennifer Yerkes September 27, 2025 00:25 remove patch" at bounding box center [1404, 230] width 210 height 62
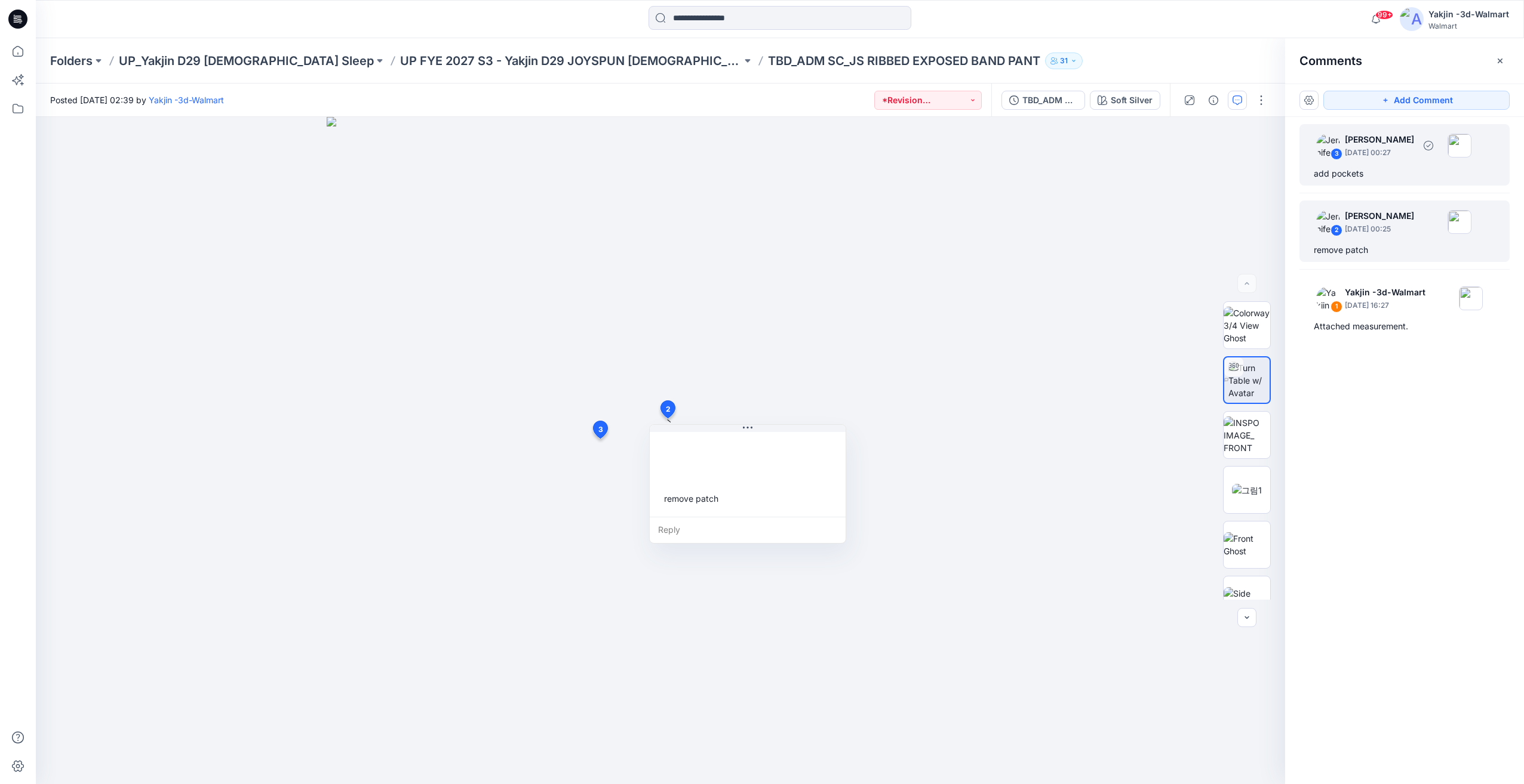
click at [1377, 166] on div "3 Jennifer Yerkes September 27, 2025 00:27 add pockets" at bounding box center [1404, 154] width 210 height 62
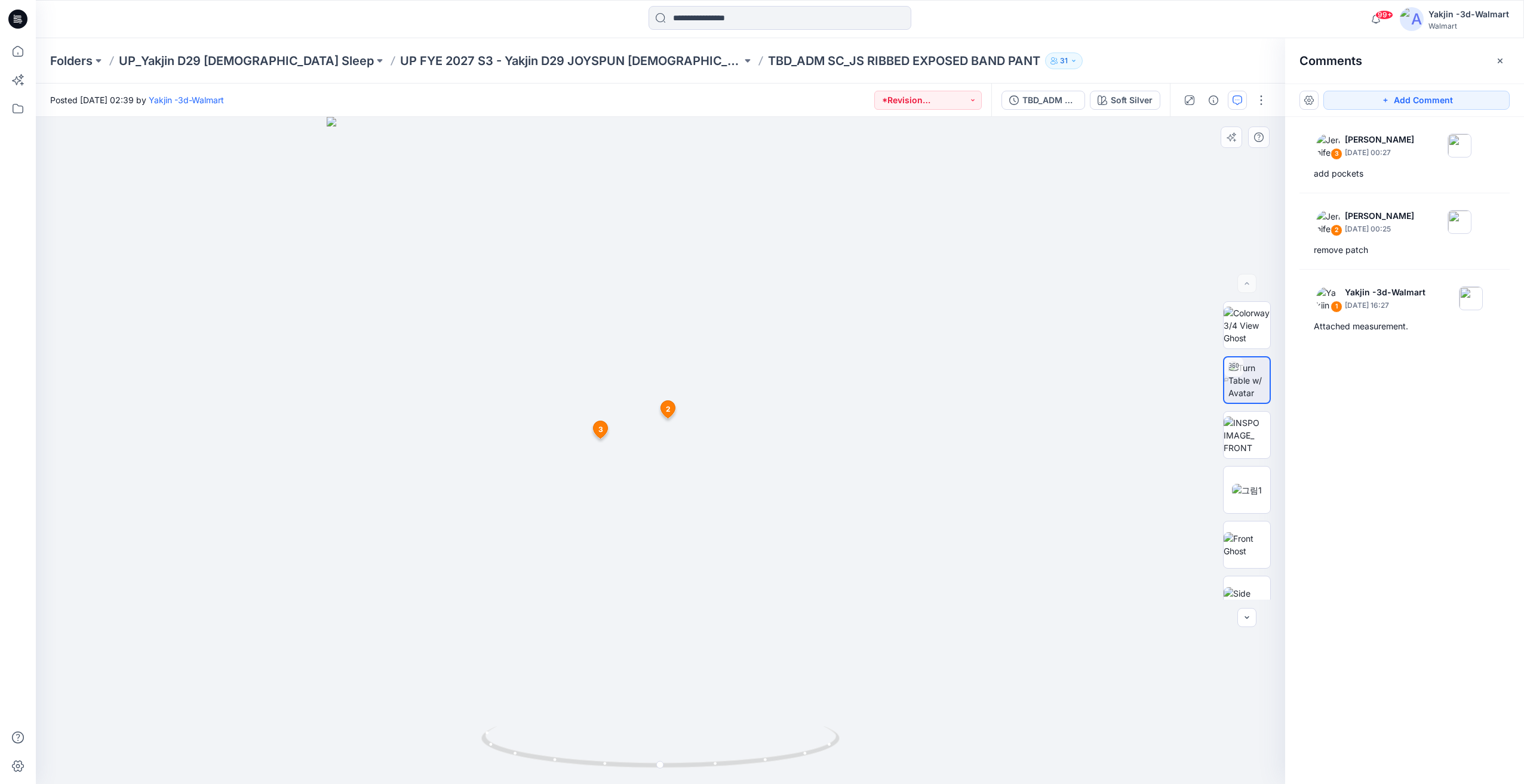
click at [976, 757] on div at bounding box center [660, 450] width 1249 height 667
drag, startPoint x: 686, startPoint y: 716, endPoint x: 711, endPoint y: 726, distance: 26.9
click at [711, 726] on div at bounding box center [660, 450] width 1249 height 667
drag, startPoint x: 768, startPoint y: 741, endPoint x: 724, endPoint y: 742, distance: 44.0
click at [724, 742] on icon at bounding box center [662, 749] width 361 height 45
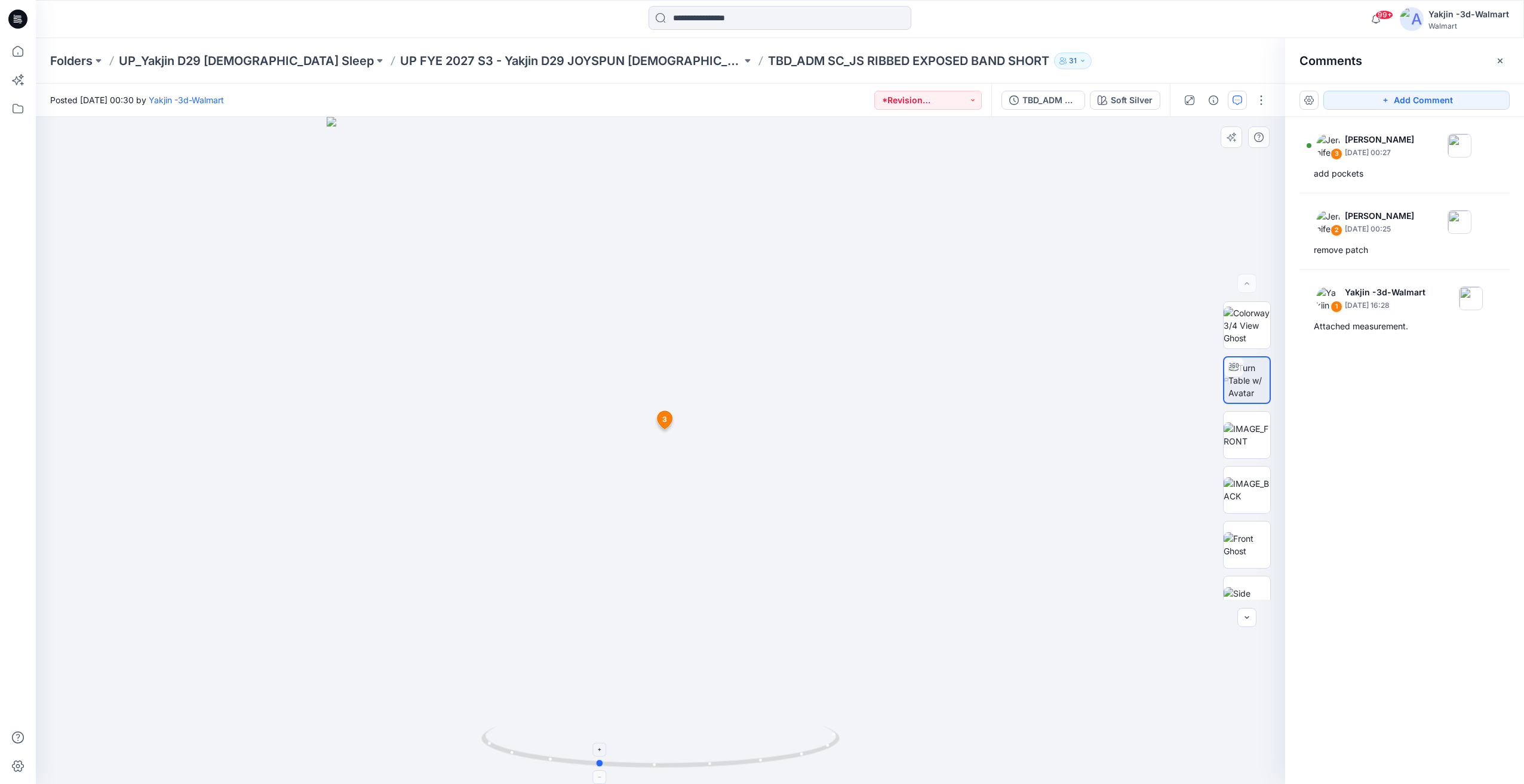
drag, startPoint x: 757, startPoint y: 742, endPoint x: 810, endPoint y: 751, distance: 53.8
click at [810, 751] on icon at bounding box center [662, 749] width 361 height 45
click at [1376, 241] on div "2 Jennifer Yerkes September 27, 2025 00:25 remove patch" at bounding box center [1404, 230] width 210 height 62
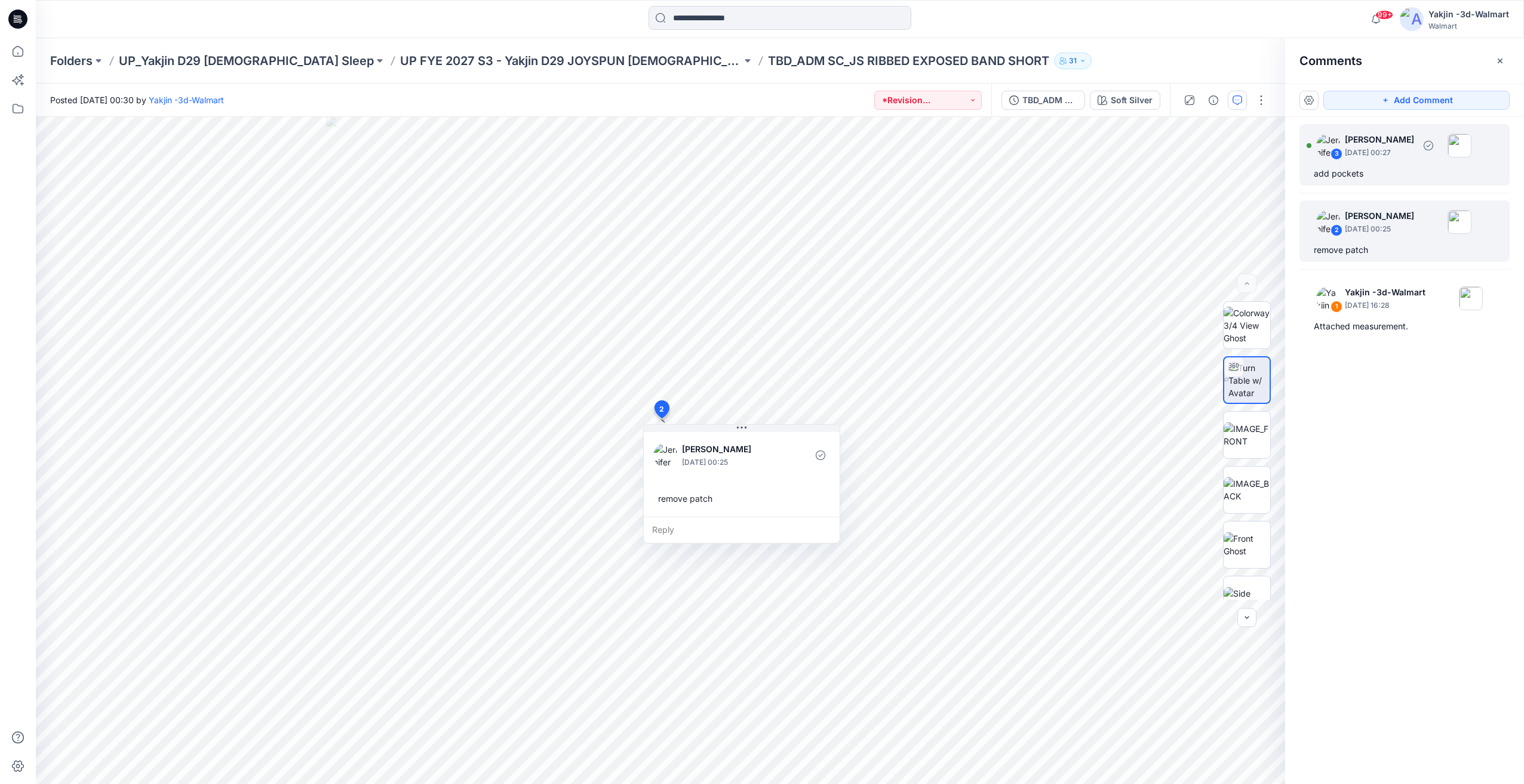
click at [1399, 165] on div "3 Jennifer Yerkes September 27, 2025 00:27 add pockets" at bounding box center [1404, 154] width 210 height 62
click at [1389, 240] on div "2 Jennifer Yerkes September 27, 2025 00:25 remove patch" at bounding box center [1404, 230] width 210 height 62
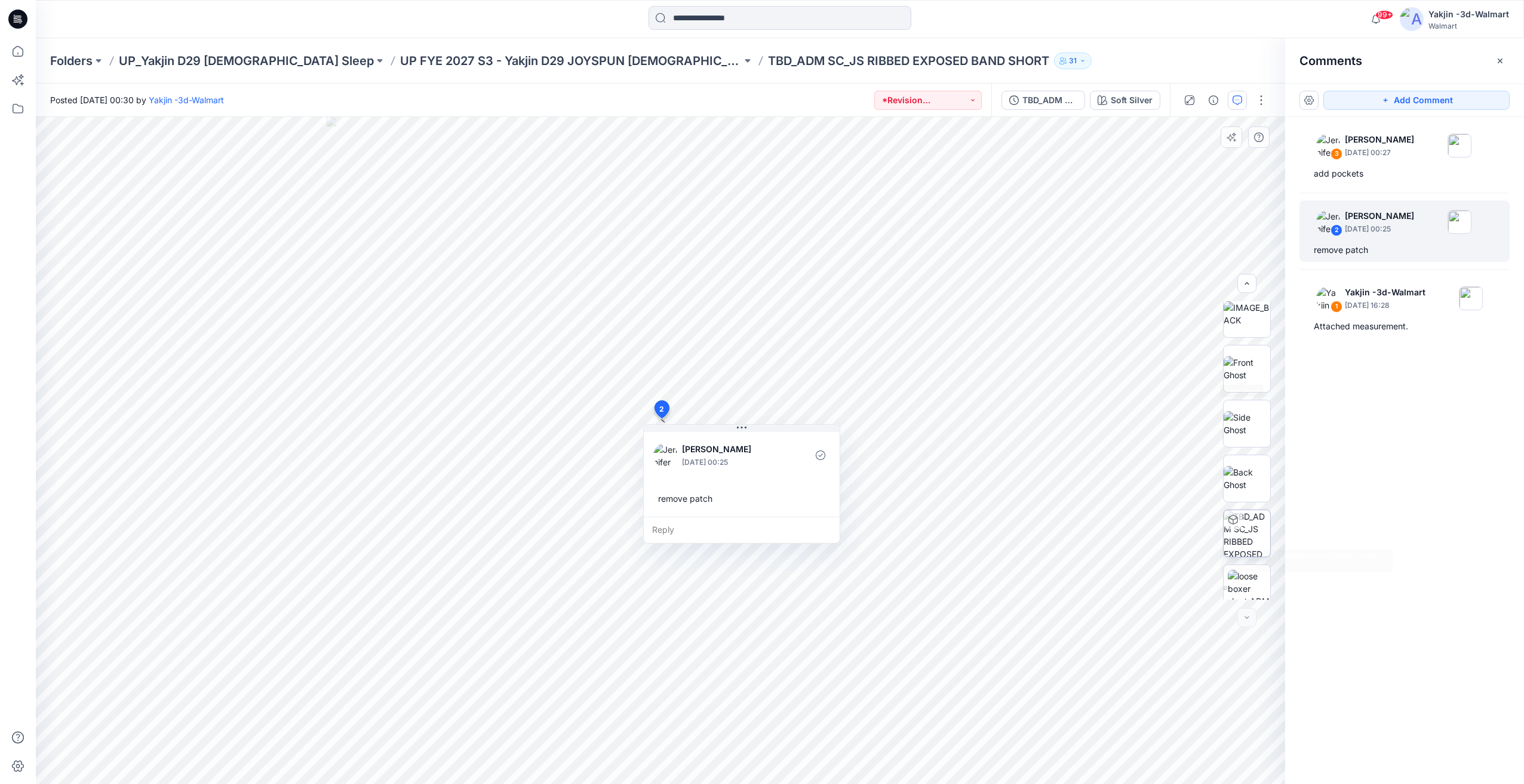
scroll to position [188, 0]
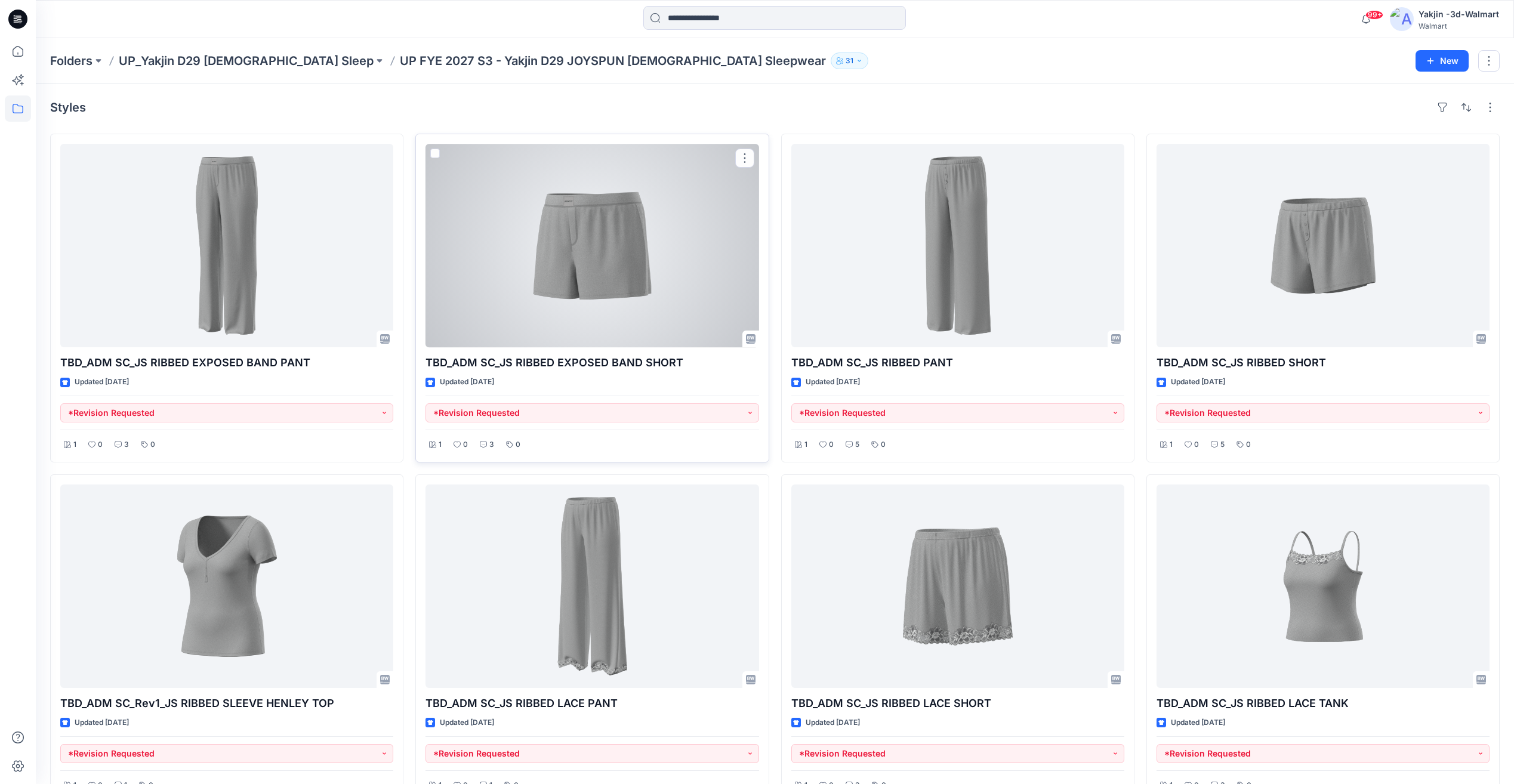
scroll to position [33, 0]
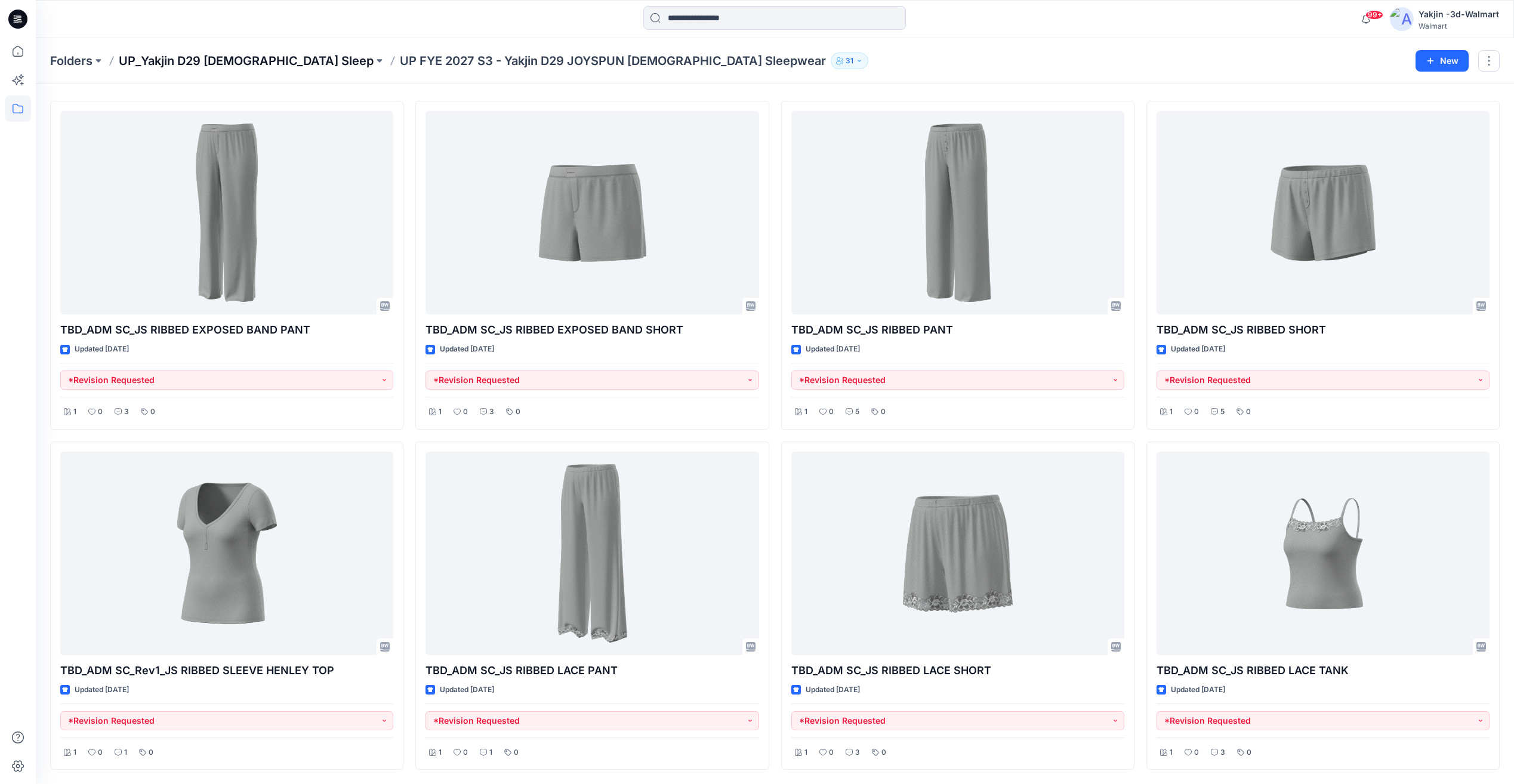
click at [230, 62] on p "UP_Yakjin D29 [DEMOGRAPHIC_DATA] Sleep" at bounding box center [246, 61] width 255 height 17
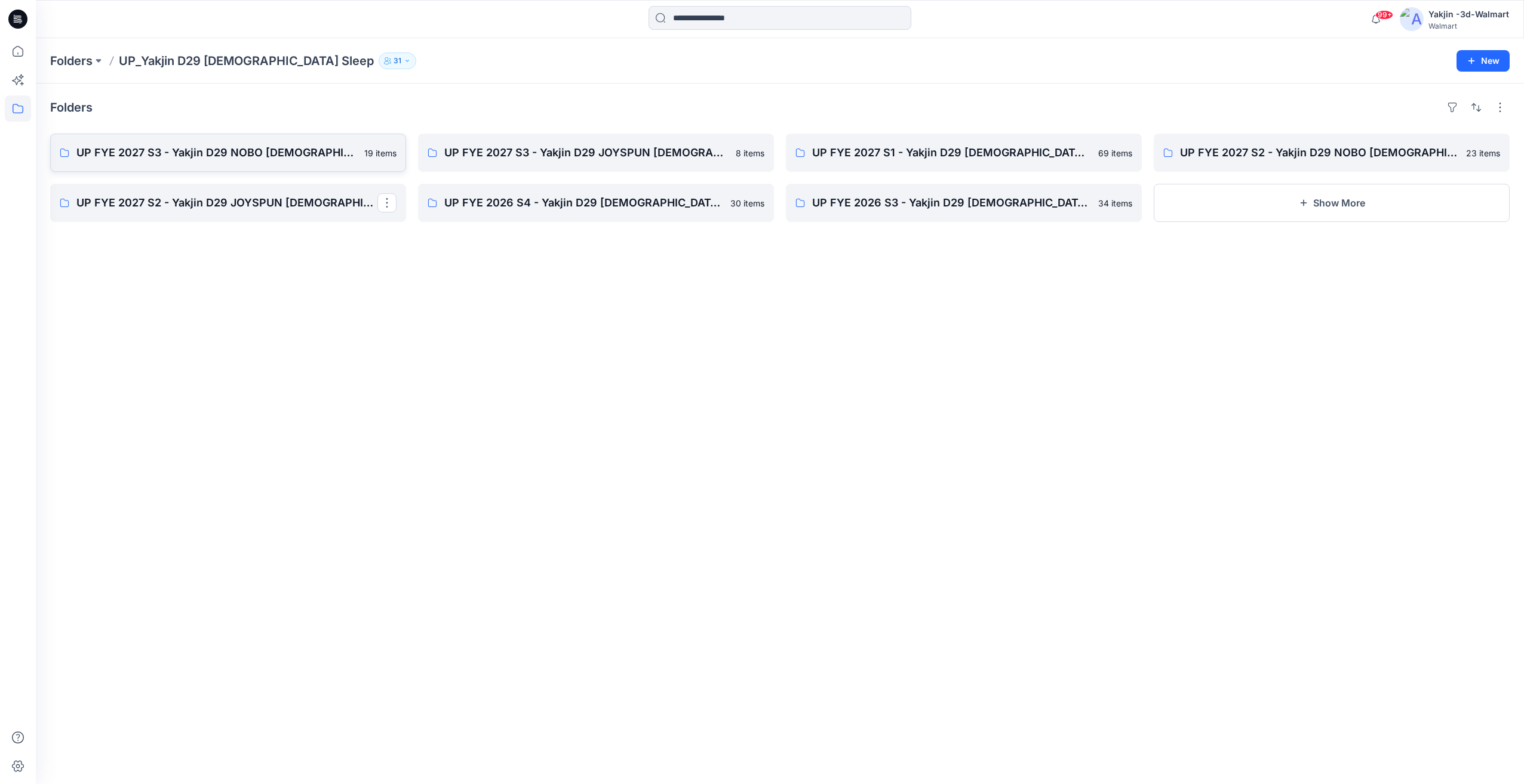
click at [303, 158] on p "UP FYE 2027 S3 - Yakjin D29 NOBO [DEMOGRAPHIC_DATA] Sleepwear" at bounding box center [216, 152] width 280 height 17
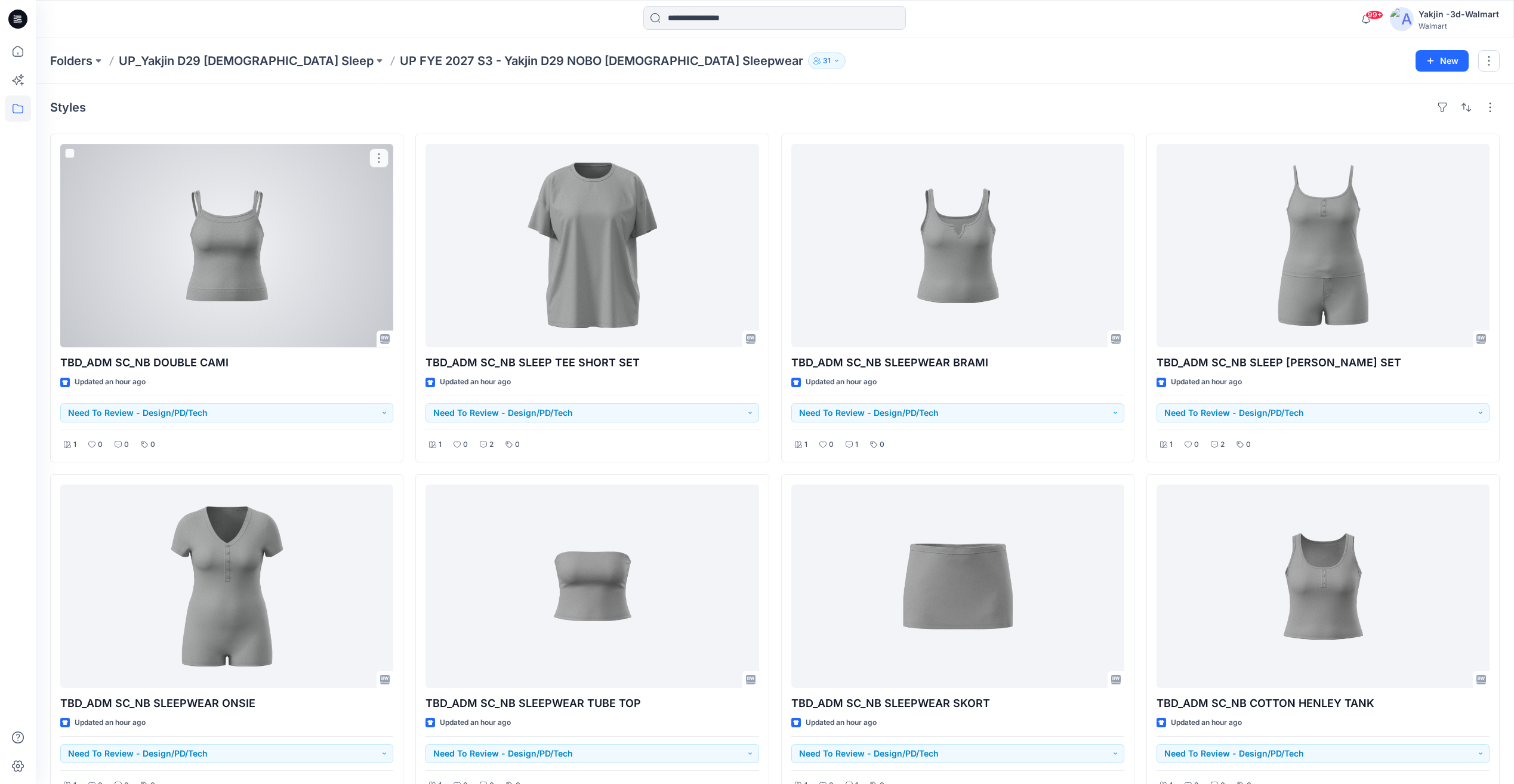
click at [305, 309] on div at bounding box center [227, 245] width 333 height 203
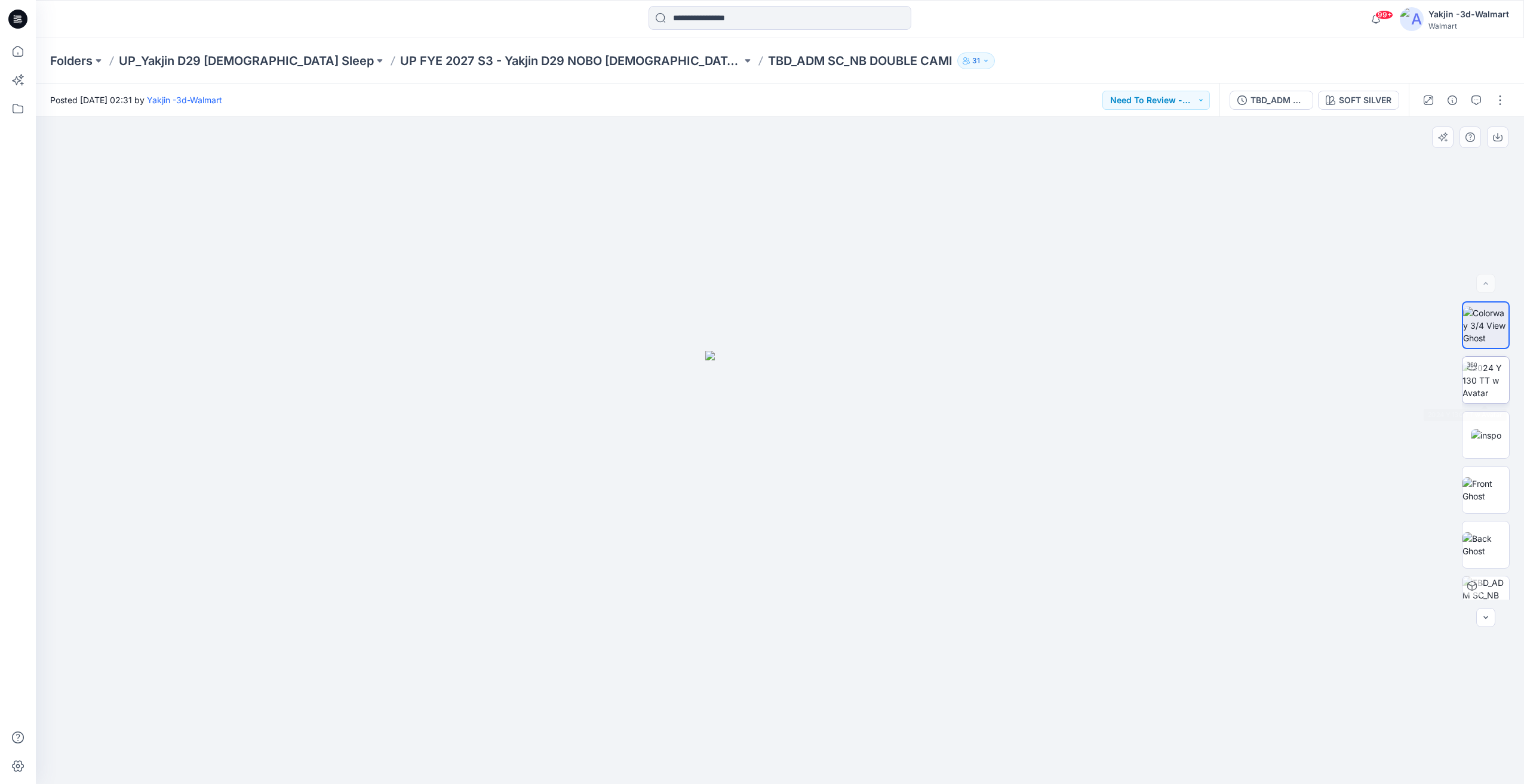
click at [1490, 390] on img at bounding box center [1486, 380] width 47 height 37
